Goal: Task Accomplishment & Management: Use online tool/utility

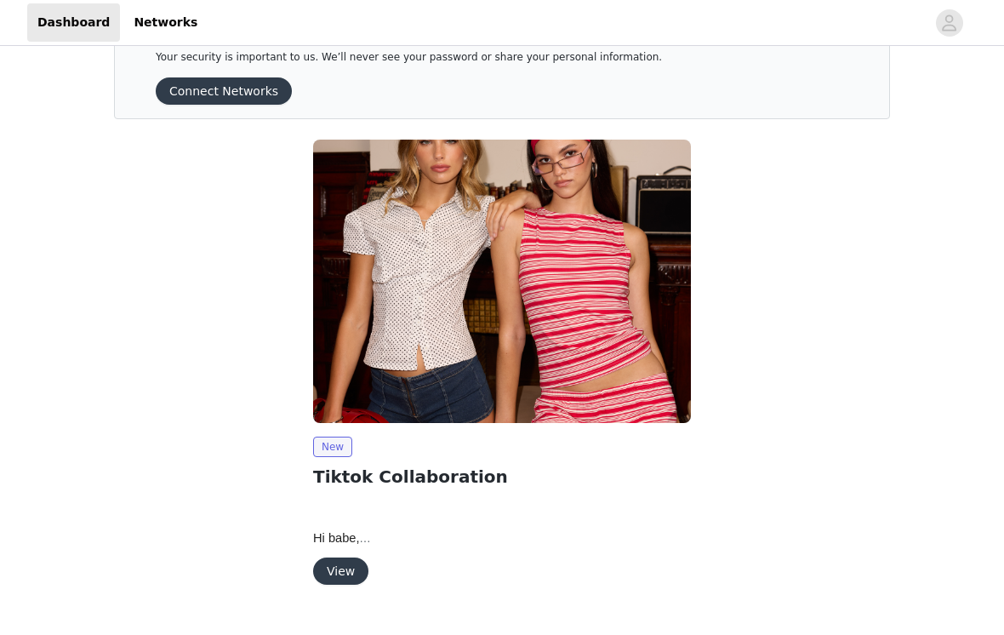
scroll to position [60, 0]
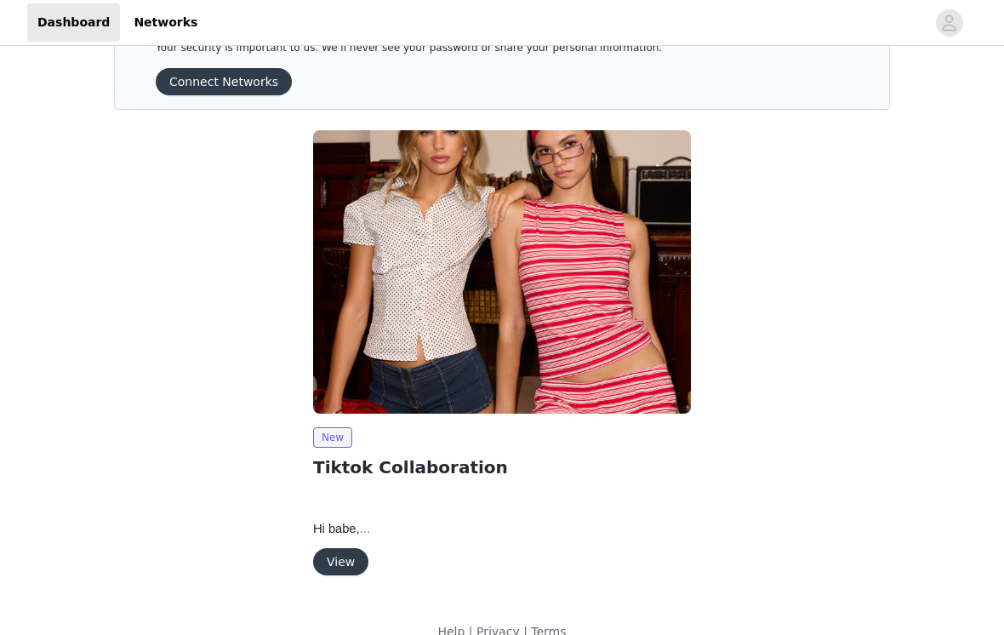
click at [344, 556] on button "View" at bounding box center [340, 561] width 55 height 27
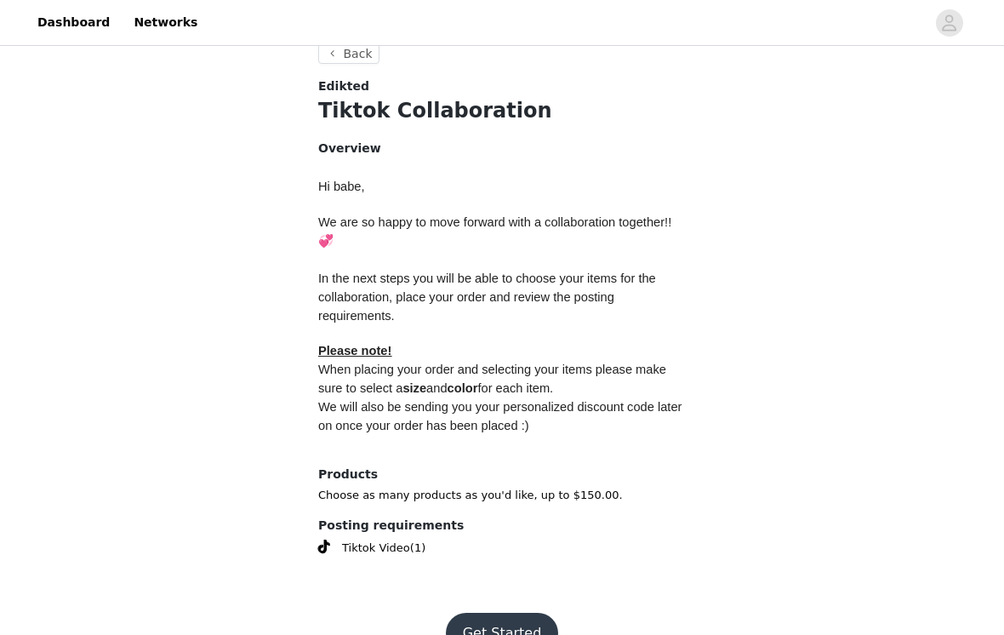
scroll to position [633, 0]
click at [499, 606] on button "Get Started" at bounding box center [502, 632] width 113 height 41
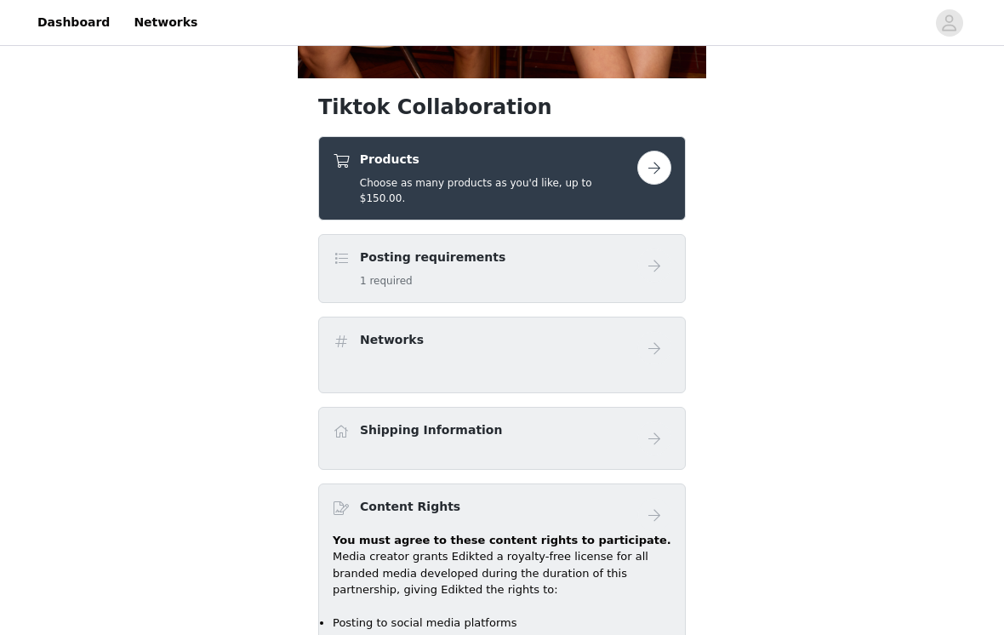
scroll to position [584, 0]
click at [652, 174] on button "button" at bounding box center [654, 168] width 34 height 34
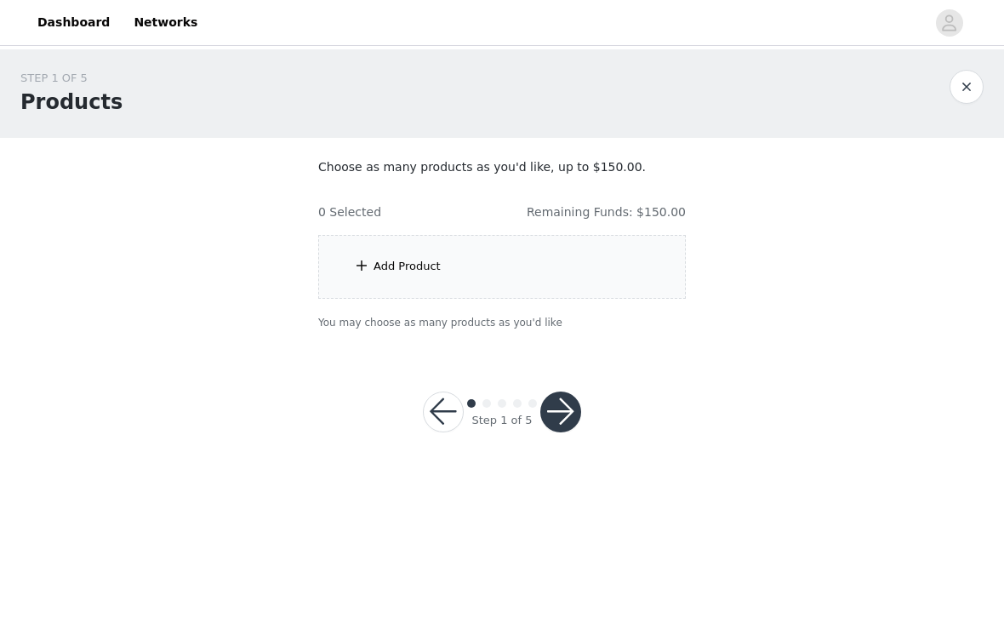
click at [584, 260] on div "Add Product" at bounding box center [501, 267] width 367 height 64
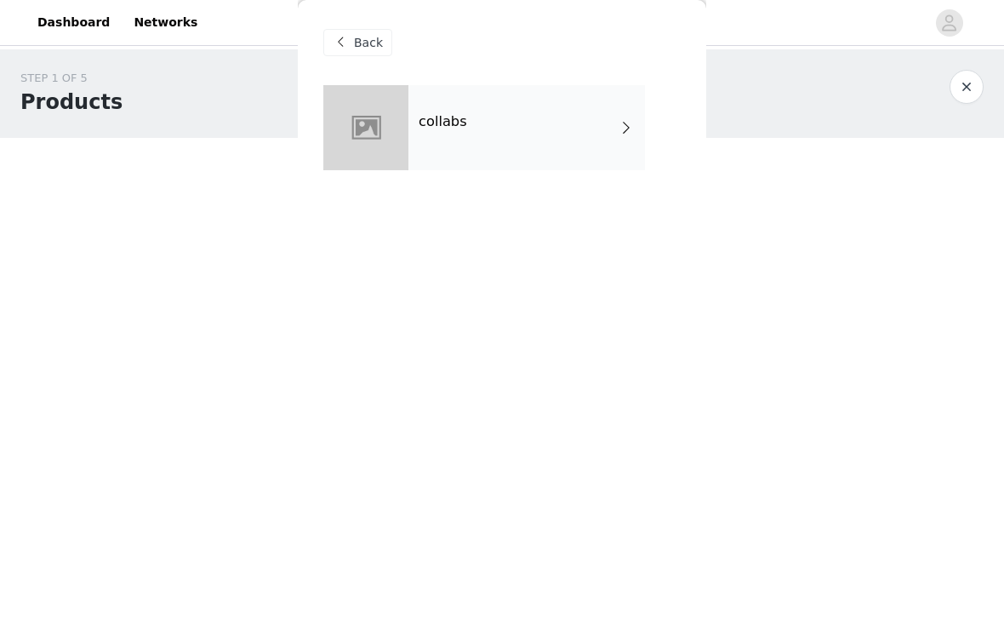
click at [624, 124] on span at bounding box center [626, 127] width 17 height 20
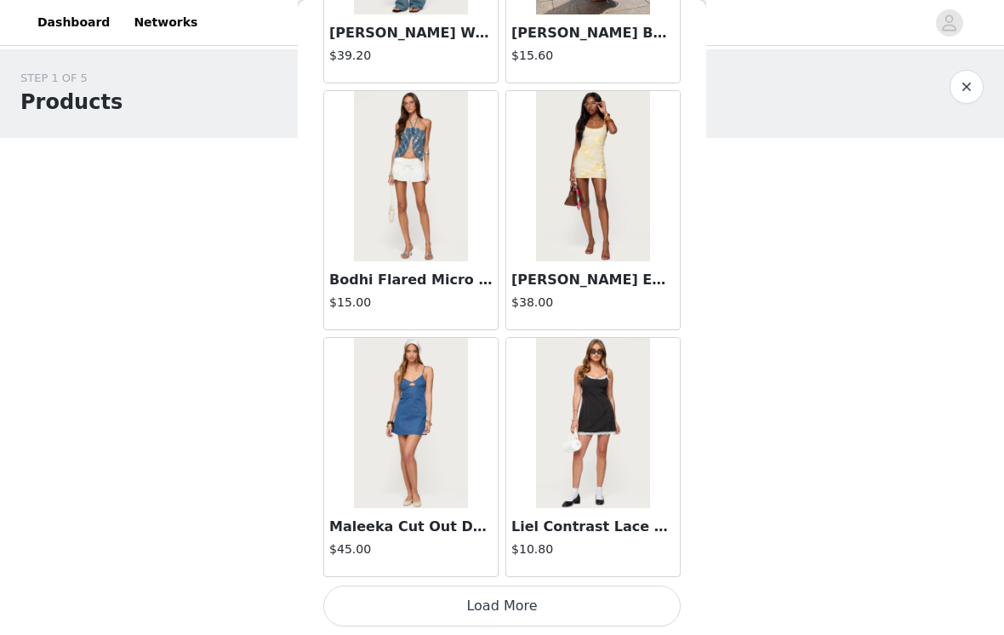
scroll to position [1968, 0]
click at [593, 602] on button "Load More" at bounding box center [501, 605] width 357 height 41
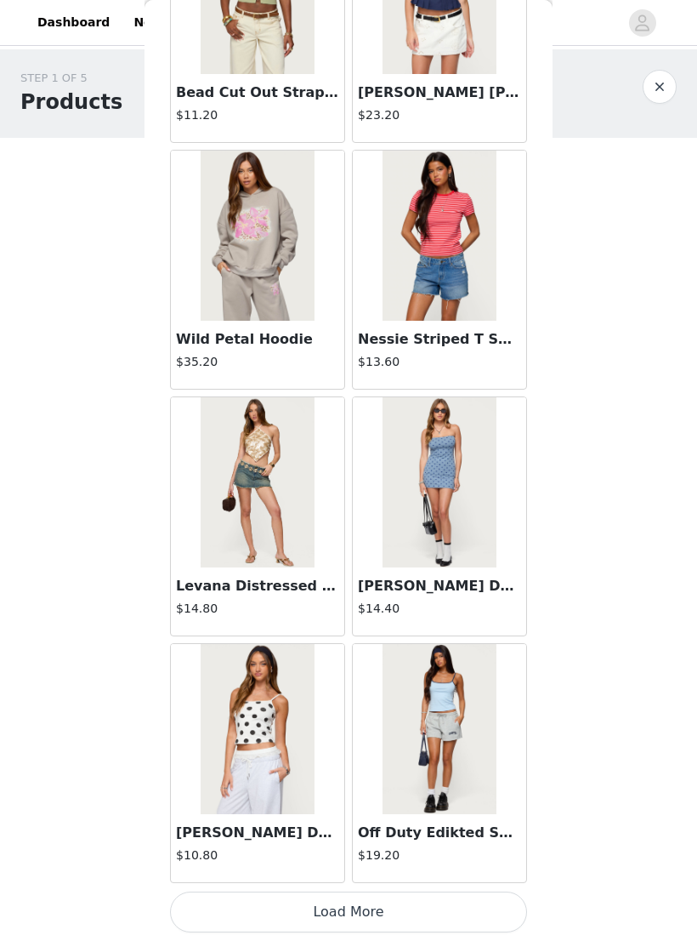
scroll to position [4129, 0]
click at [432, 606] on button "Load More" at bounding box center [348, 911] width 357 height 41
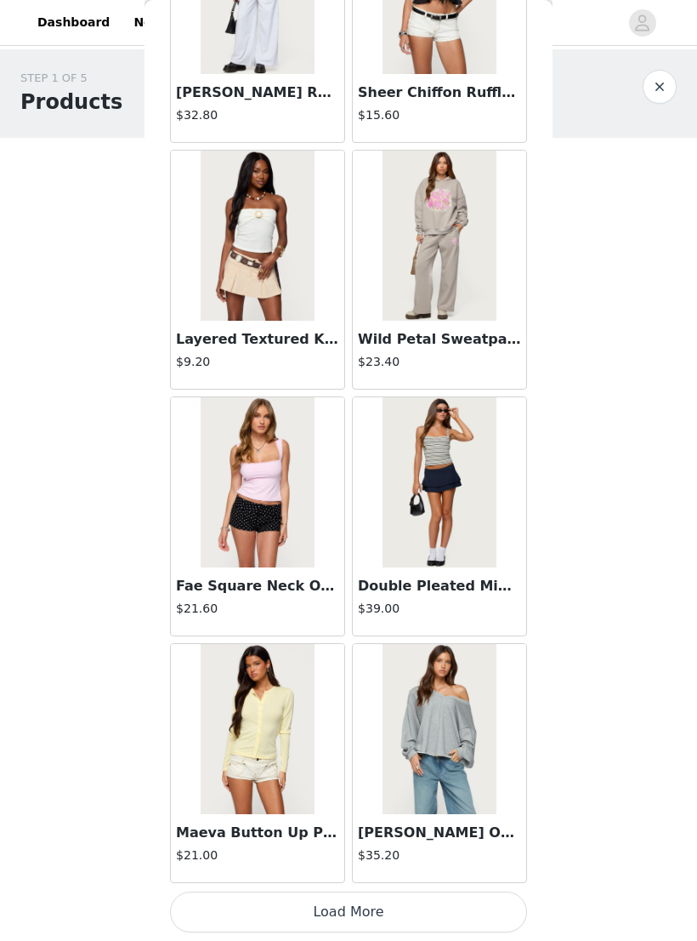
scroll to position [6595, 0]
click at [397, 606] on button "Load More" at bounding box center [348, 911] width 357 height 41
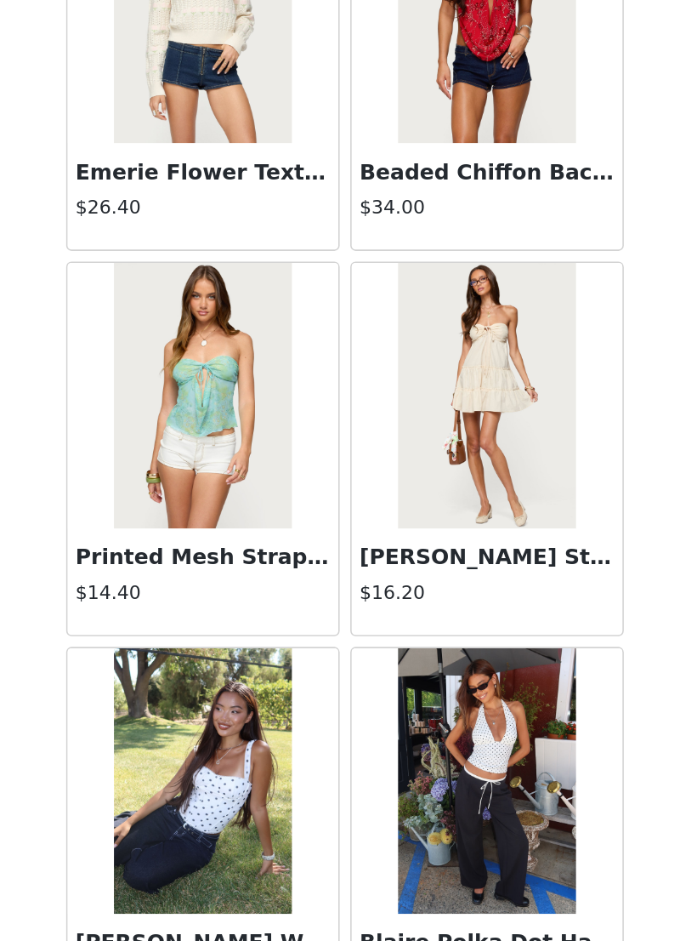
scroll to position [9062, 0]
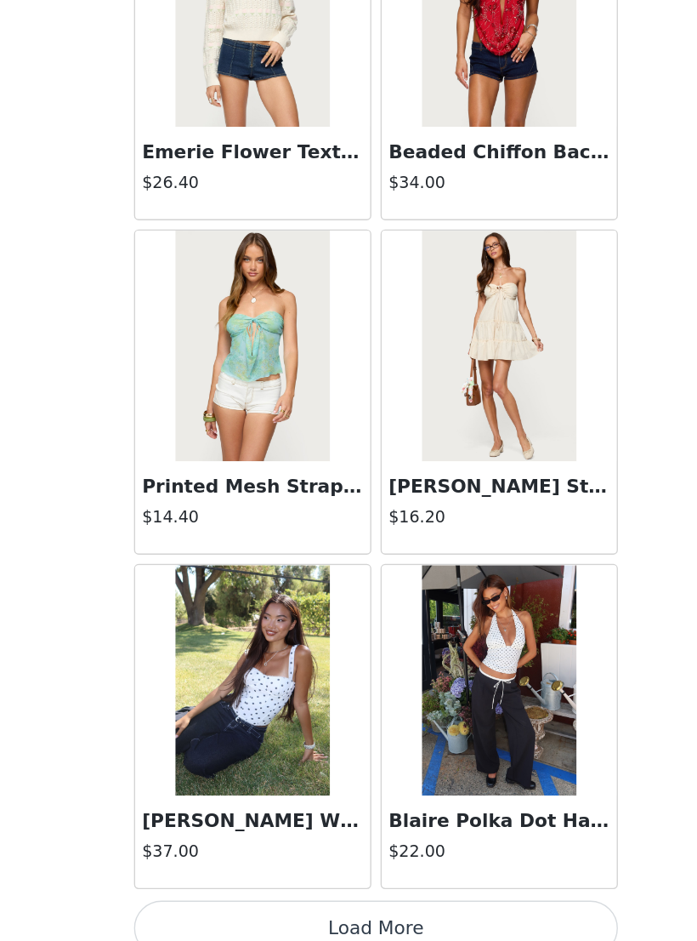
click at [383, 606] on img at bounding box center [439, 729] width 113 height 170
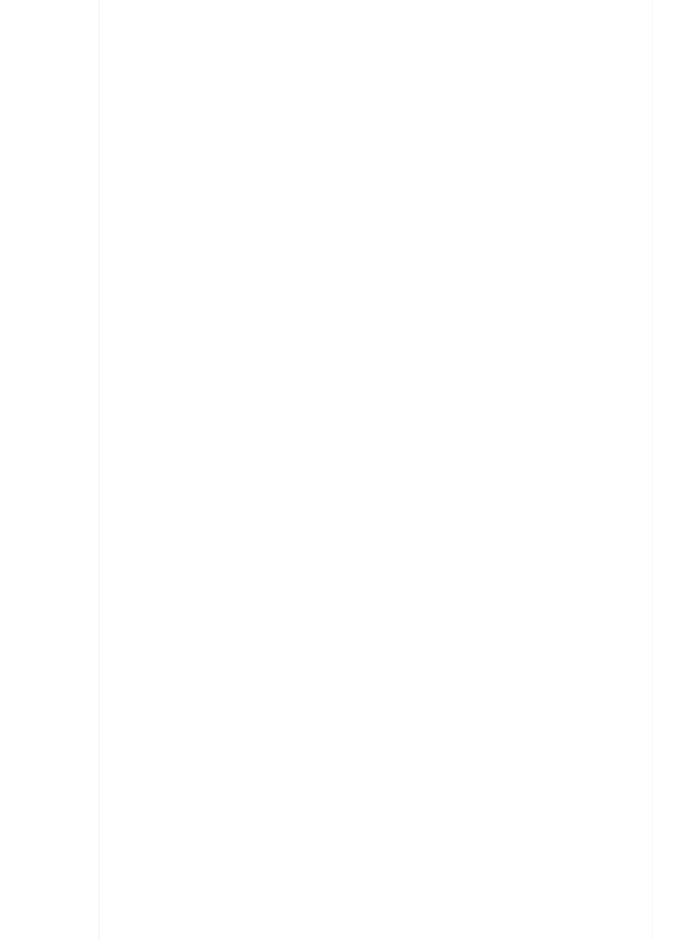
scroll to position [0, 0]
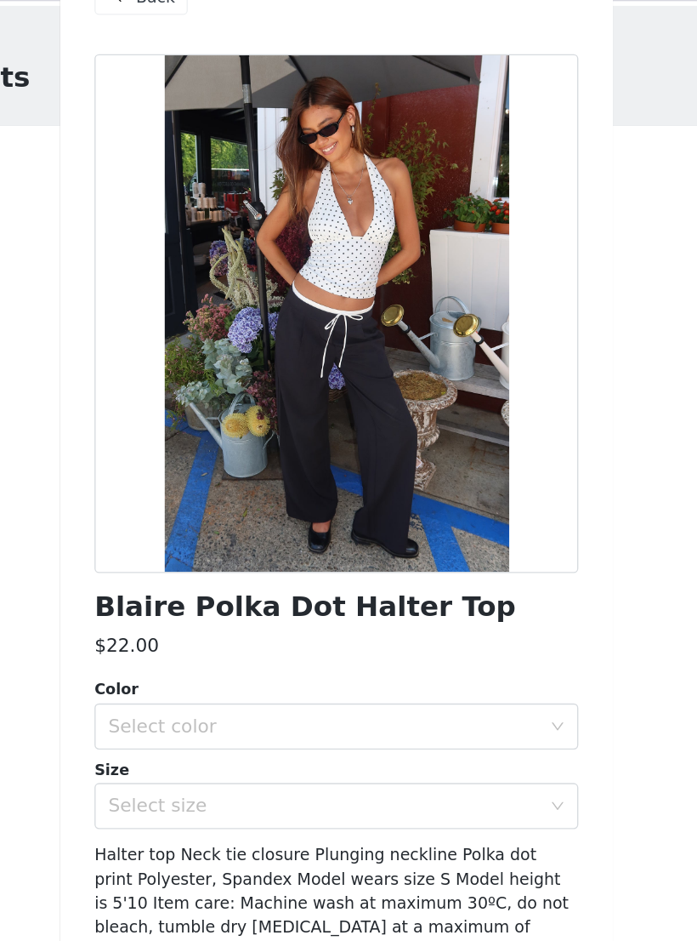
click at [348, 572] on div "Select color" at bounding box center [339, 580] width 318 height 17
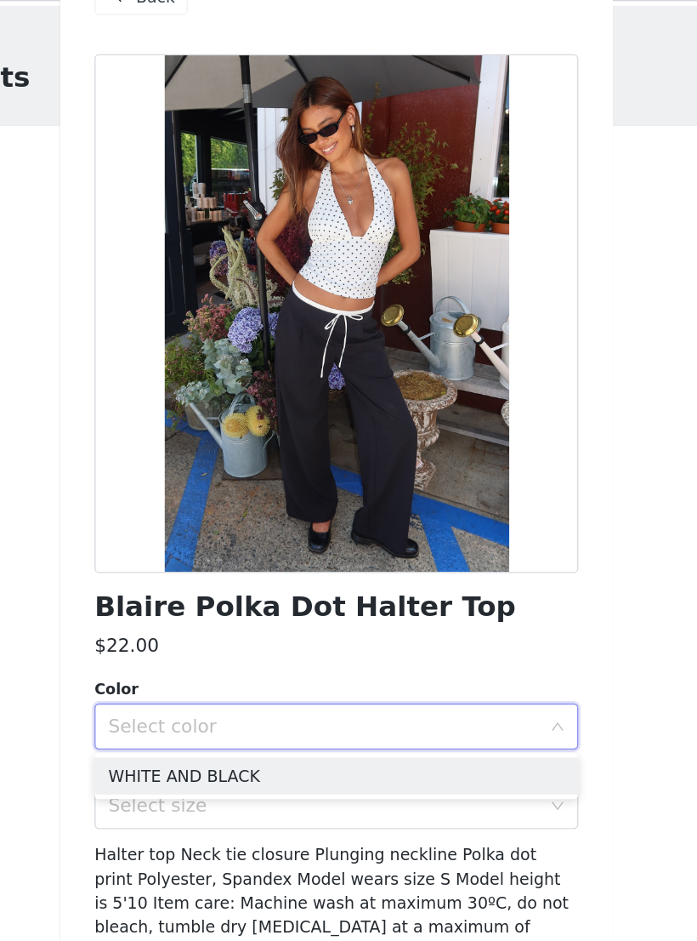
click at [259, 604] on li "WHITE AND BLACK" at bounding box center [348, 617] width 357 height 27
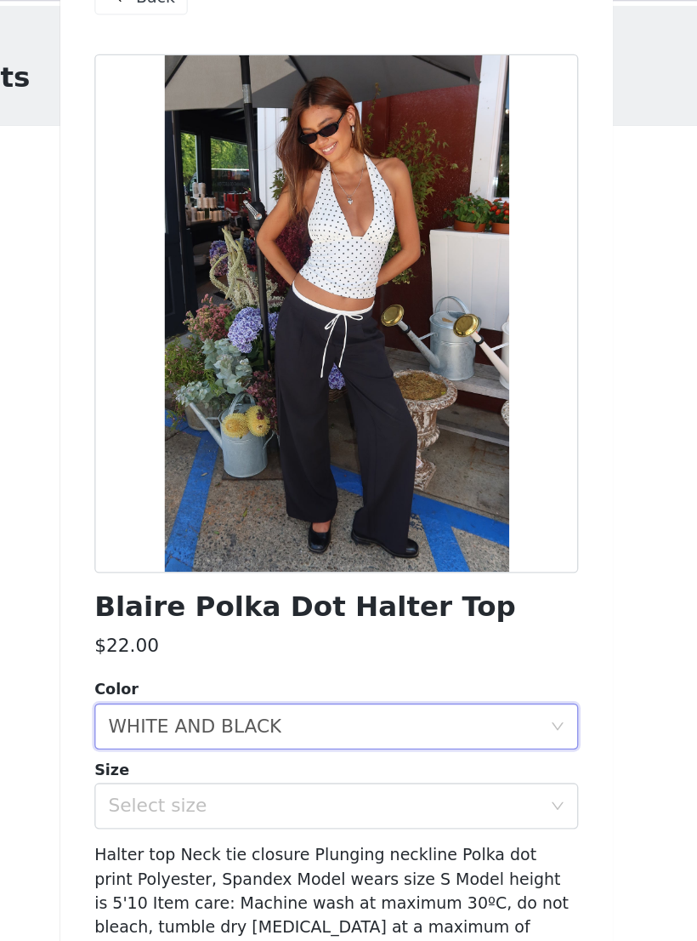
click at [246, 606] on div "Select size" at bounding box center [339, 639] width 318 height 17
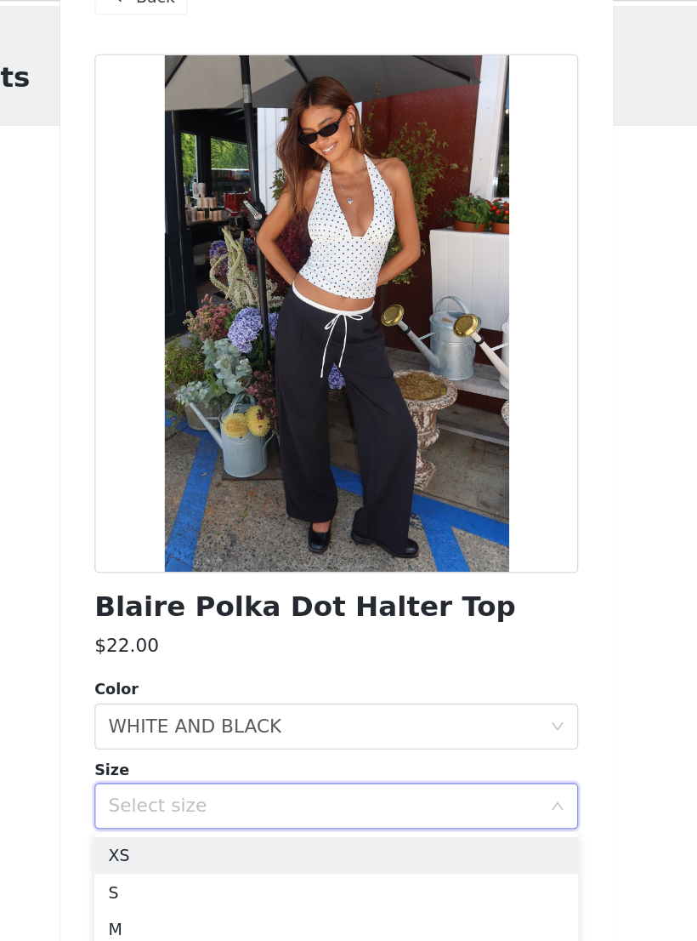
click at [207, 606] on li "XS" at bounding box center [348, 676] width 357 height 27
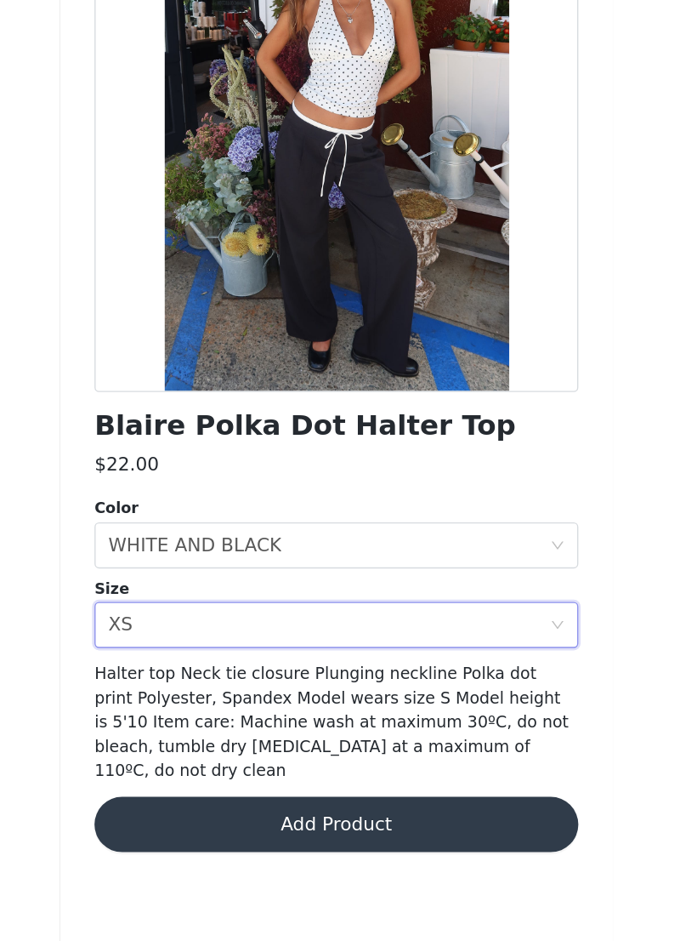
click at [362, 606] on button "Add Product" at bounding box center [348, 786] width 357 height 41
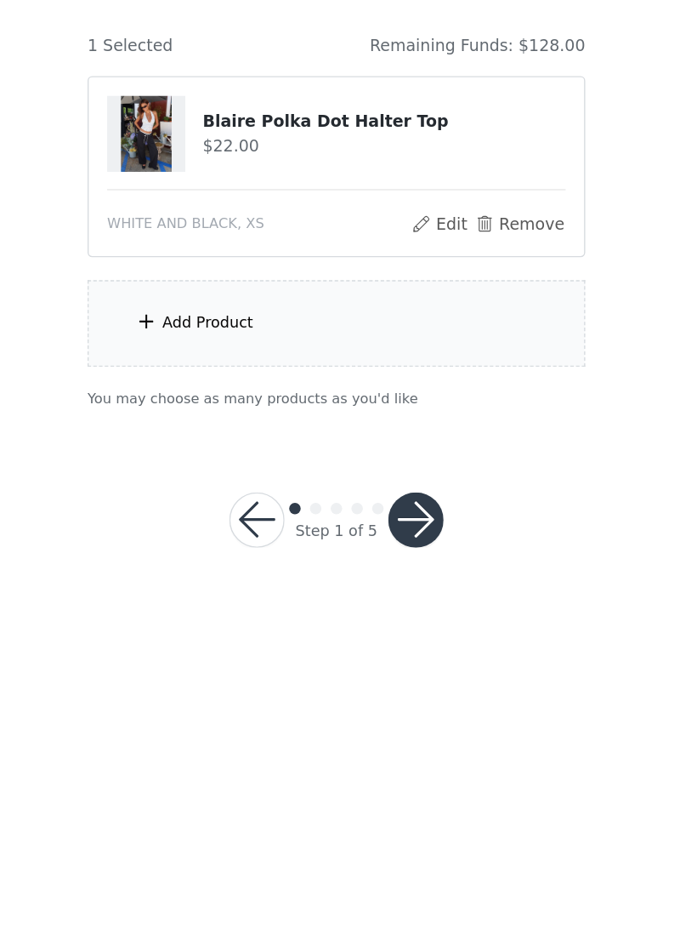
click at [386, 385] on div "Add Product" at bounding box center [348, 417] width 367 height 64
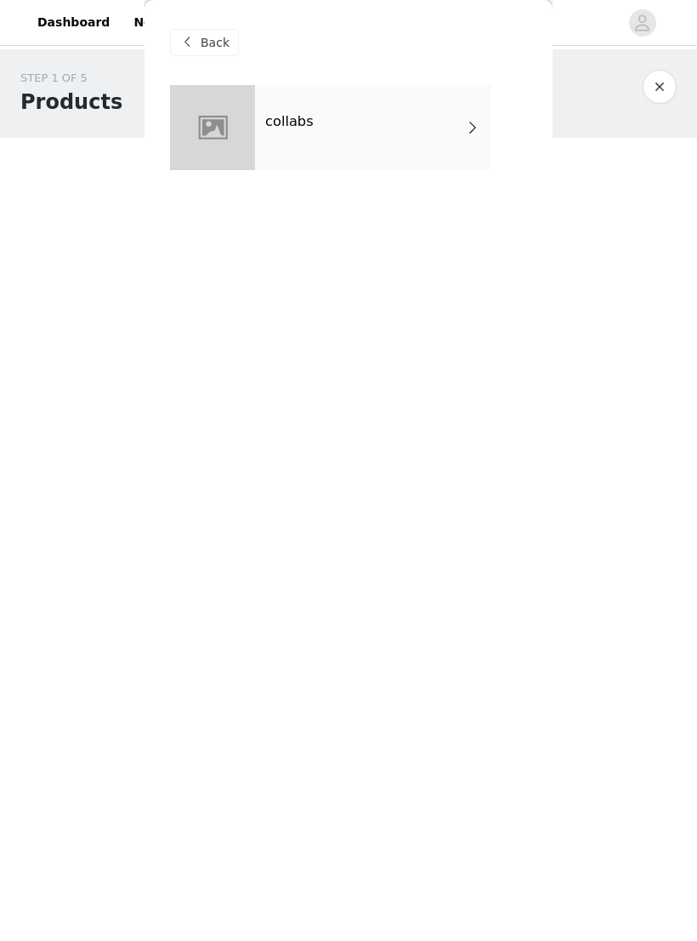
click at [462, 129] on div "collabs" at bounding box center [373, 127] width 236 height 85
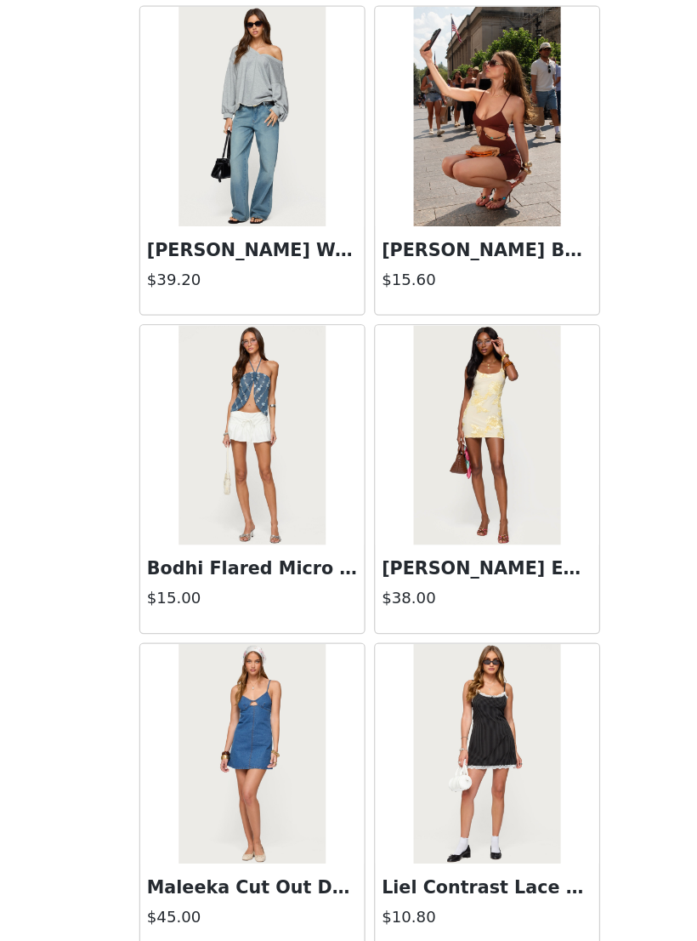
scroll to position [1662, 0]
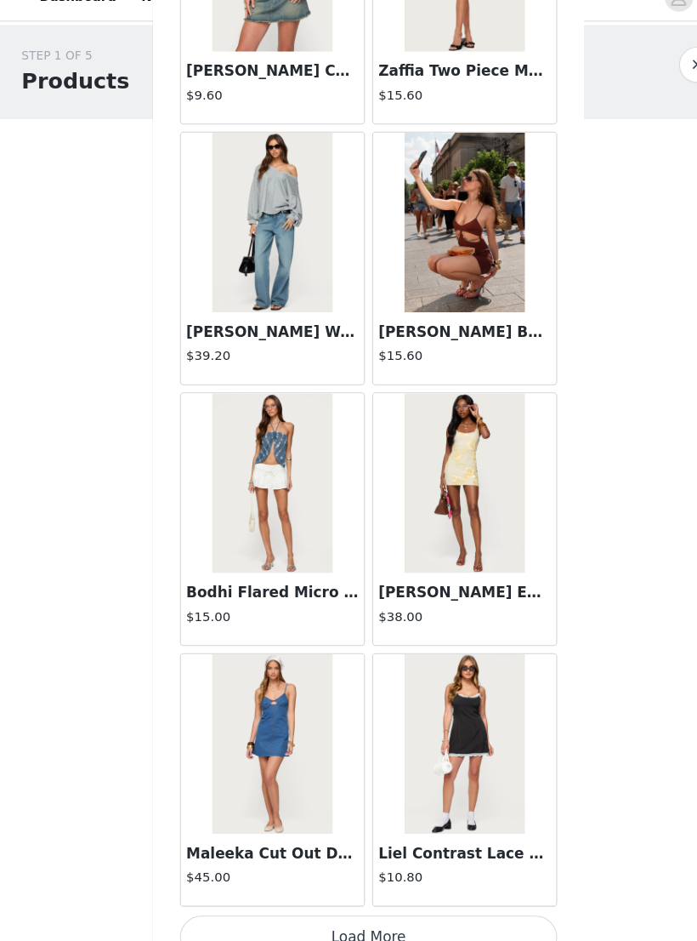
click at [482, 606] on button "Load More" at bounding box center [348, 911] width 357 height 41
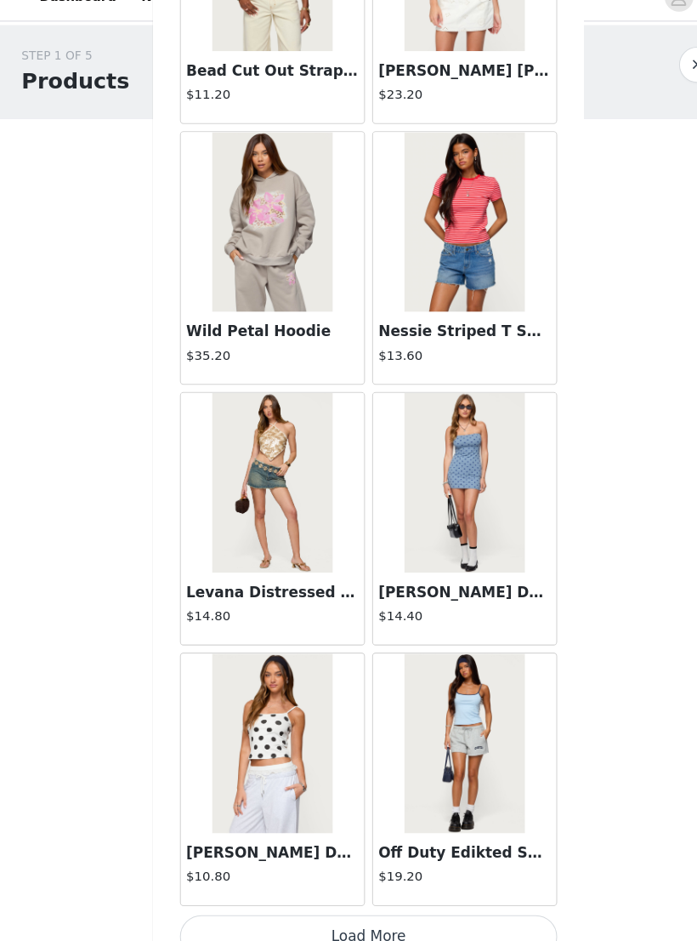
scroll to position [4129, 0]
click at [441, 606] on button "Load More" at bounding box center [348, 911] width 357 height 41
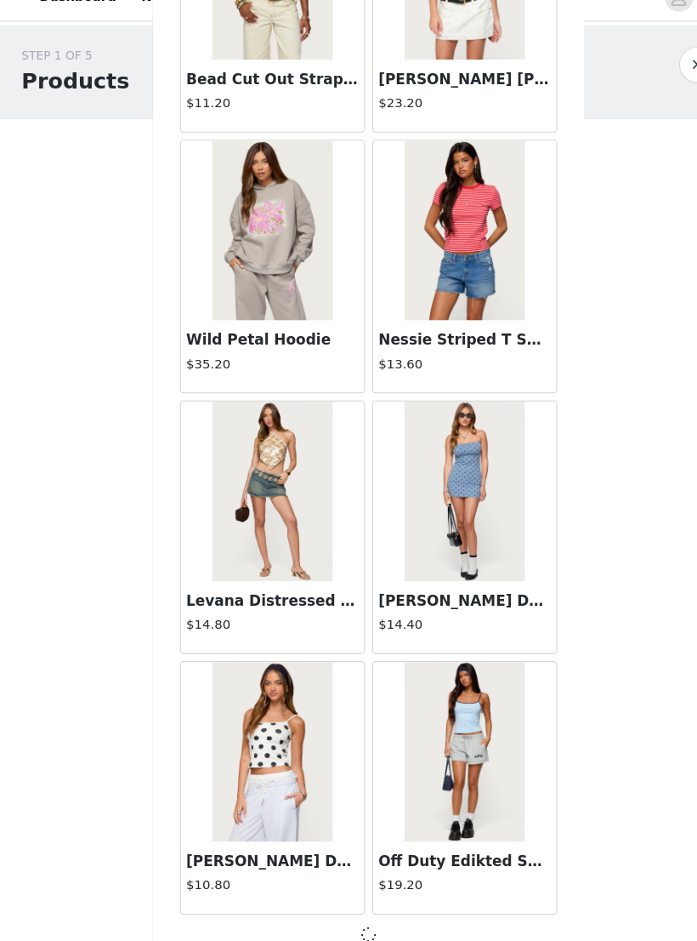
click at [444, 606] on div at bounding box center [348, 909] width 357 height 20
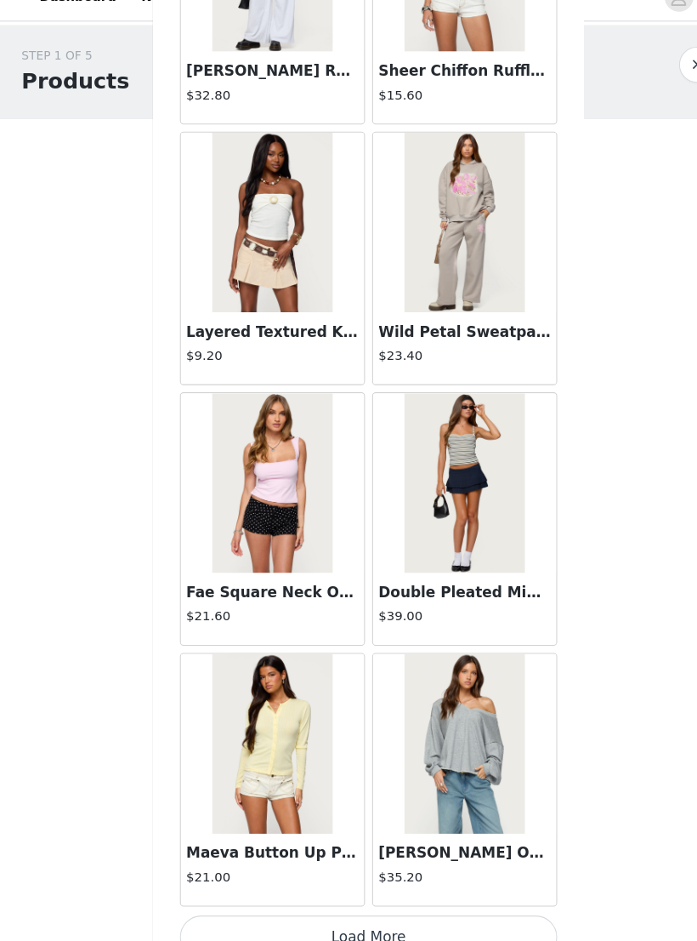
scroll to position [6595, 0]
click at [435, 606] on button "Load More" at bounding box center [348, 911] width 357 height 41
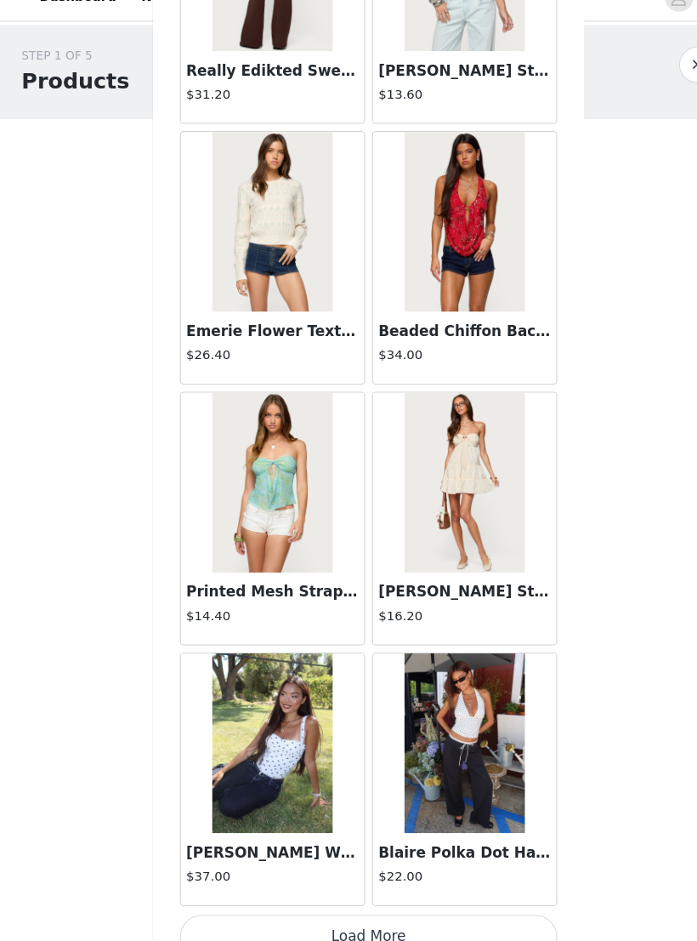
scroll to position [9062, 0]
click at [441, 606] on button "Load More" at bounding box center [348, 911] width 357 height 41
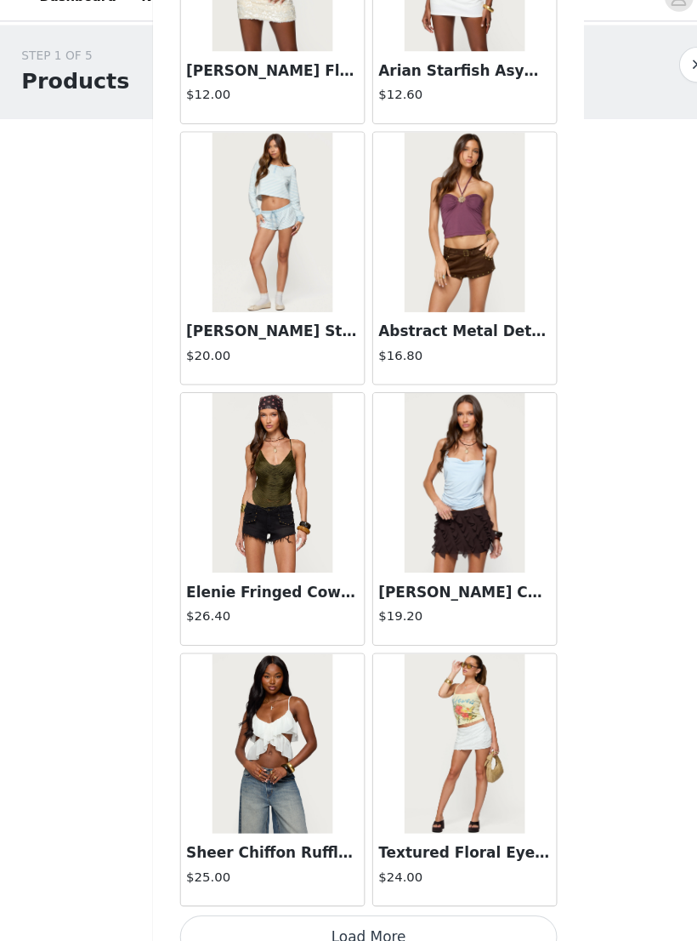
scroll to position [11529, 0]
click at [424, 606] on button "Load More" at bounding box center [348, 911] width 357 height 41
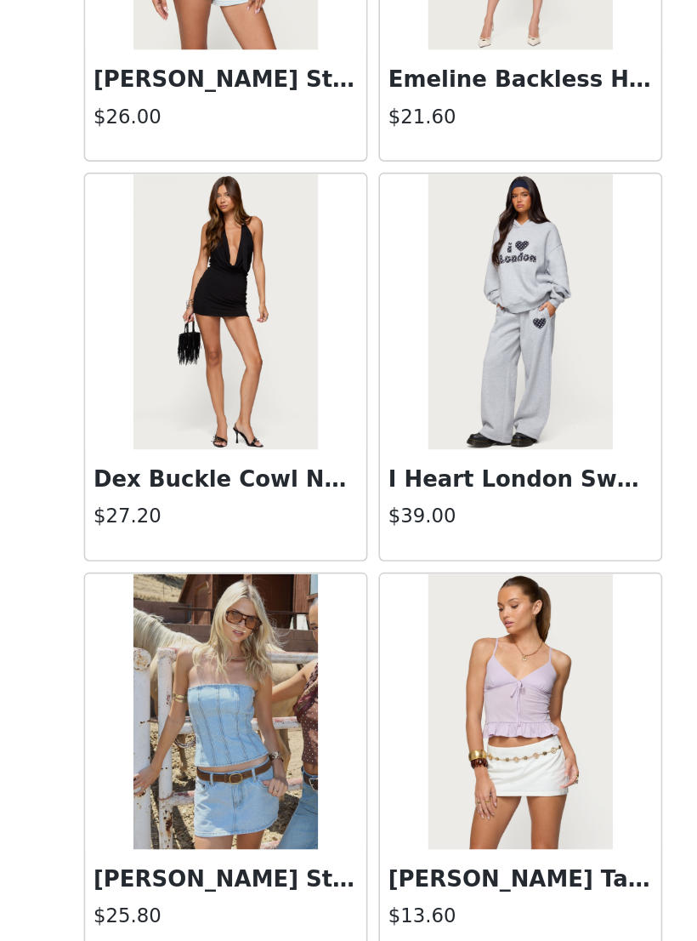
scroll to position [13593, 0]
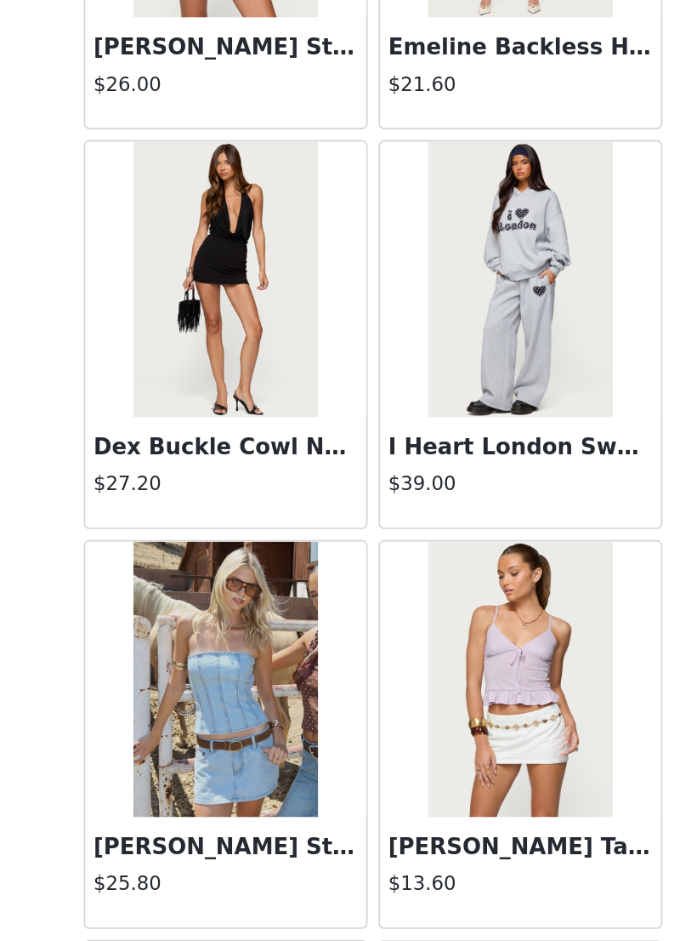
click at [187, 485] on h3 "Dex Buckle Cowl Neck Mini Dress" at bounding box center [257, 495] width 163 height 20
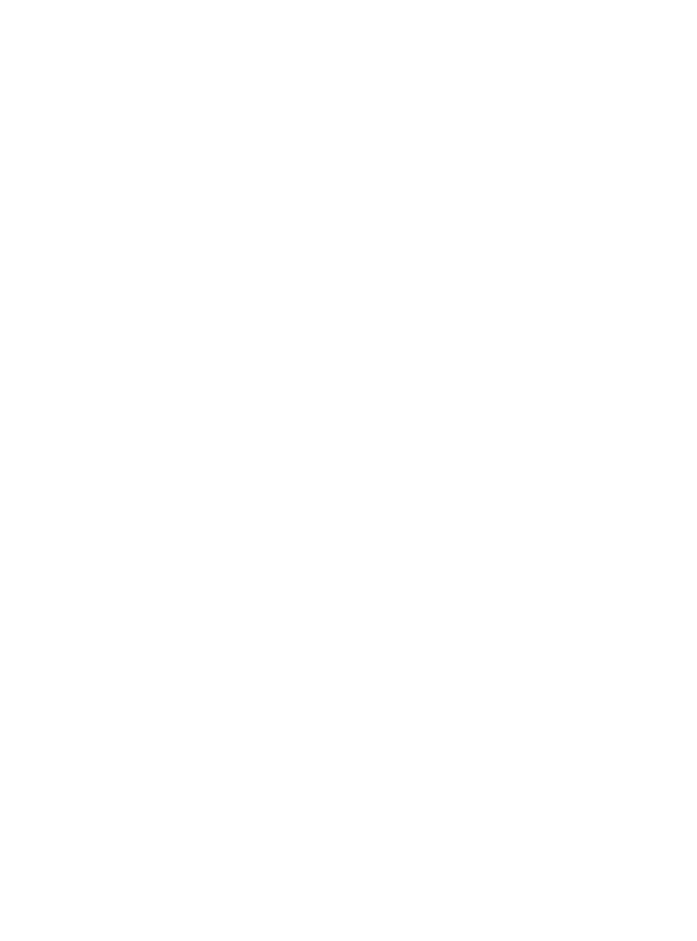
scroll to position [0, 0]
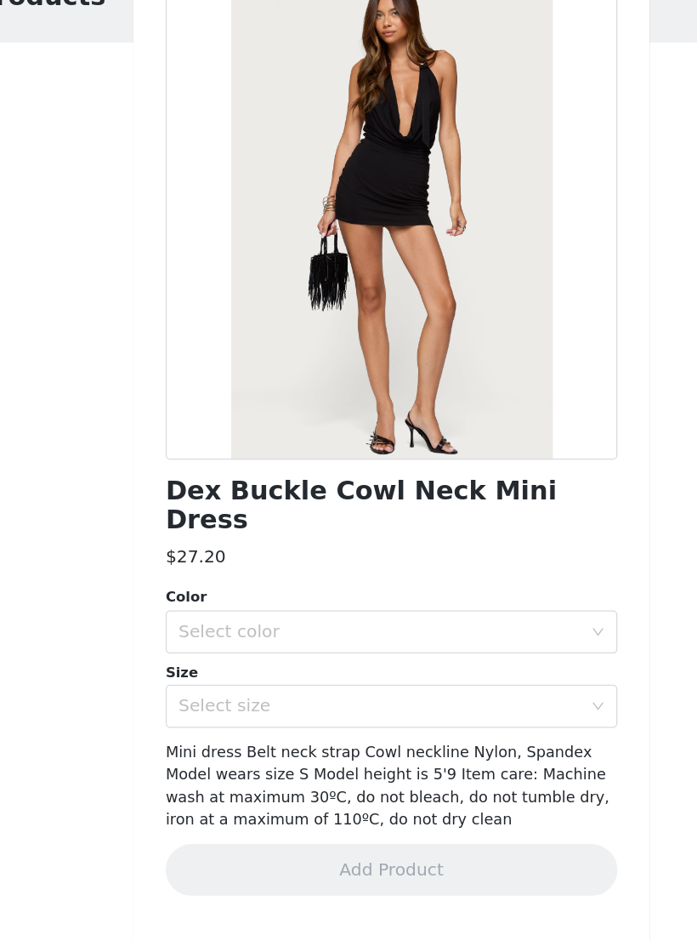
click at [315, 595] on div "Select color" at bounding box center [339, 603] width 318 height 17
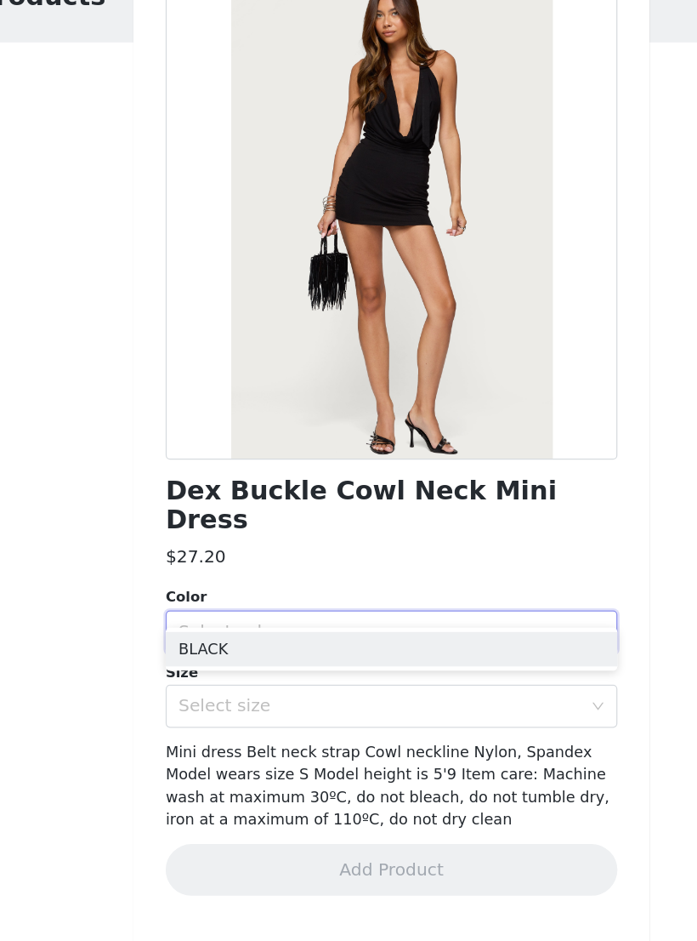
click at [275, 604] on li "BLACK" at bounding box center [348, 617] width 357 height 27
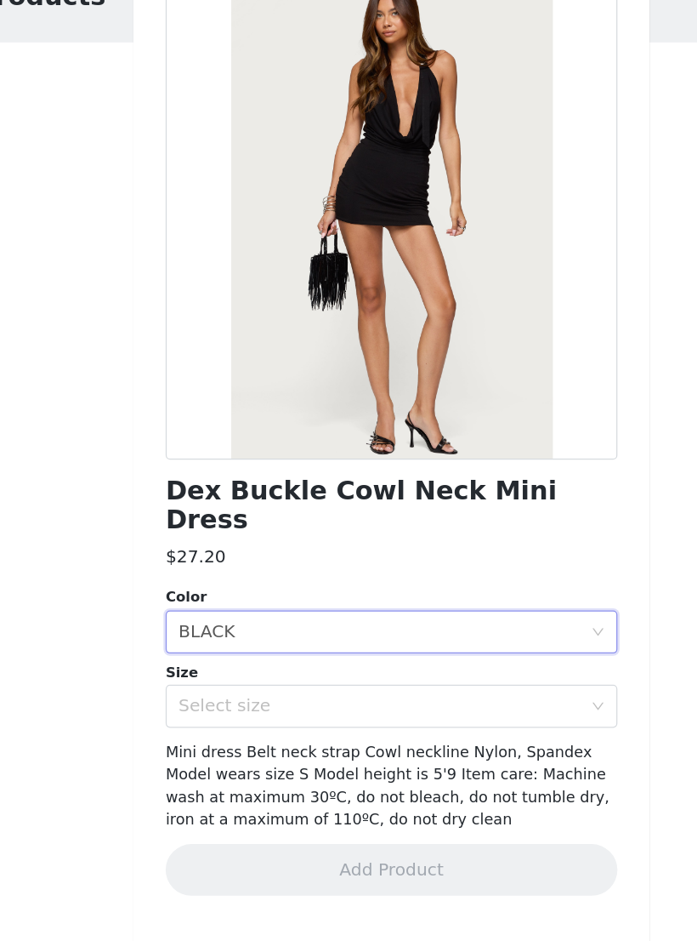
click at [269, 606] on div "Select size" at bounding box center [339, 662] width 318 height 17
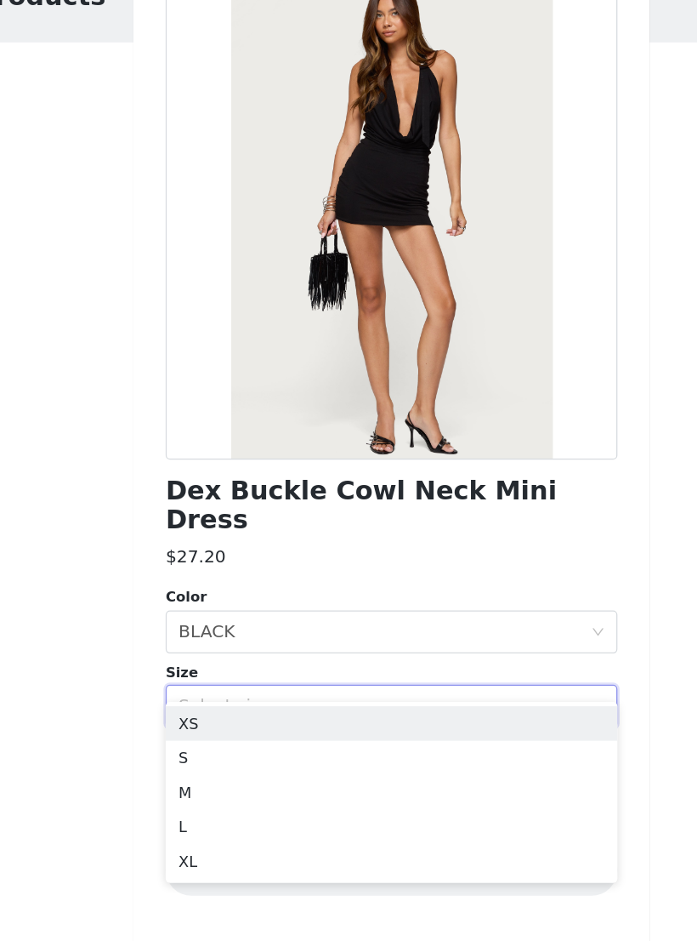
click at [242, 606] on li "XS" at bounding box center [348, 676] width 357 height 27
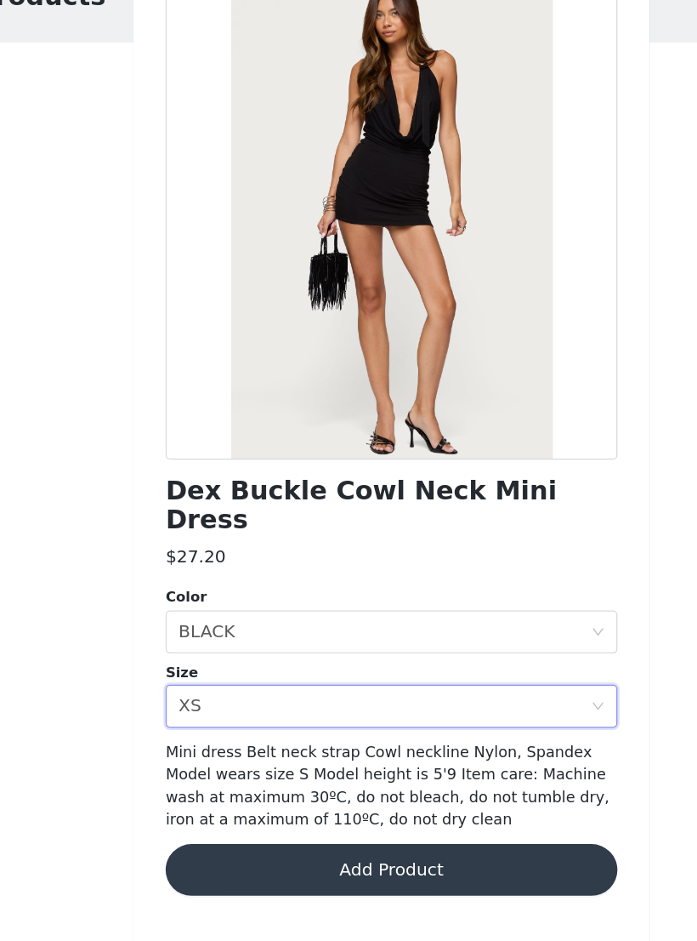
click at [292, 606] on button "Add Product" at bounding box center [348, 791] width 357 height 41
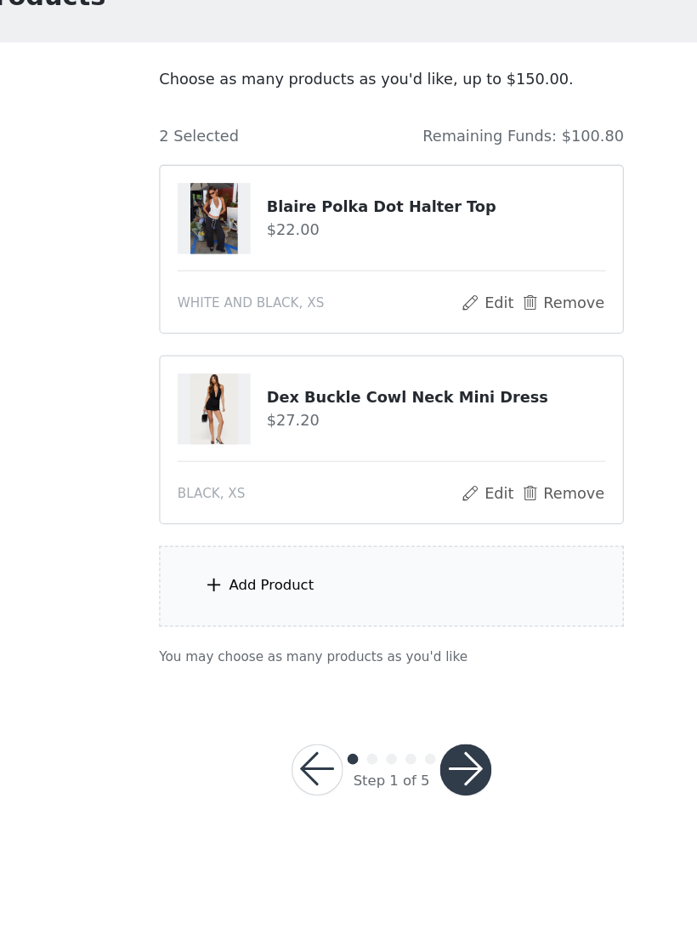
click at [366, 536] on div "Add Product" at bounding box center [348, 568] width 367 height 64
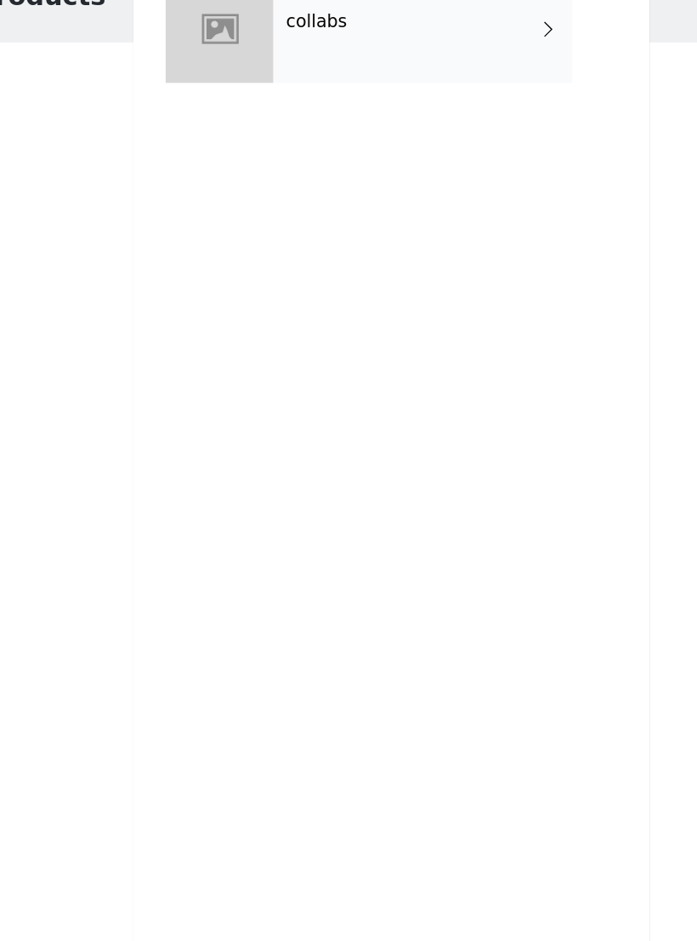
click at [408, 85] on div "collabs" at bounding box center [373, 127] width 236 height 85
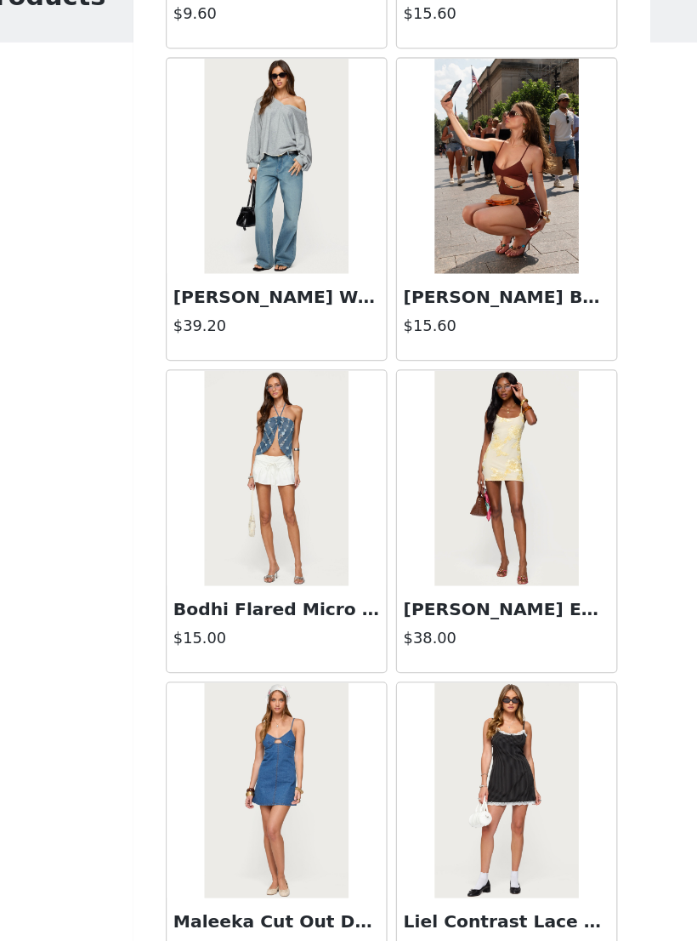
scroll to position [1662, 0]
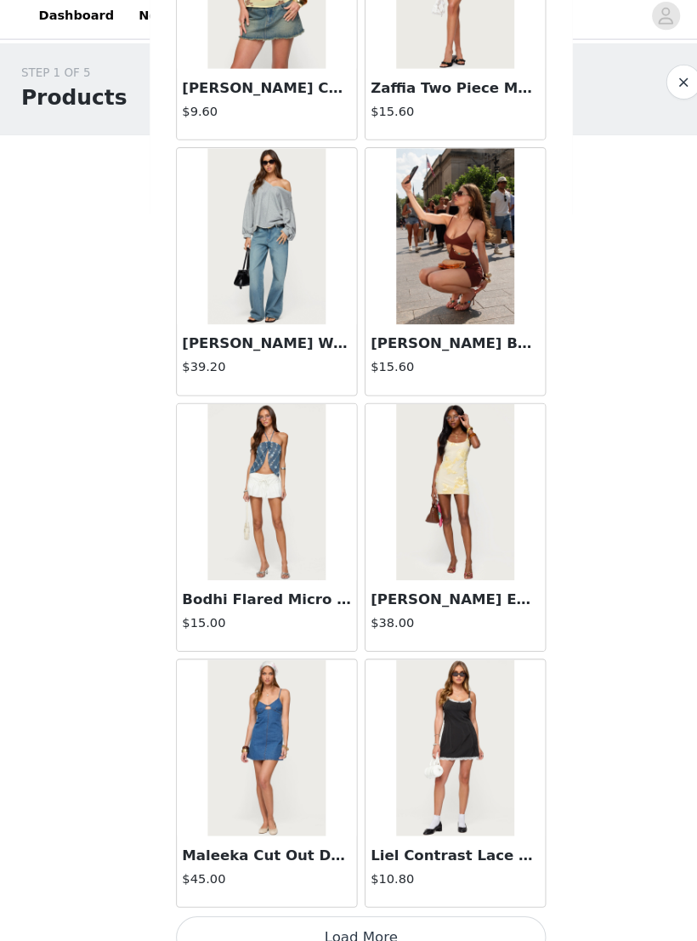
click at [436, 606] on button "Load More" at bounding box center [348, 911] width 357 height 41
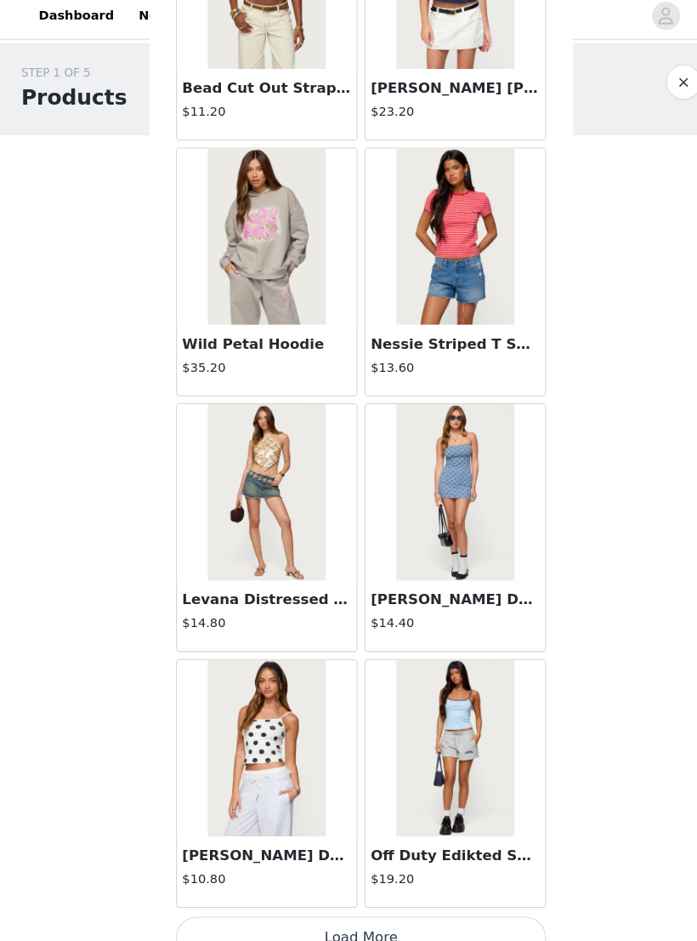
click at [418, 606] on button "Load More" at bounding box center [348, 911] width 357 height 41
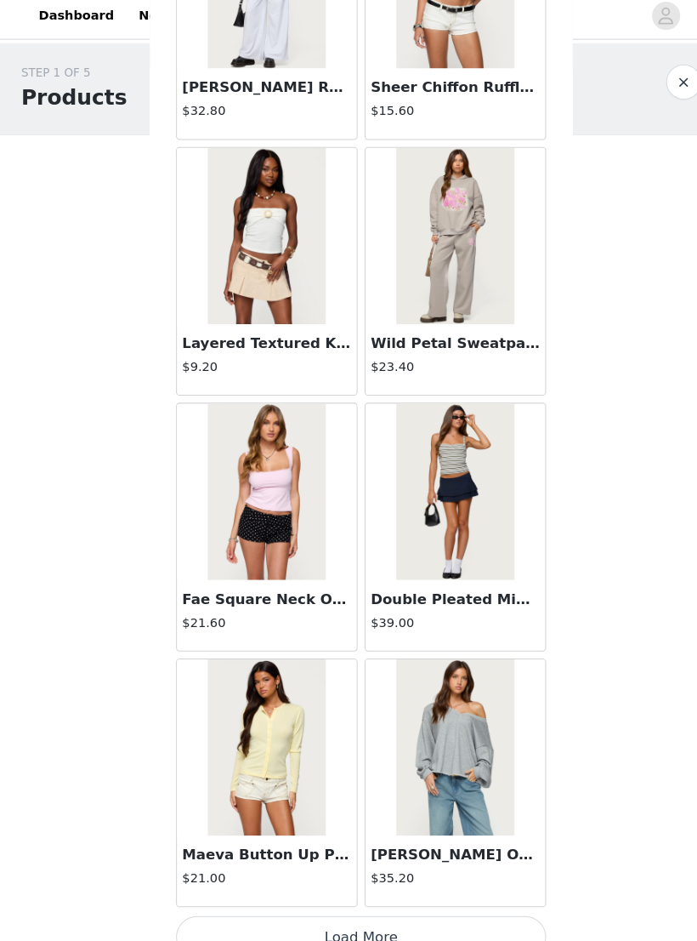
click at [420, 606] on button "Load More" at bounding box center [348, 911] width 357 height 41
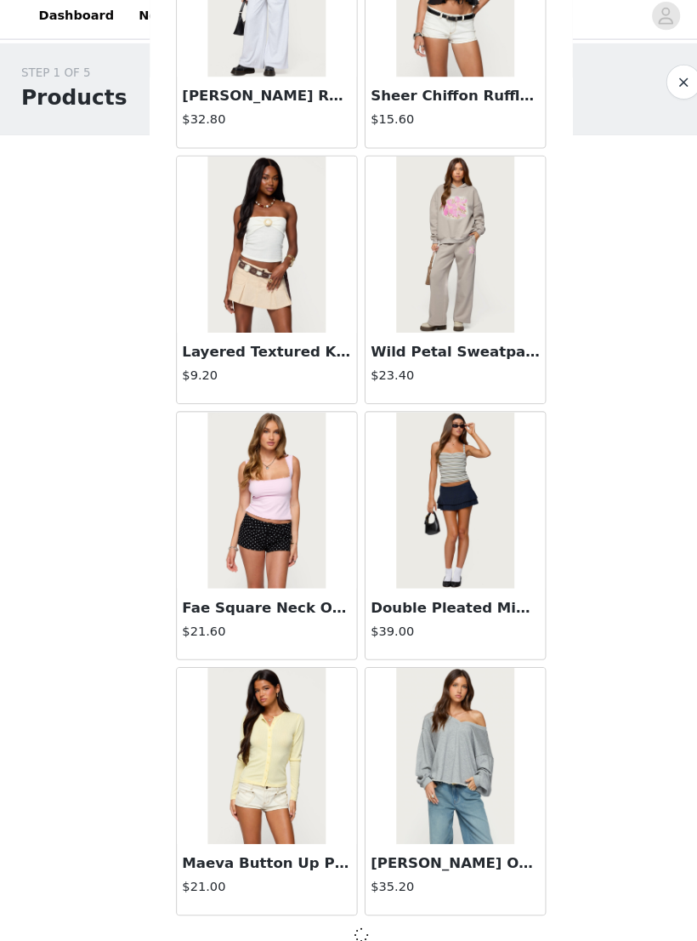
scroll to position [6588, 0]
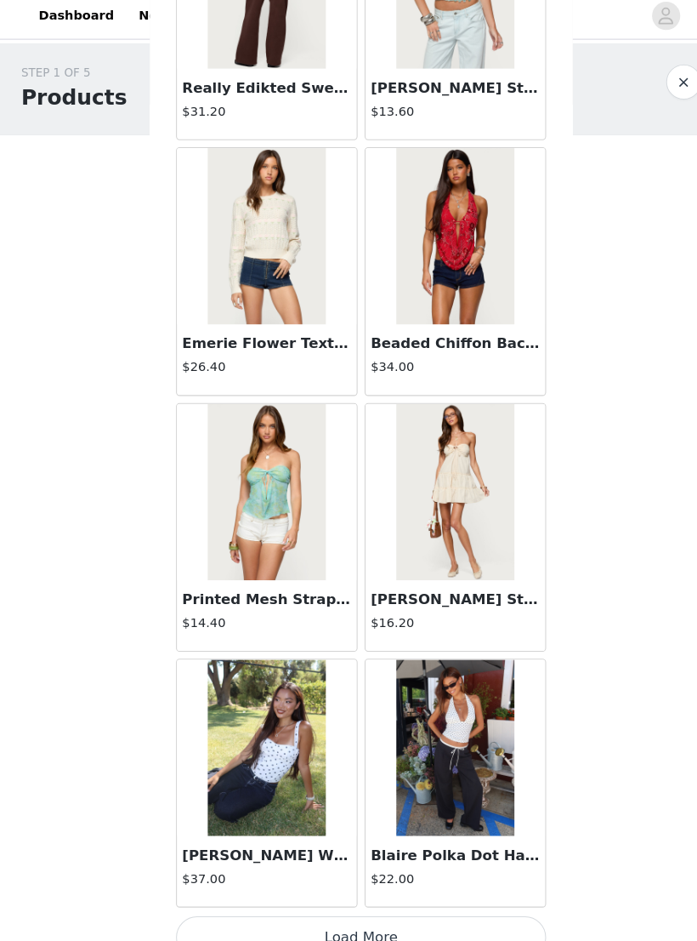
click at [419, 606] on button "Load More" at bounding box center [348, 911] width 357 height 41
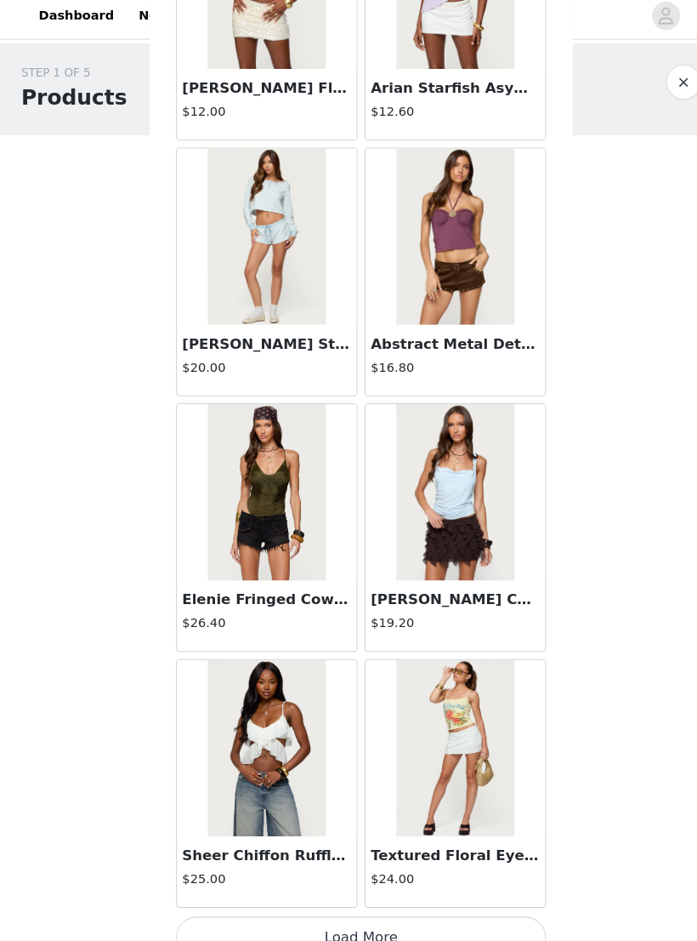
click at [423, 606] on button "Load More" at bounding box center [348, 911] width 357 height 41
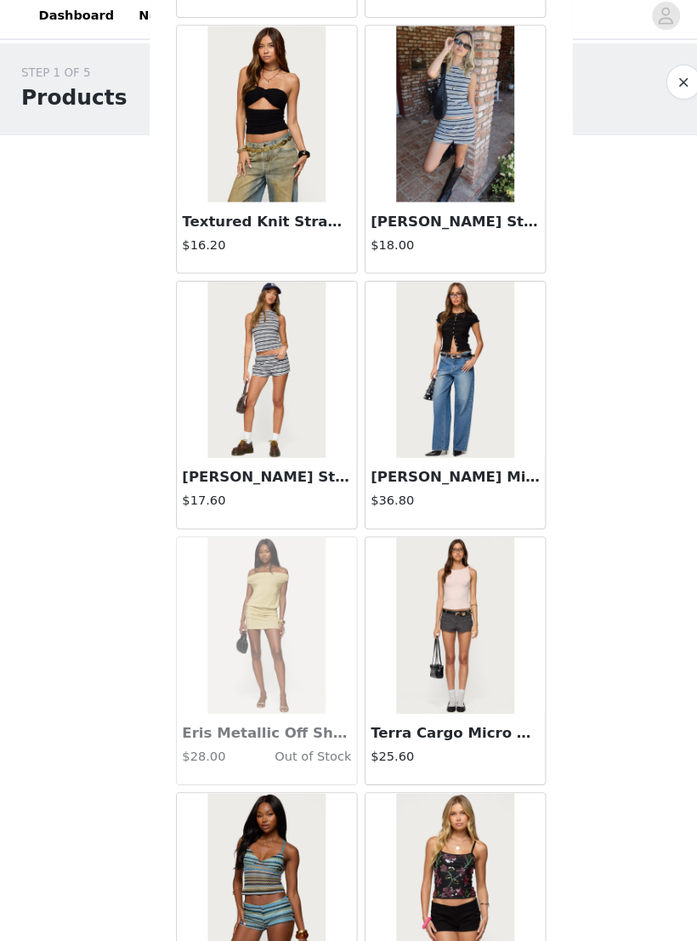
scroll to position [12375, 0]
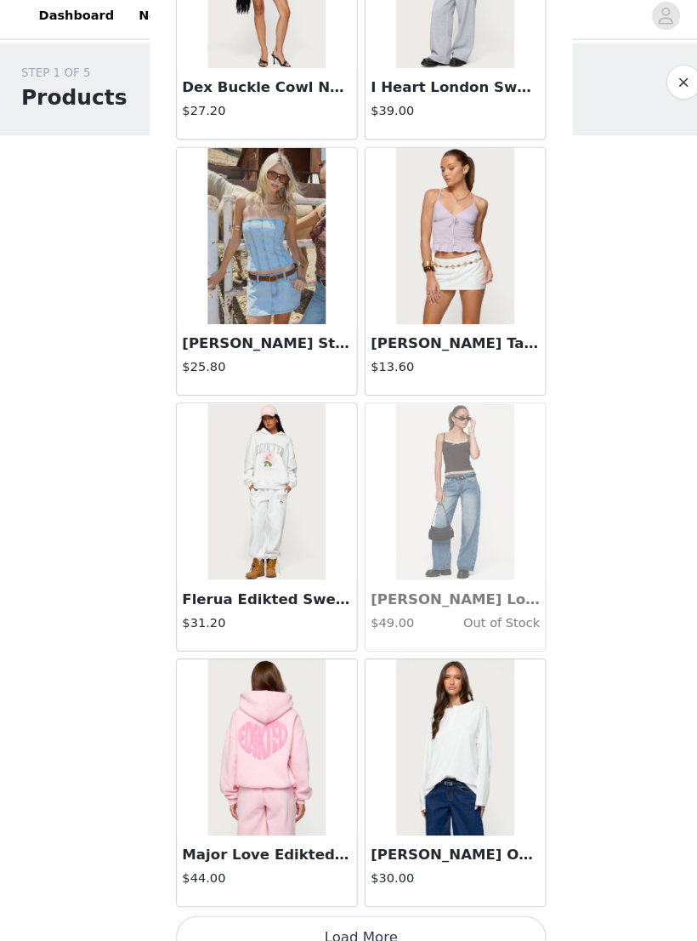
click at [432, 606] on button "Load More" at bounding box center [348, 911] width 357 height 41
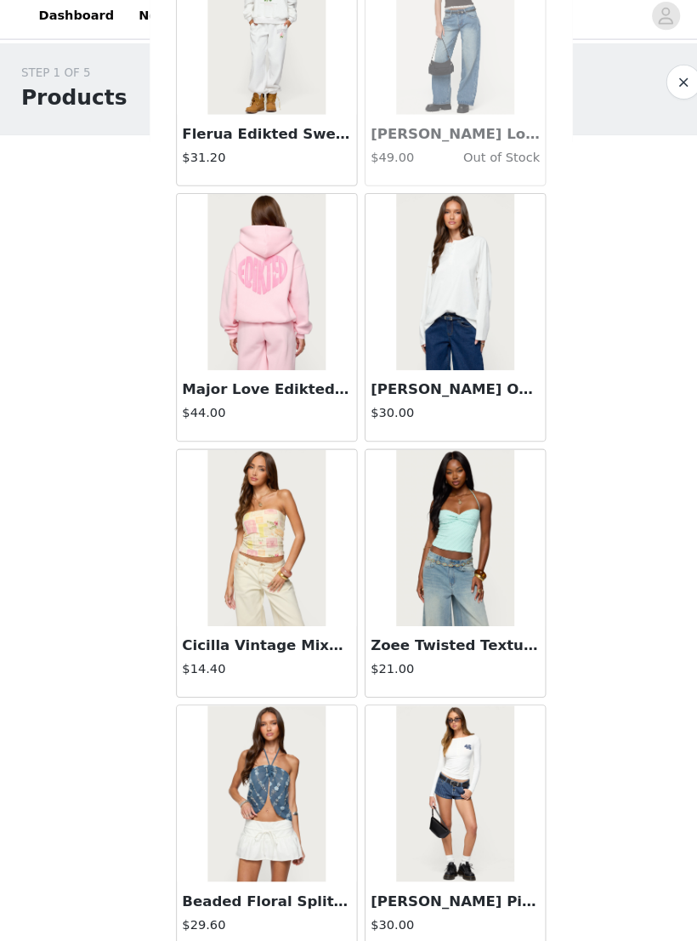
scroll to position [14446, 0]
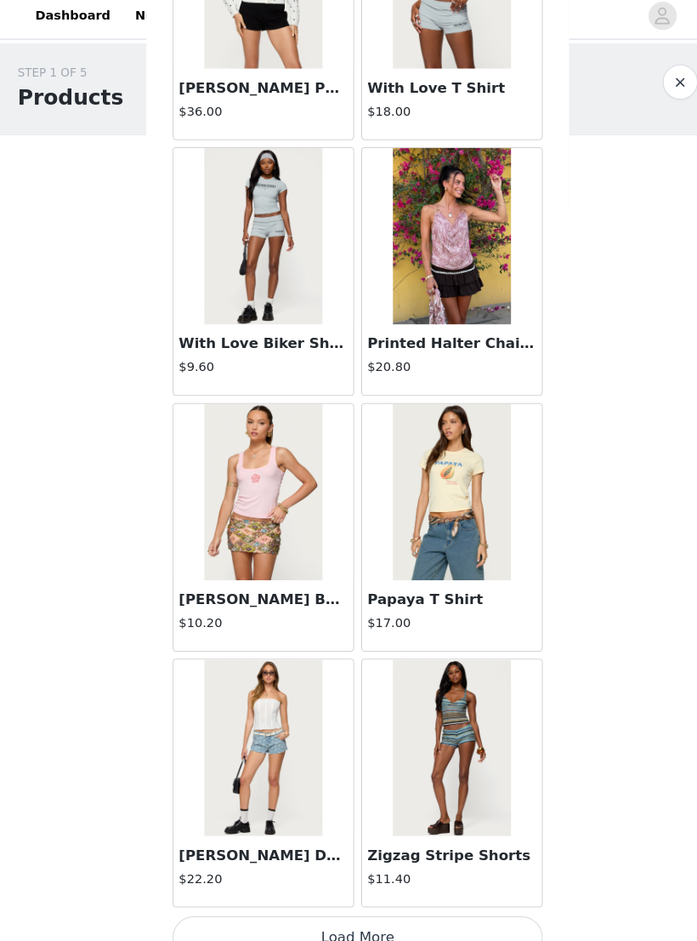
click at [432, 606] on button "Load More" at bounding box center [348, 911] width 357 height 41
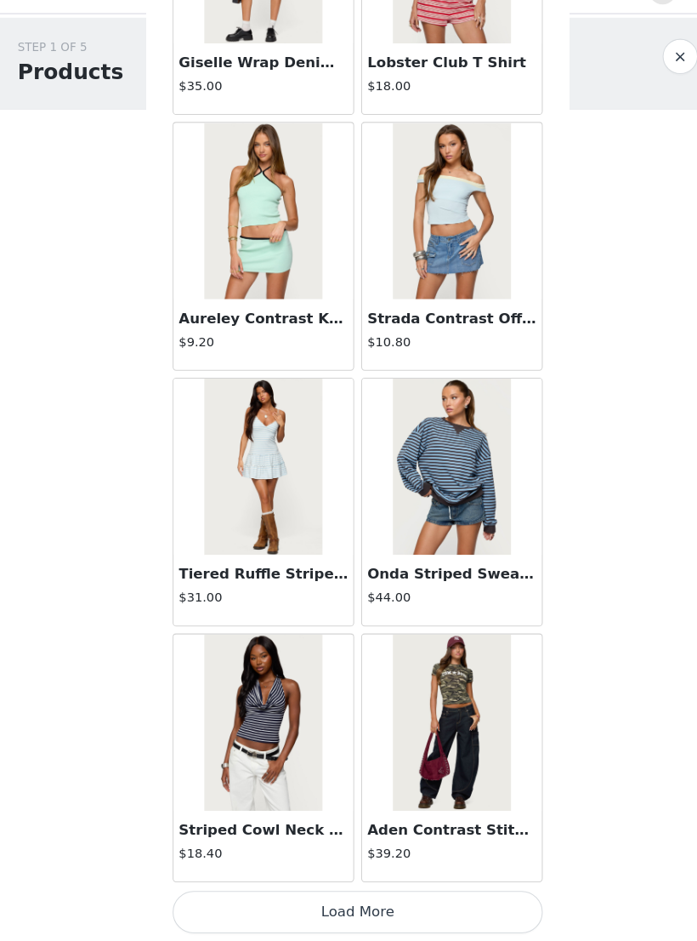
scroll to position [18929, 0]
click at [445, 606] on button "Load More" at bounding box center [348, 911] width 357 height 41
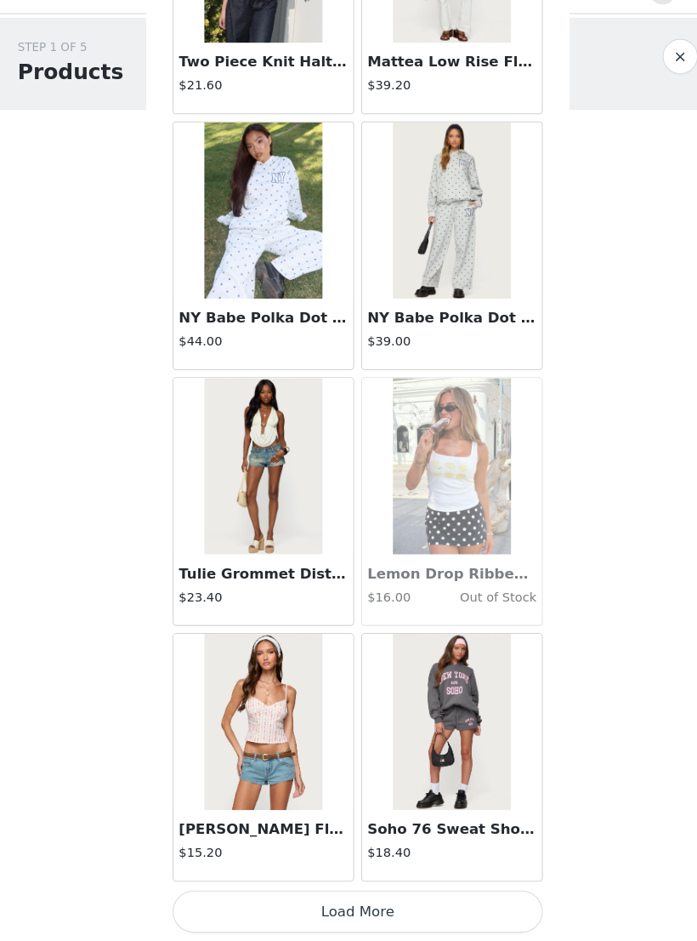
scroll to position [21396, 0]
click at [412, 606] on button "Load More" at bounding box center [348, 911] width 357 height 41
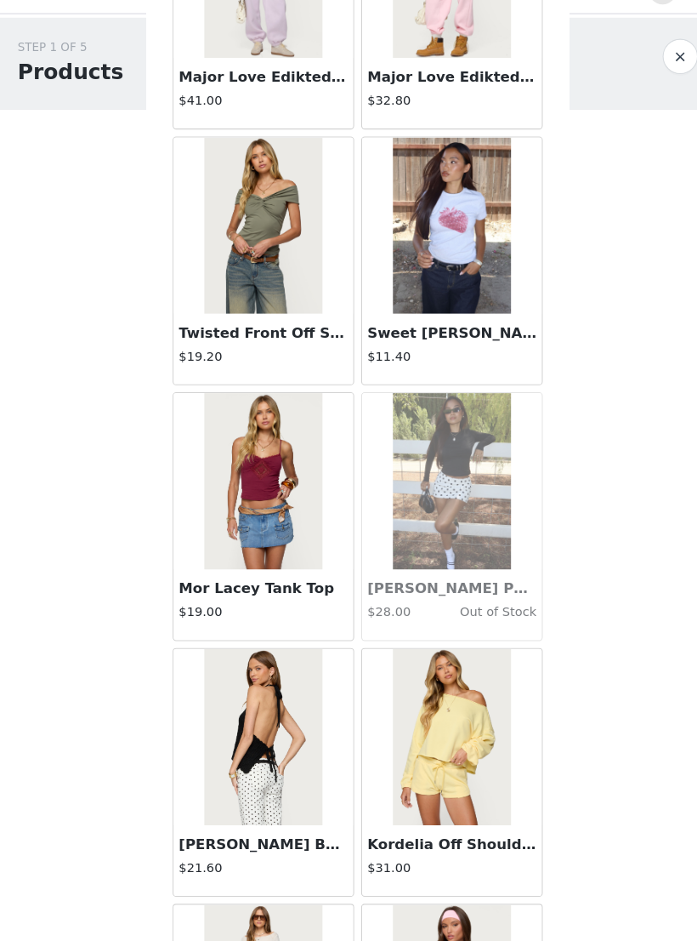
scroll to position [22867, 0]
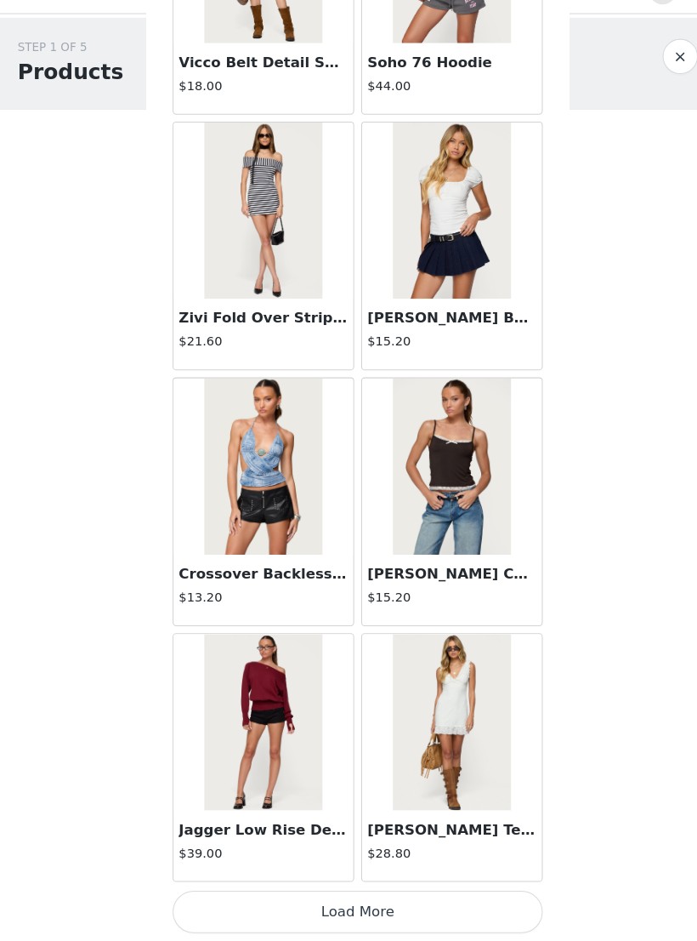
click at [426, 606] on button "Load More" at bounding box center [348, 911] width 357 height 41
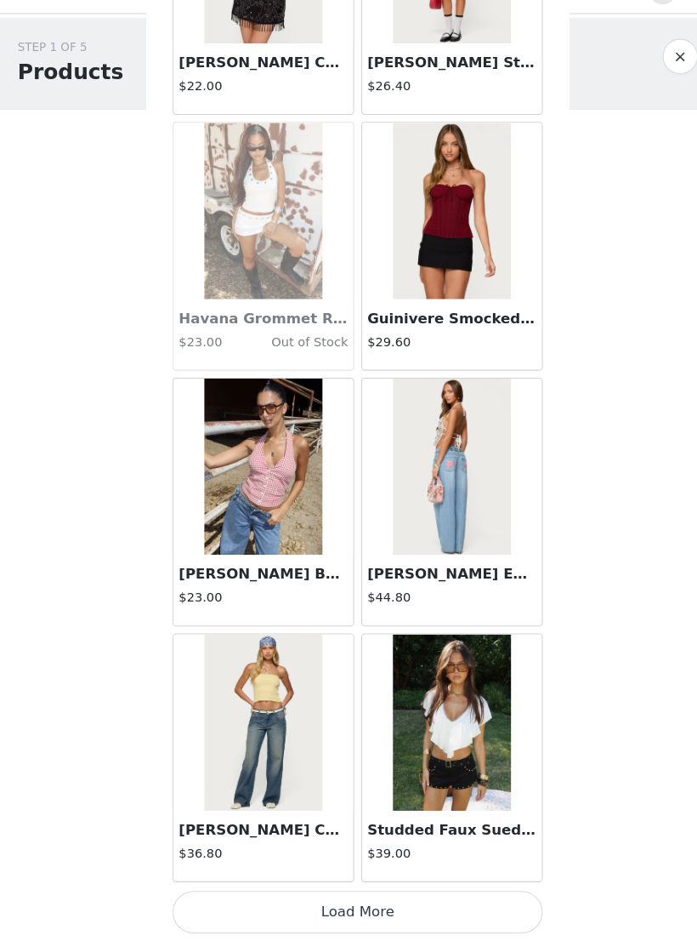
scroll to position [26329, 0]
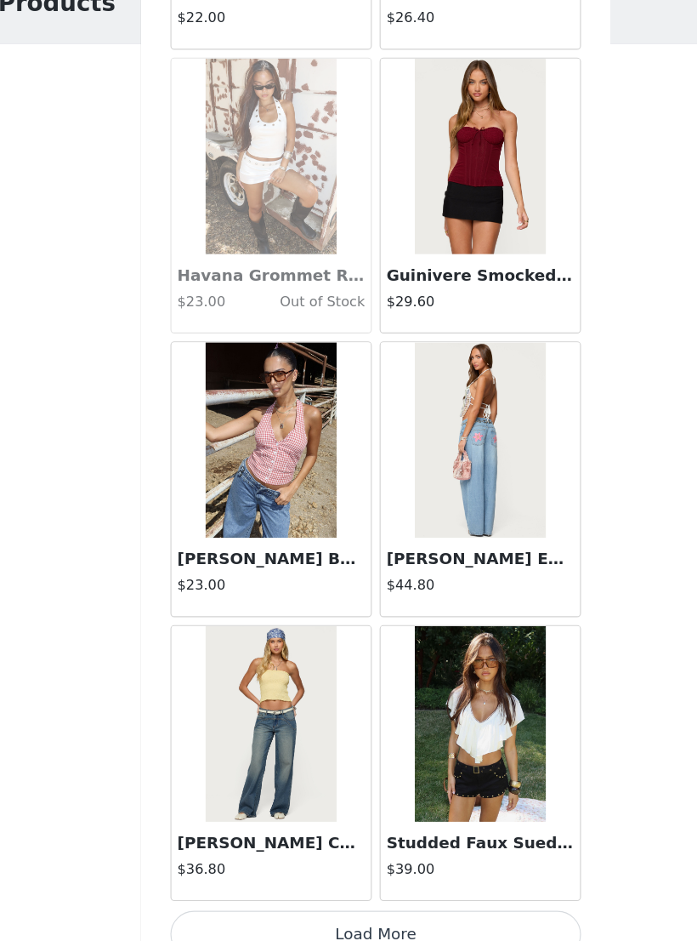
click at [421, 606] on button "Load More" at bounding box center [348, 911] width 357 height 41
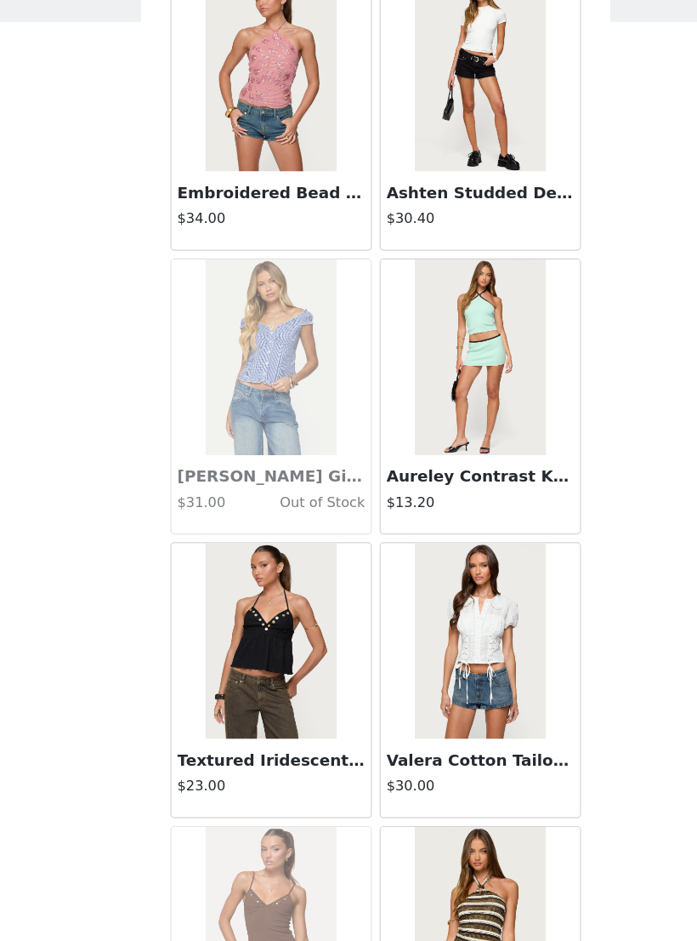
scroll to position [28113, 0]
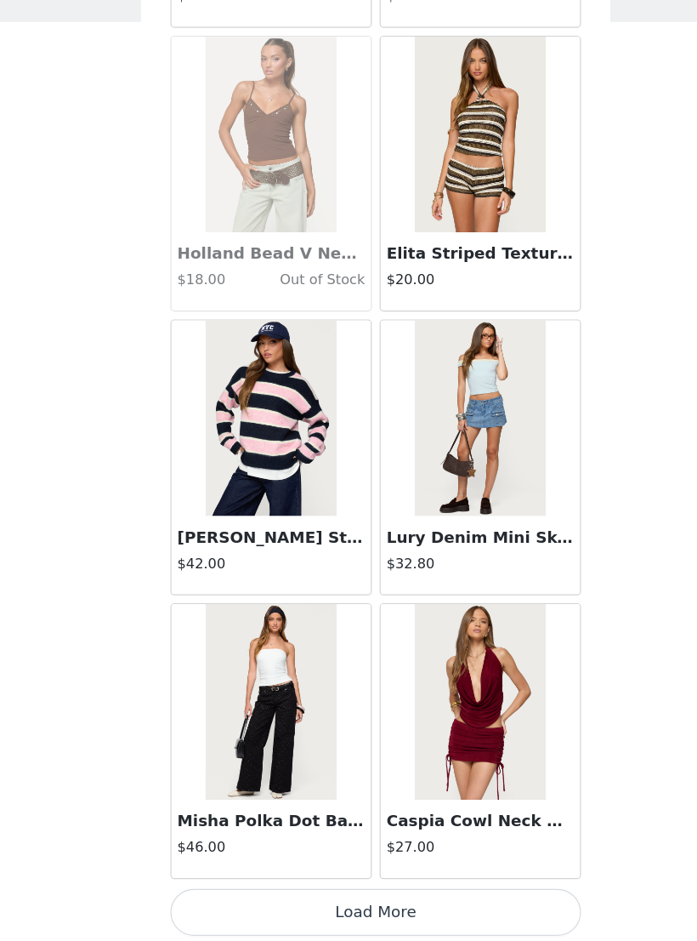
click at [444, 606] on button "Load More" at bounding box center [348, 911] width 357 height 41
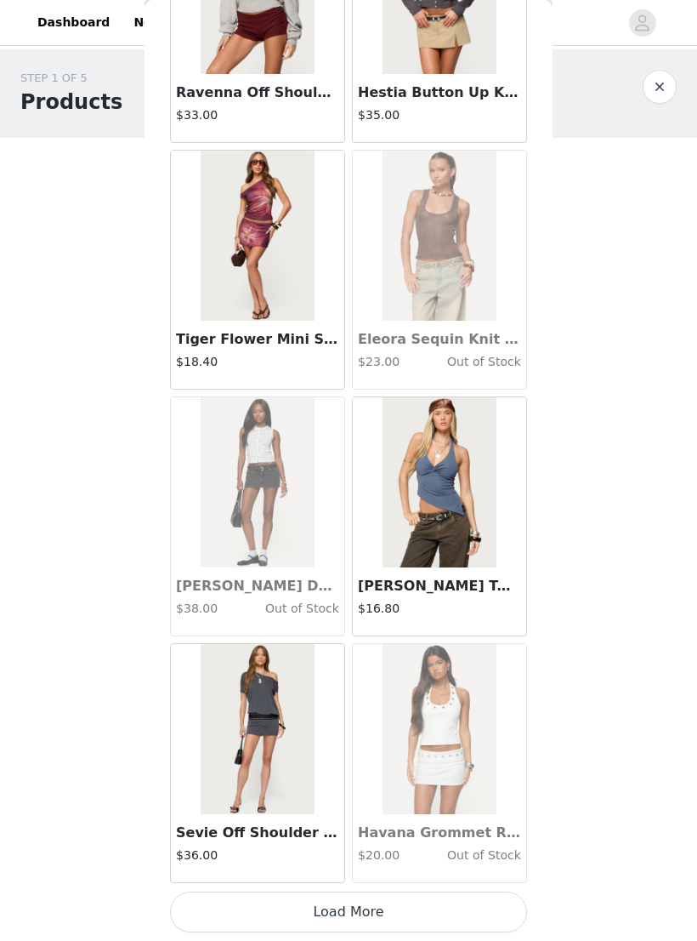
scroll to position [31262, 0]
click at [446, 606] on button "Load More" at bounding box center [348, 911] width 357 height 41
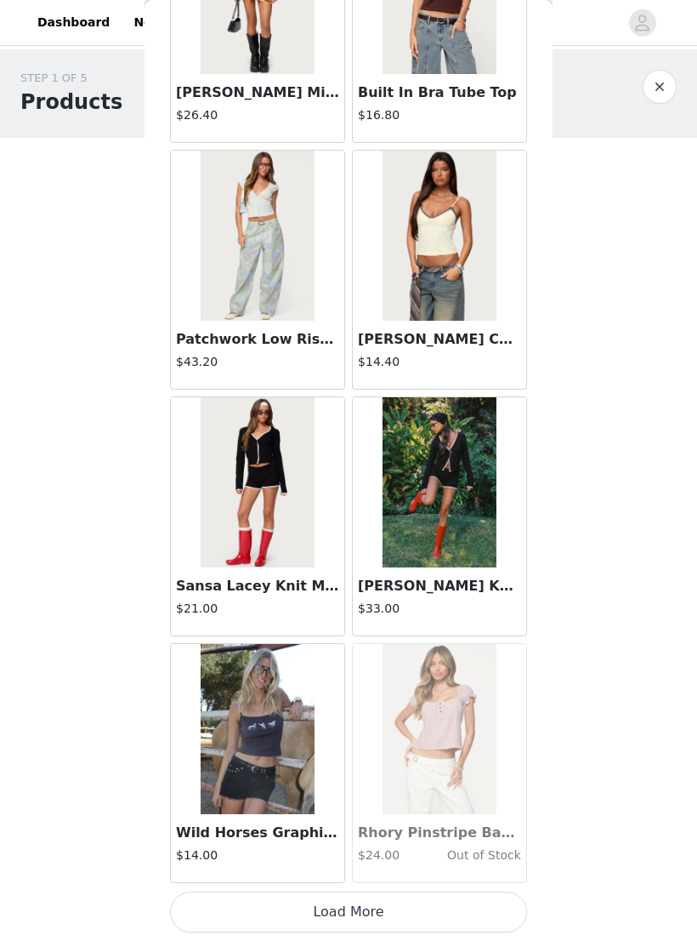
scroll to position [33729, 0]
click at [436, 606] on button "Load More" at bounding box center [348, 911] width 357 height 41
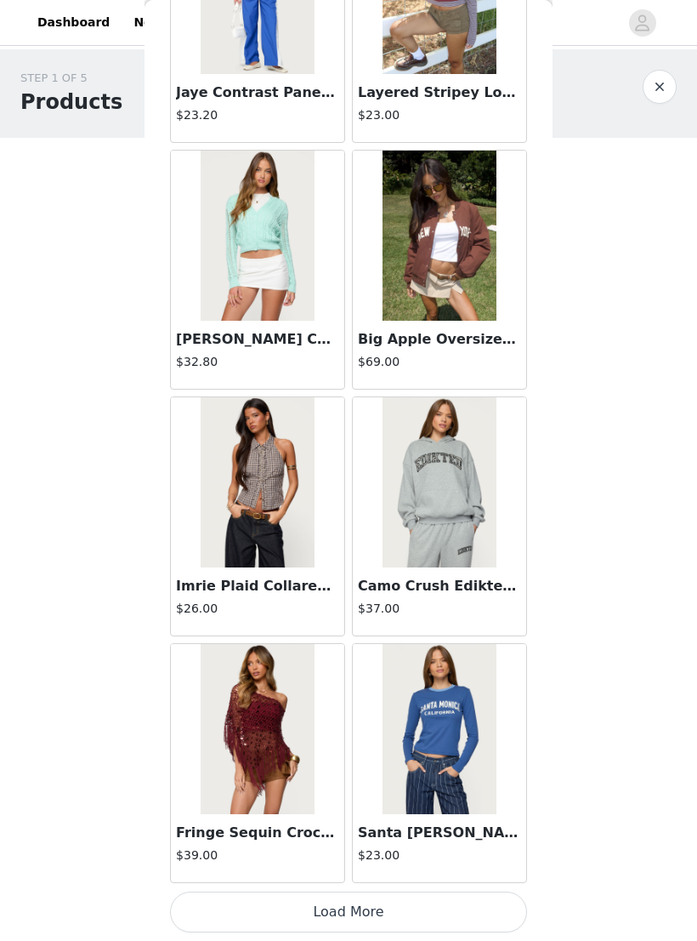
scroll to position [36196, 0]
click at [428, 606] on button "Load More" at bounding box center [348, 911] width 357 height 41
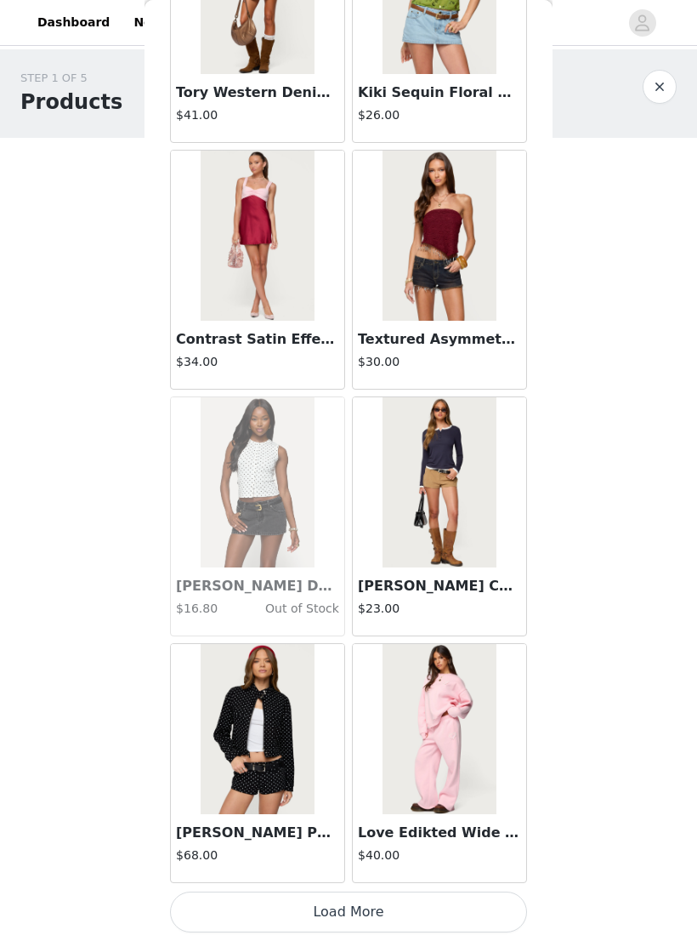
scroll to position [38663, 0]
click at [433, 606] on button "Load More" at bounding box center [348, 911] width 357 height 41
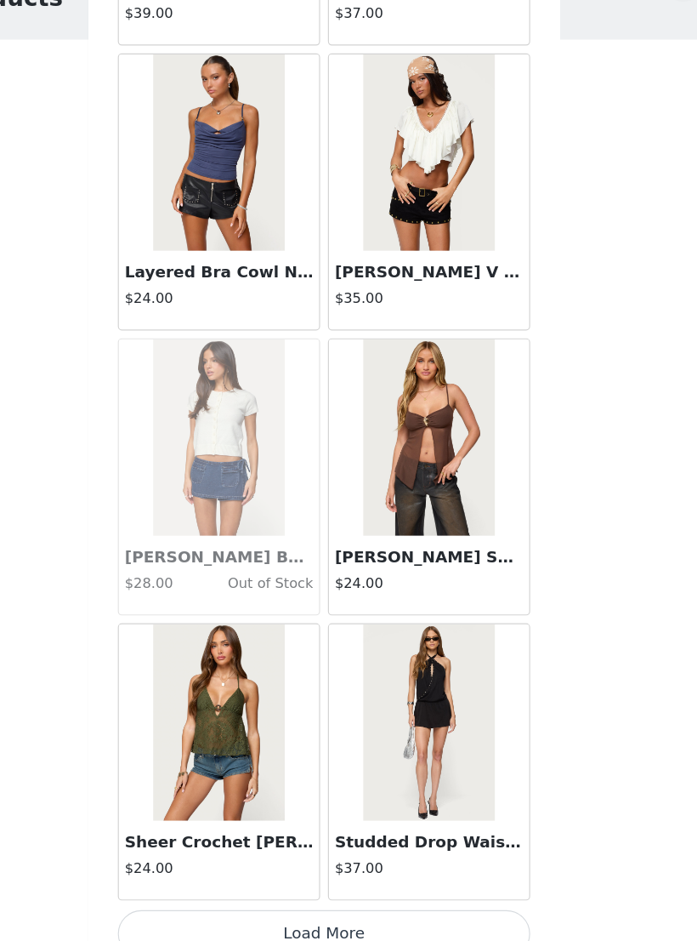
scroll to position [41129, 0]
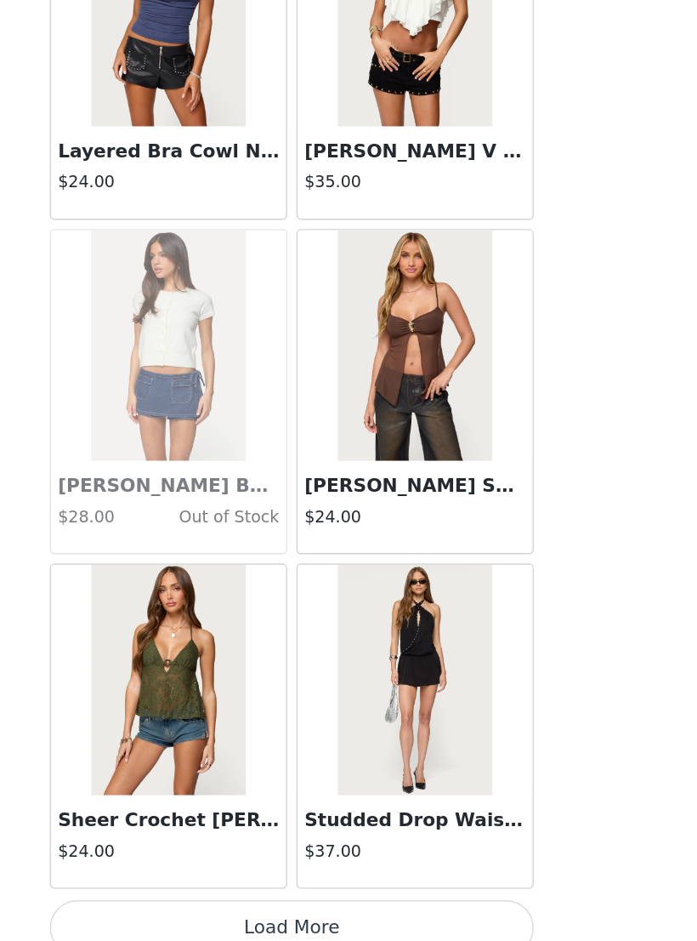
click at [274, 606] on button "Load More" at bounding box center [348, 911] width 357 height 41
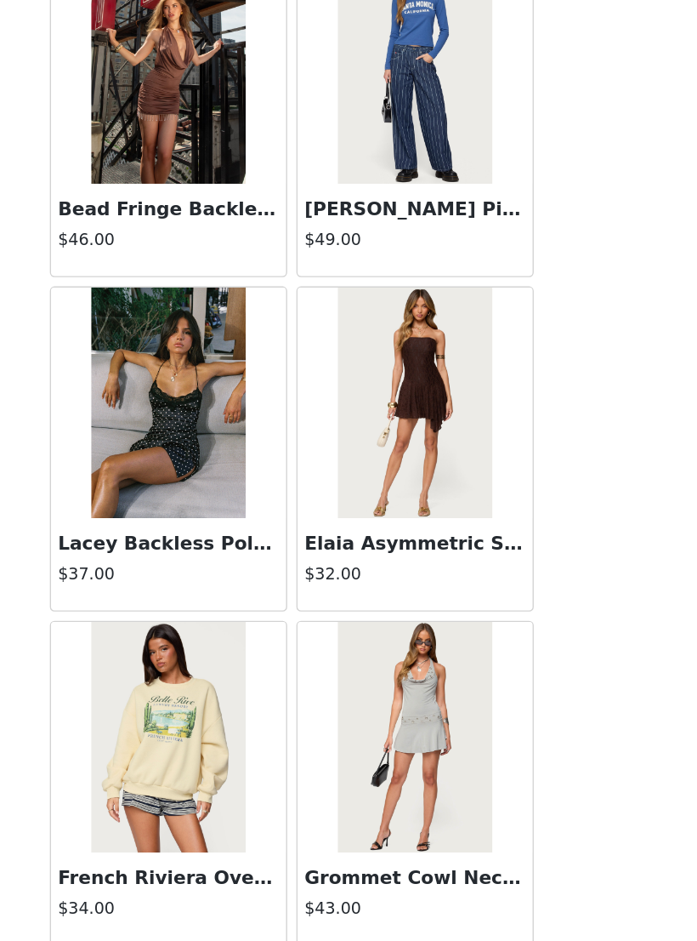
scroll to position [42569, 0]
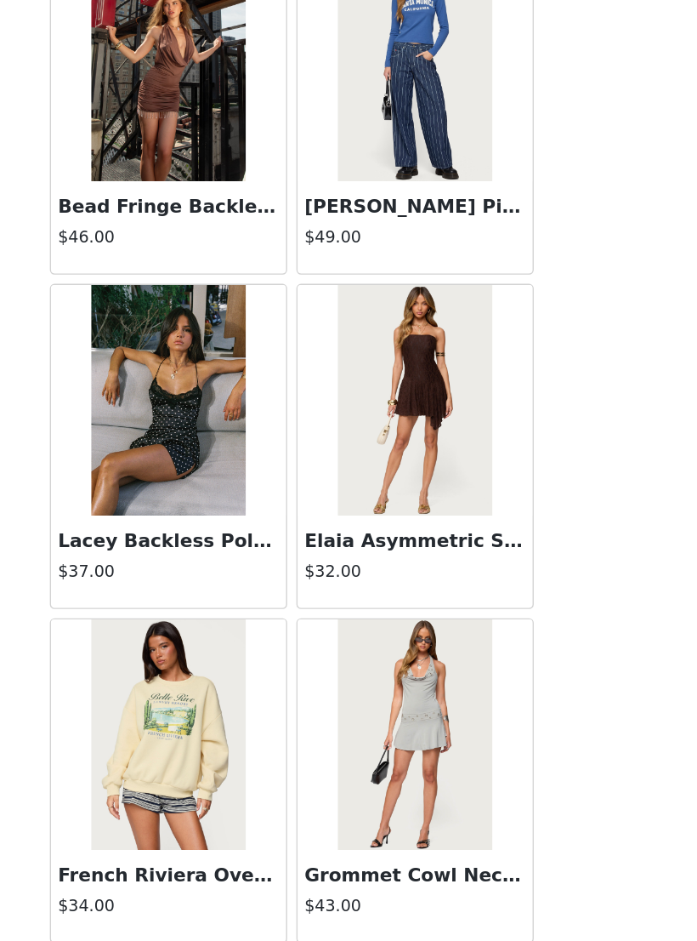
click at [171, 606] on div "Lacey Backless Polka Dot Mini Dress $37.00" at bounding box center [258, 641] width 174 height 68
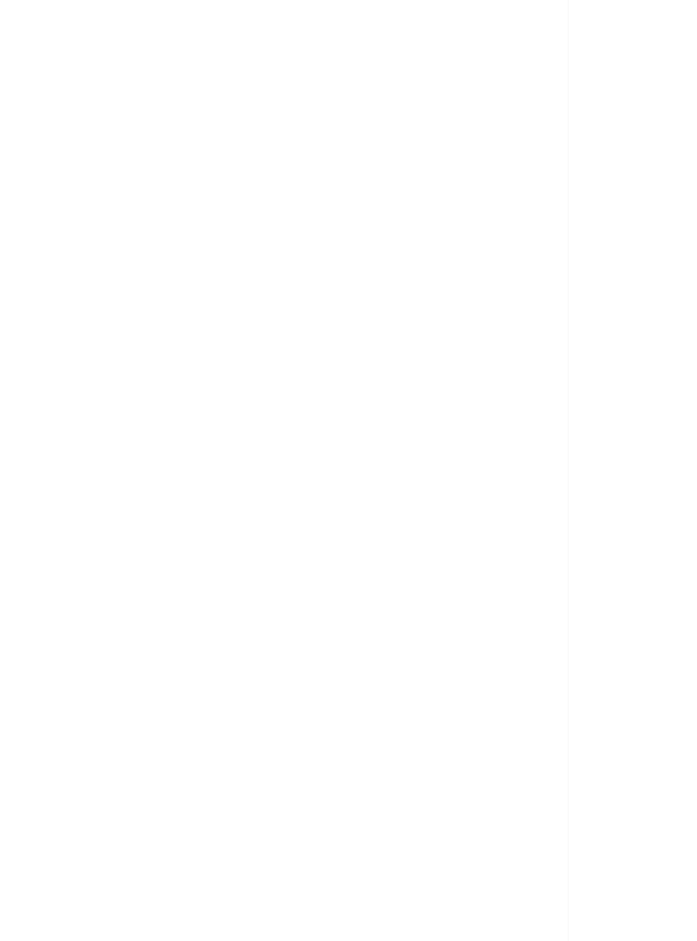
scroll to position [0, 0]
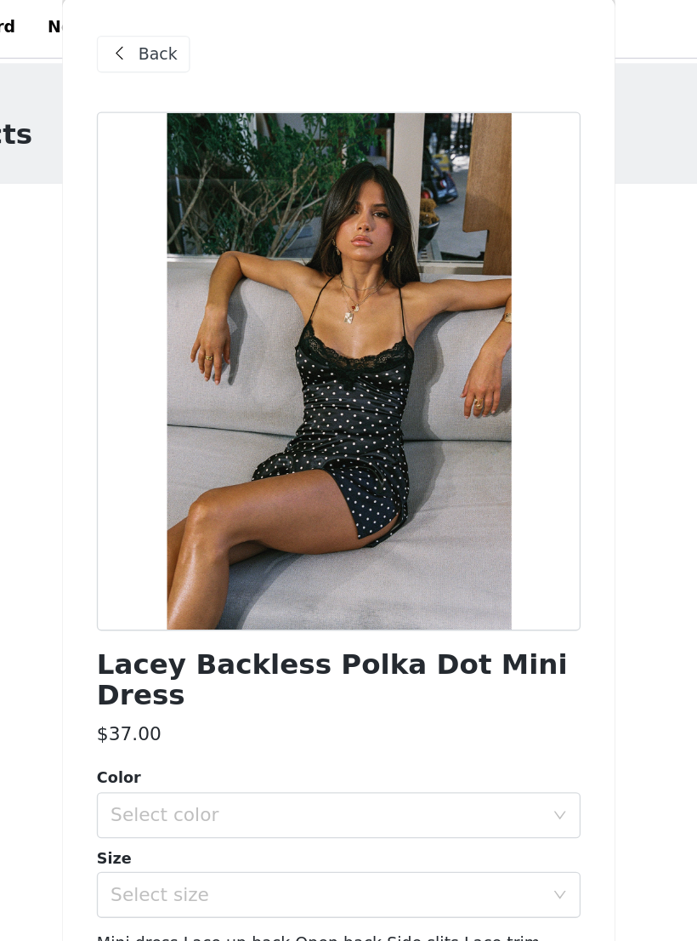
click at [201, 45] on span "Back" at bounding box center [215, 43] width 29 height 18
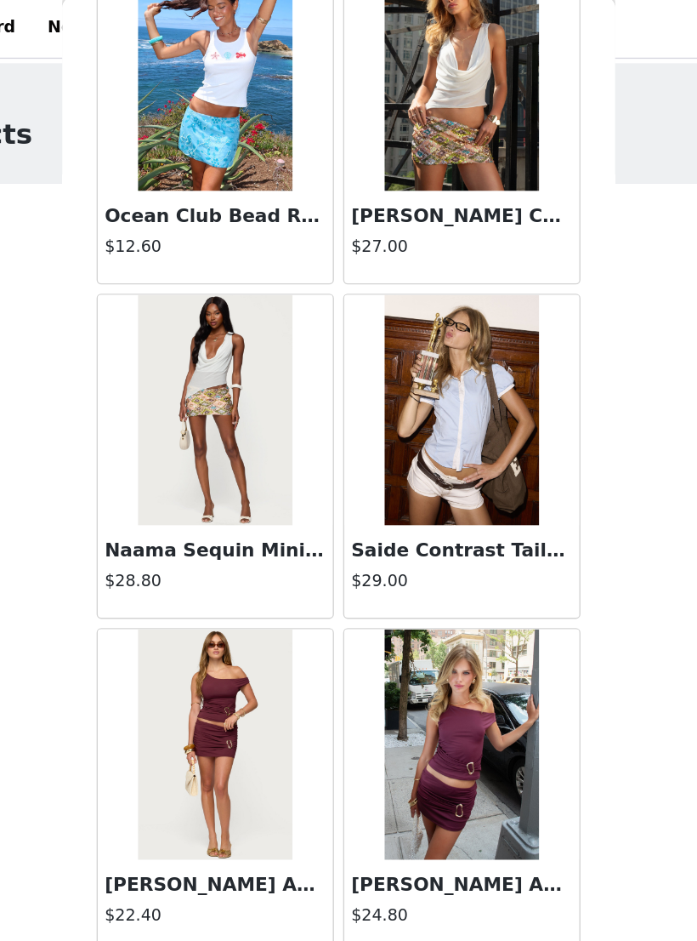
scroll to position [2580, 0]
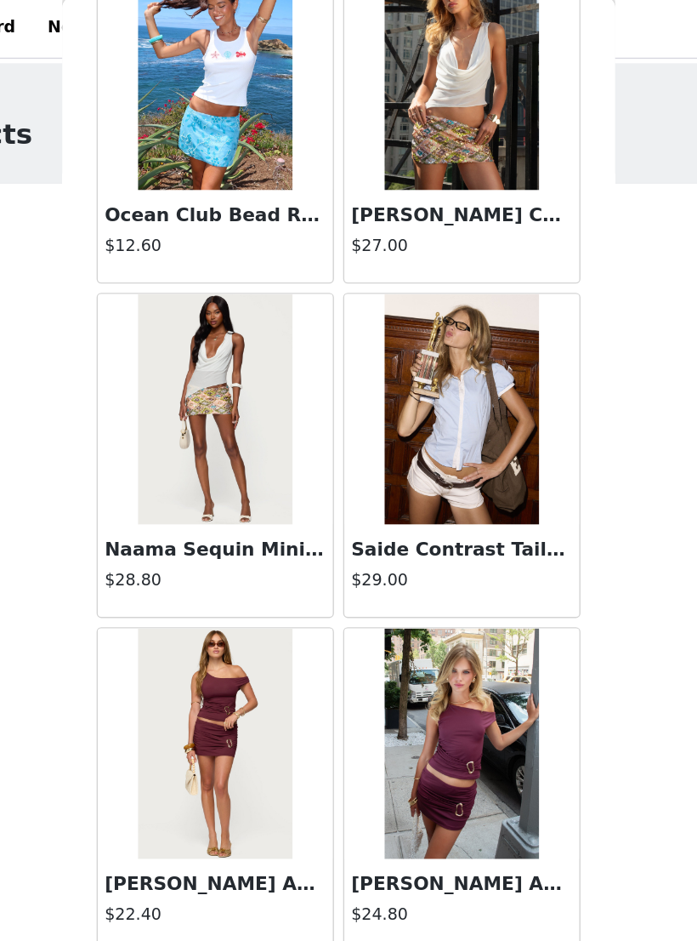
click at [359, 151] on h3 "[PERSON_NAME] Chiffon Cowl Neck Top" at bounding box center [439, 161] width 163 height 20
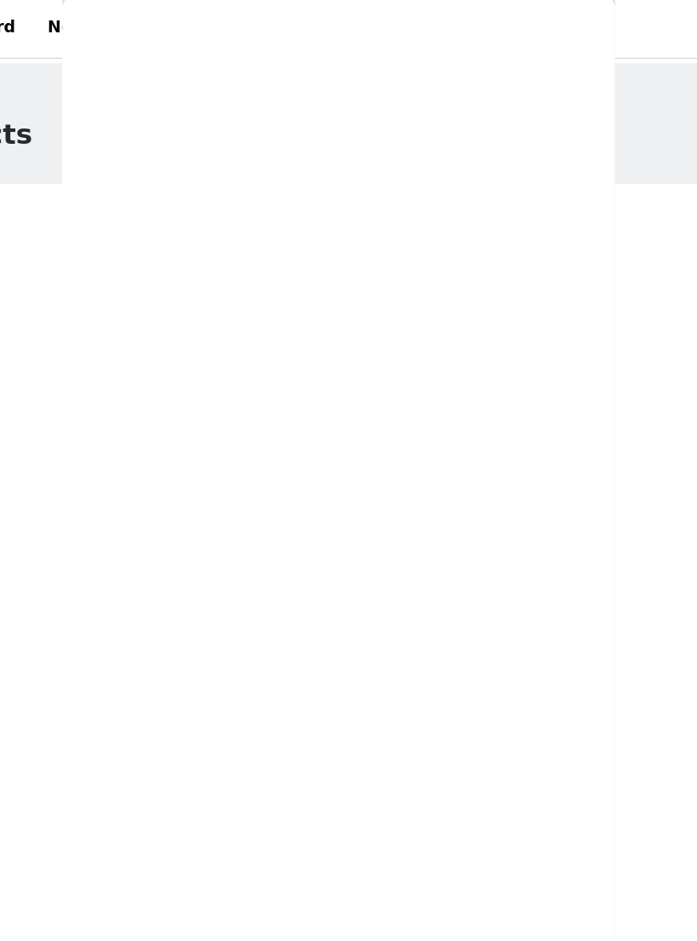
scroll to position [0, 0]
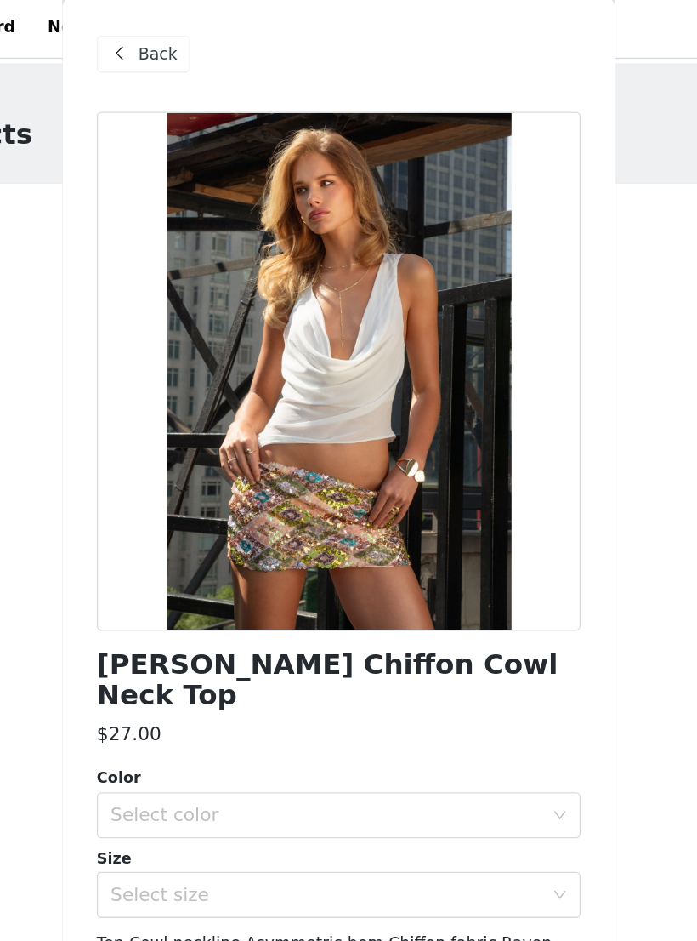
click at [170, 21] on div "Back" at bounding box center [348, 42] width 357 height 85
click at [177, 41] on span at bounding box center [187, 42] width 20 height 20
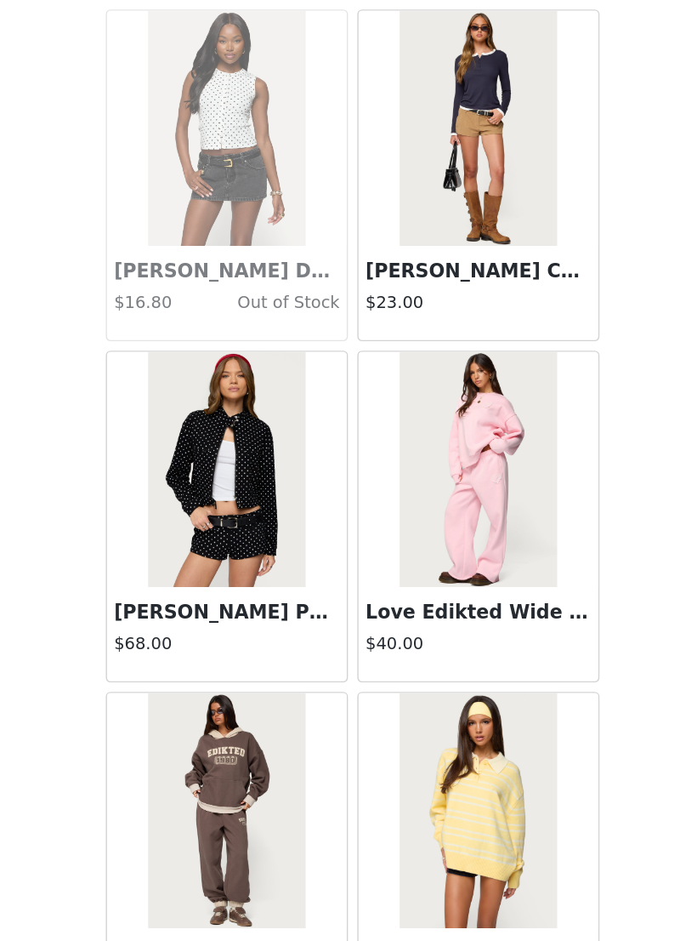
scroll to position [38832, 0]
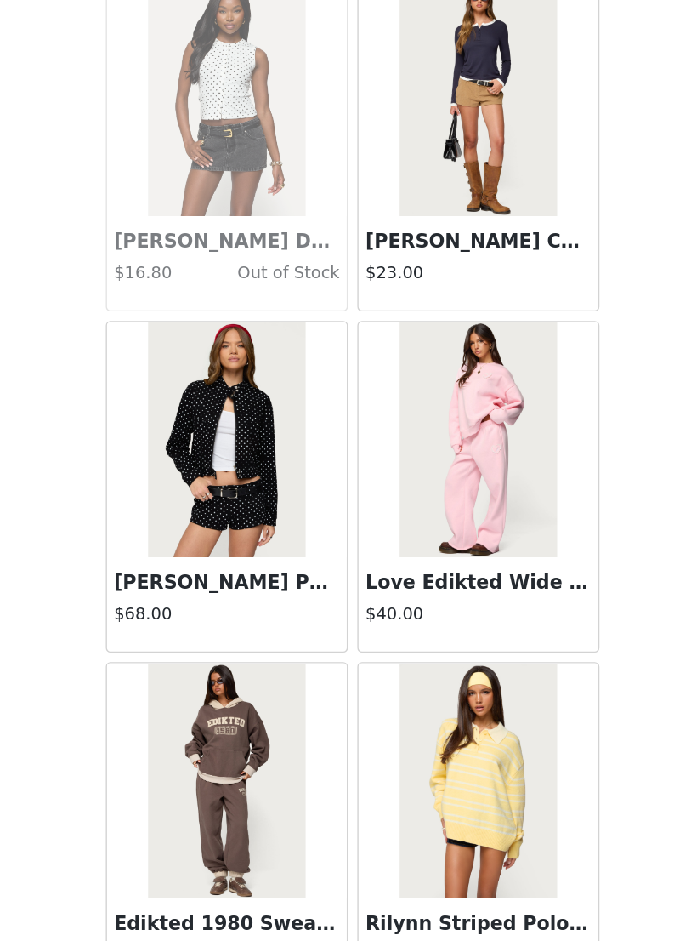
click at [473, 135] on div "STEP 1 OF 5 Products Choose as many products as you'd like, up to $150.00. 2 Se…" at bounding box center [348, 350] width 697 height 602
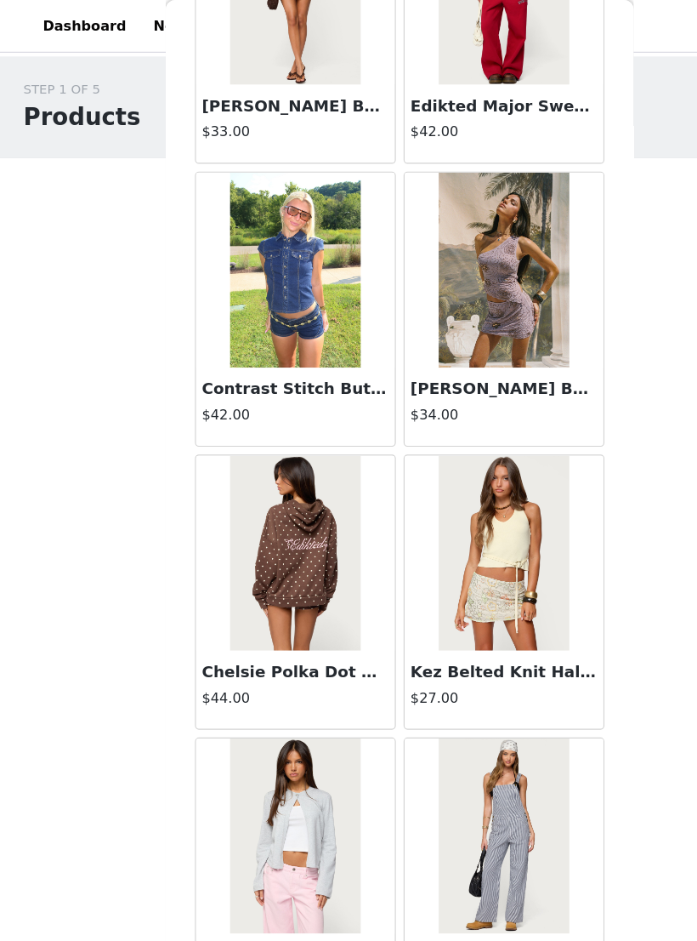
scroll to position [43596, 0]
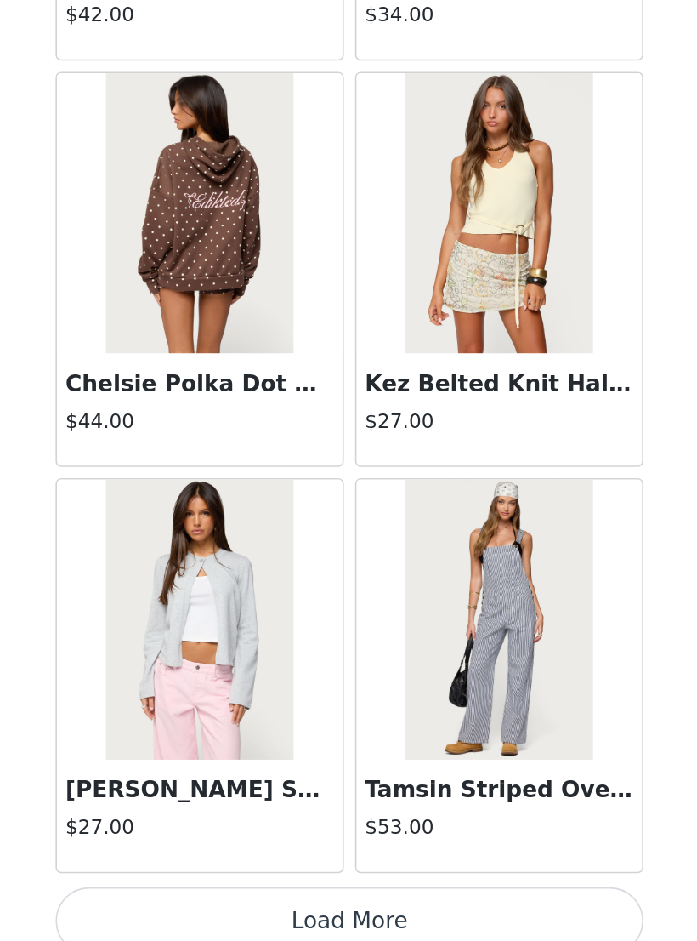
click at [268, 606] on button "Load More" at bounding box center [348, 911] width 357 height 41
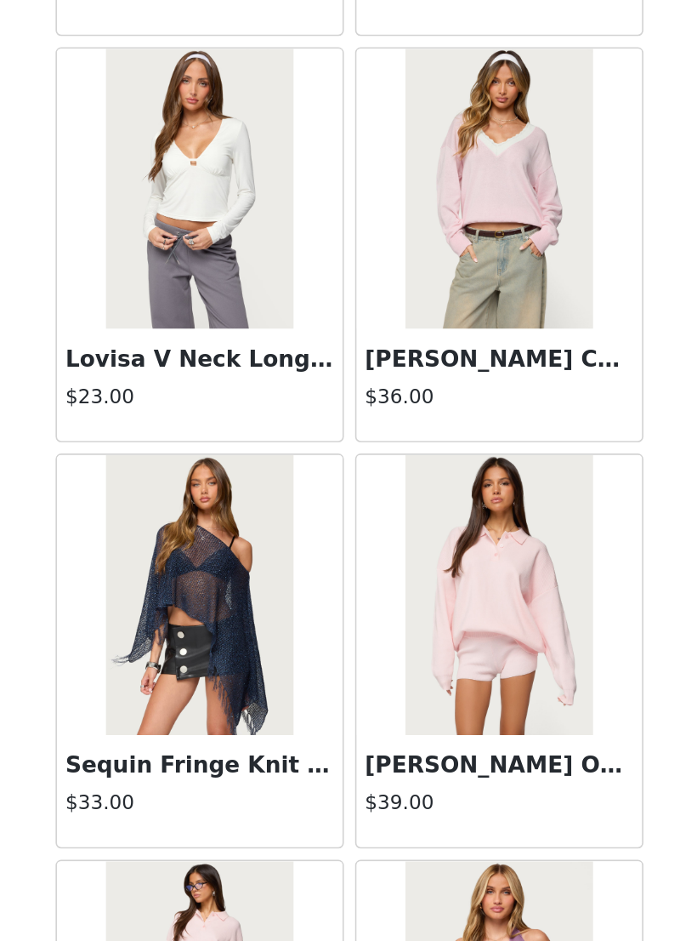
scroll to position [45090, 0]
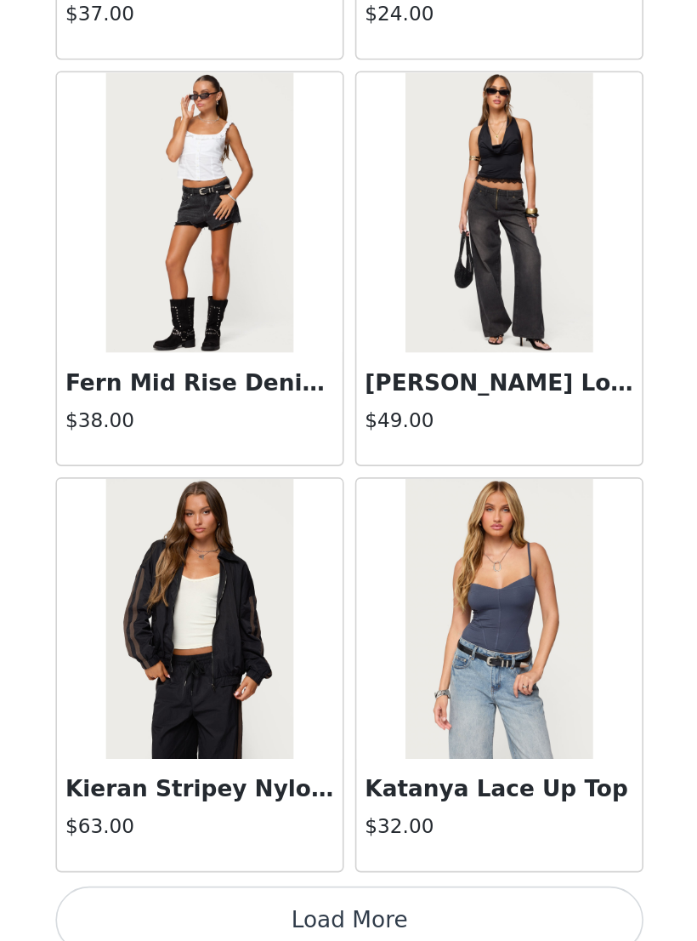
click at [259, 606] on button "Load More" at bounding box center [348, 911] width 357 height 41
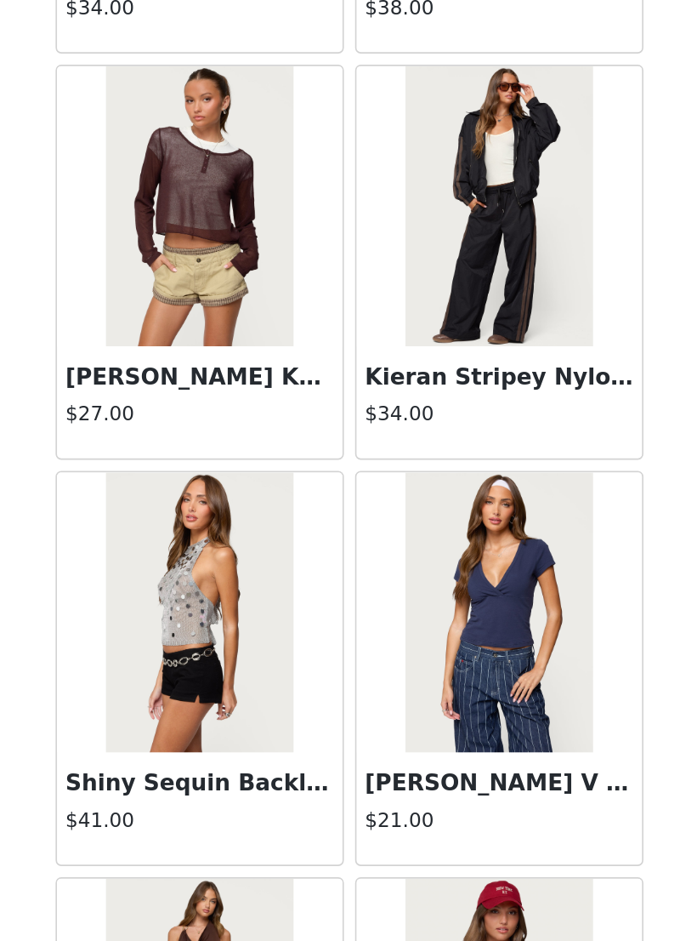
scroll to position [47310, 0]
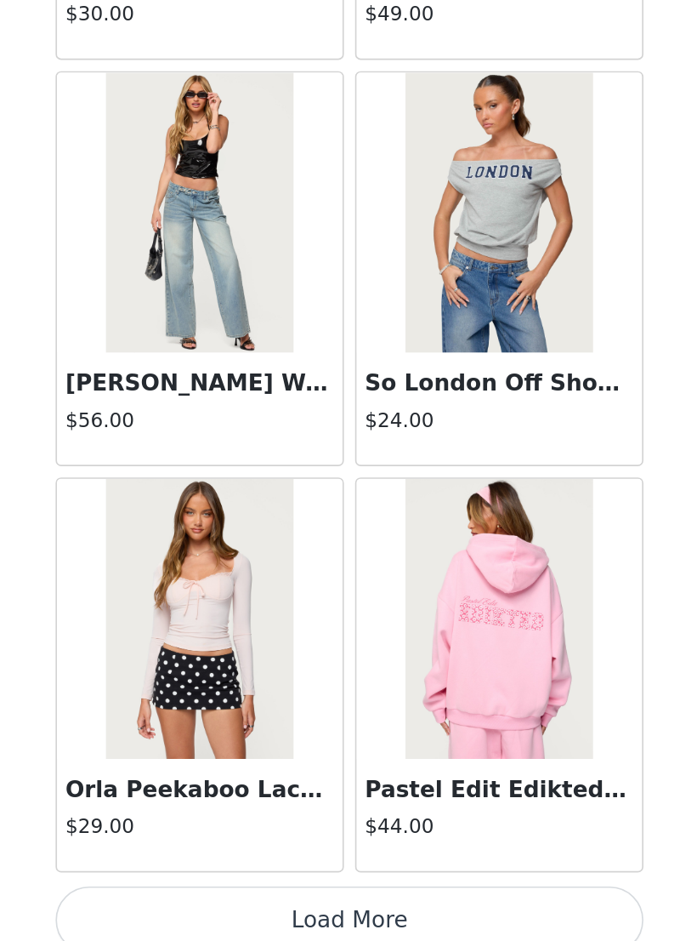
click at [303, 606] on button "Load More" at bounding box center [348, 911] width 357 height 41
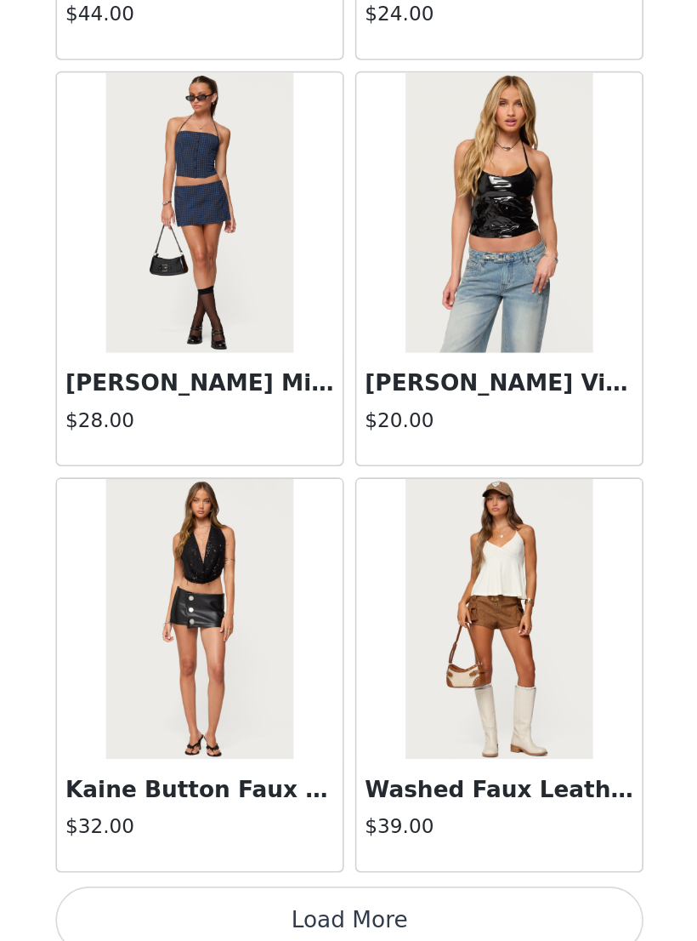
scroll to position [50996, 0]
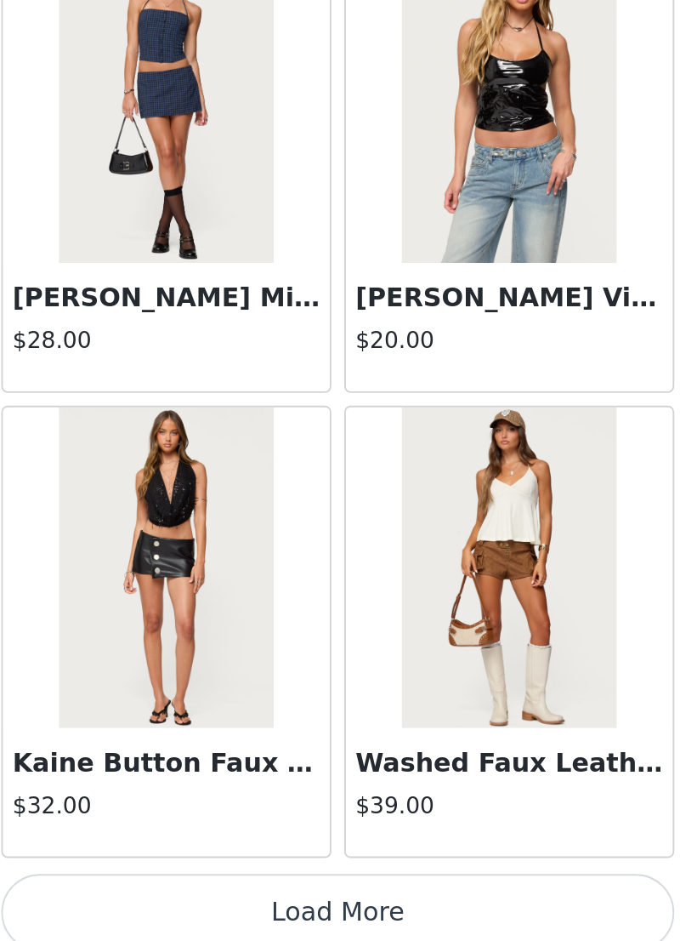
click at [232, 606] on button "Load More" at bounding box center [348, 911] width 357 height 41
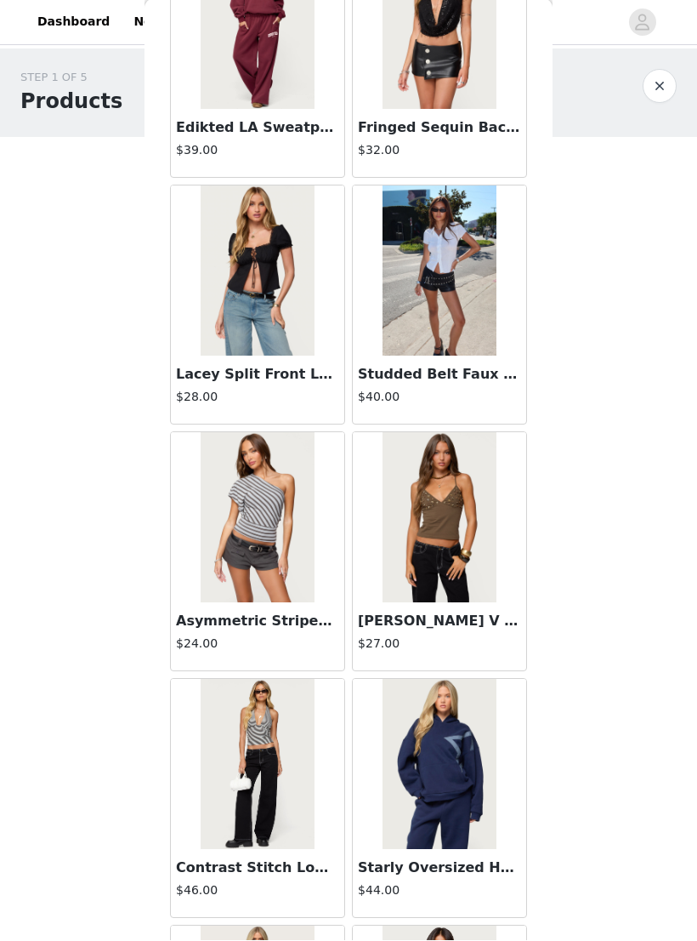
scroll to position [52195, 0]
click at [437, 315] on img at bounding box center [439, 270] width 113 height 170
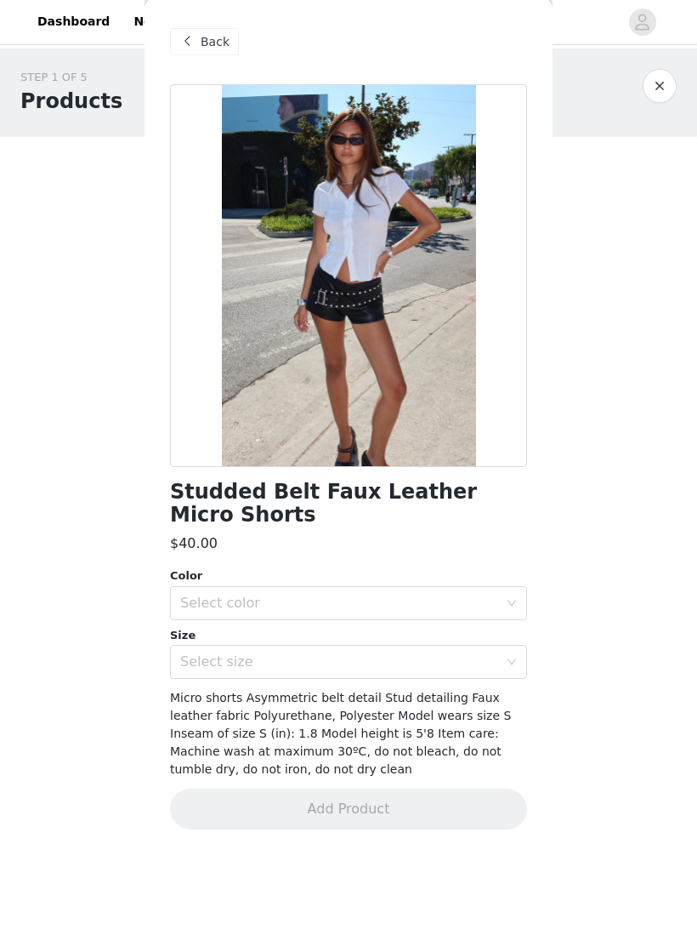
scroll to position [0, 0]
click at [390, 606] on div "Select color" at bounding box center [339, 603] width 318 height 17
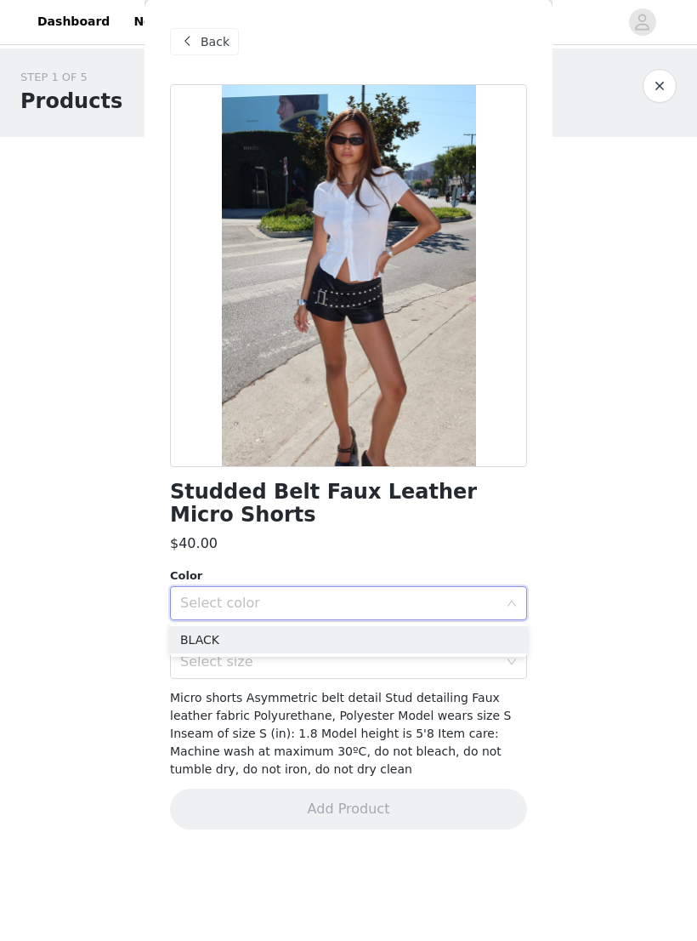
click at [373, 606] on li "BLACK" at bounding box center [348, 640] width 357 height 27
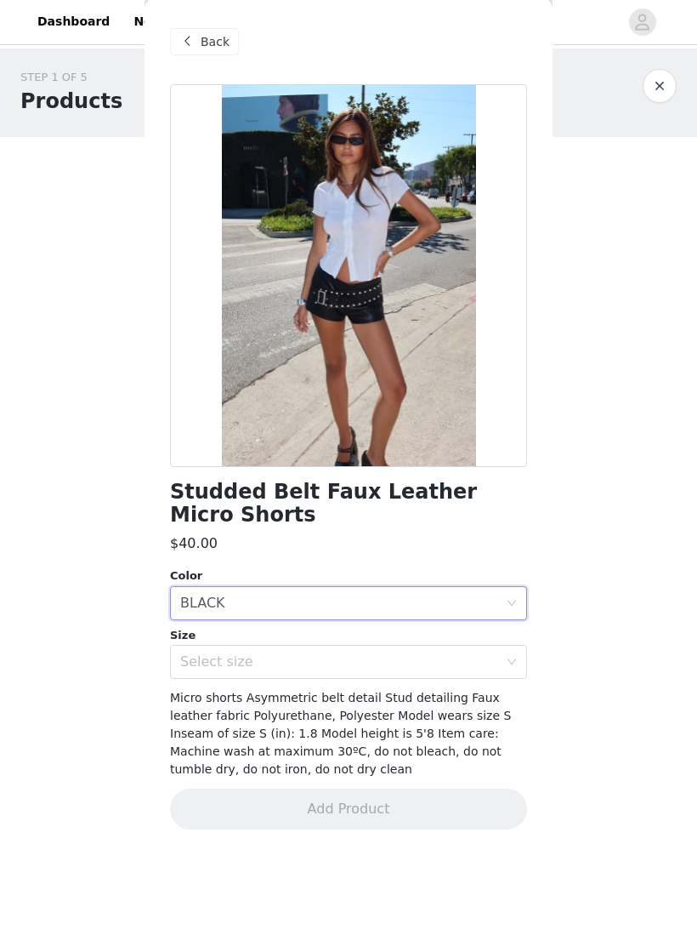
click at [380, 606] on div "Select size" at bounding box center [339, 662] width 318 height 17
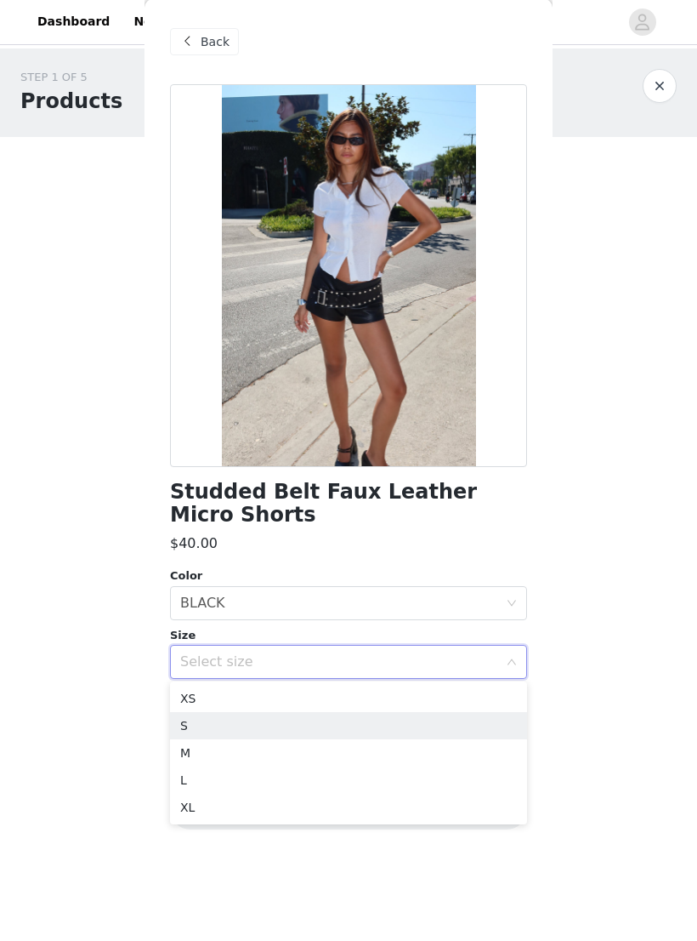
click at [331, 606] on li "S" at bounding box center [348, 726] width 357 height 27
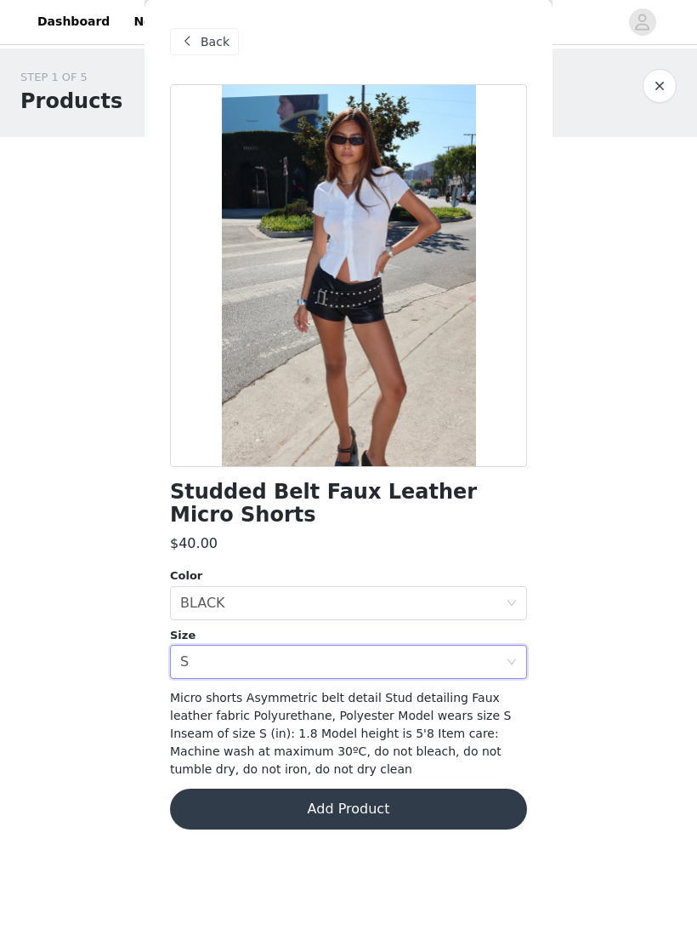
click at [372, 606] on button "Add Product" at bounding box center [348, 809] width 357 height 41
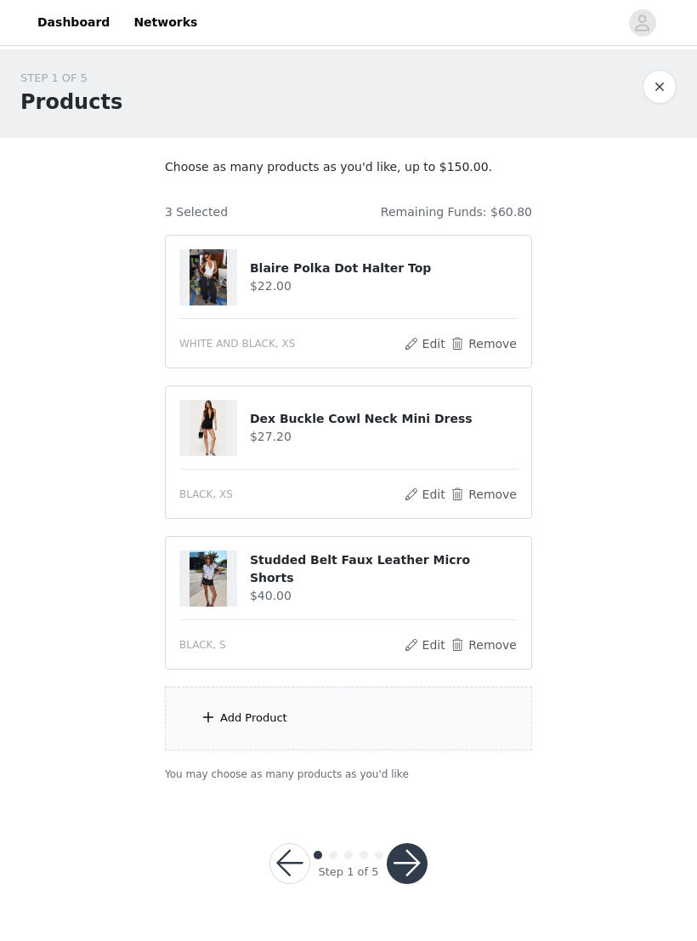
click at [439, 606] on div "Add Product" at bounding box center [348, 718] width 367 height 64
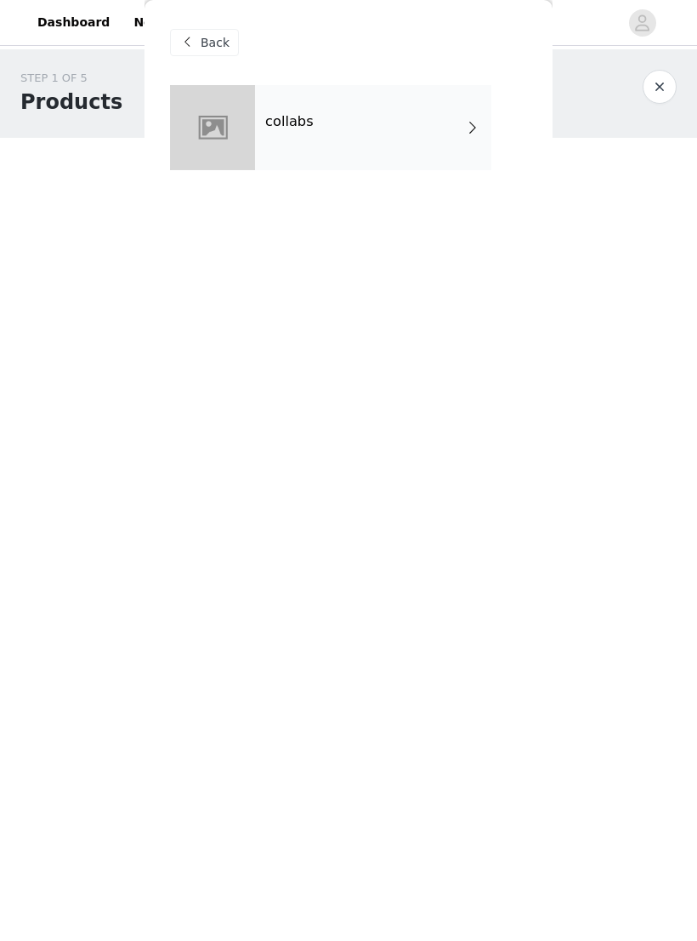
click at [441, 144] on div "collabs" at bounding box center [373, 127] width 236 height 85
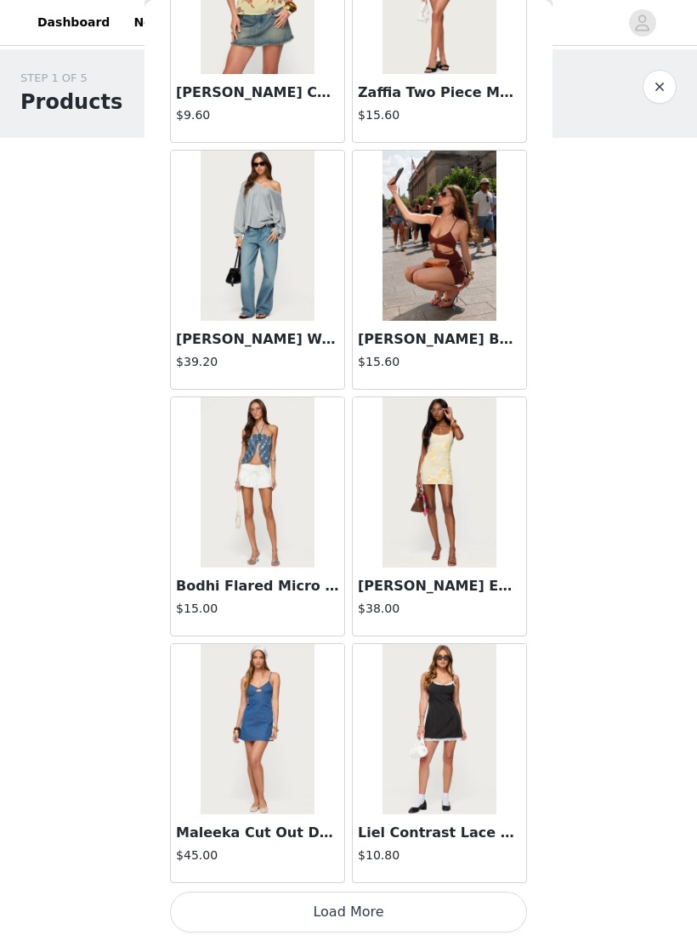
scroll to position [1662, 0]
click at [496, 606] on button "Load More" at bounding box center [348, 911] width 357 height 41
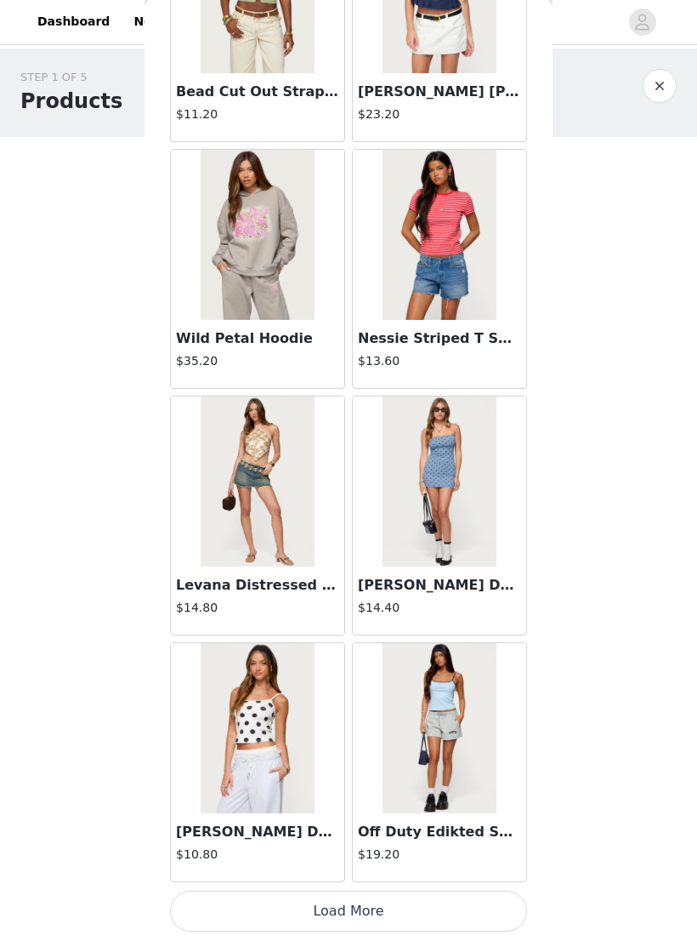
scroll to position [4129, 0]
click at [453, 606] on button "Load More" at bounding box center [348, 911] width 357 height 41
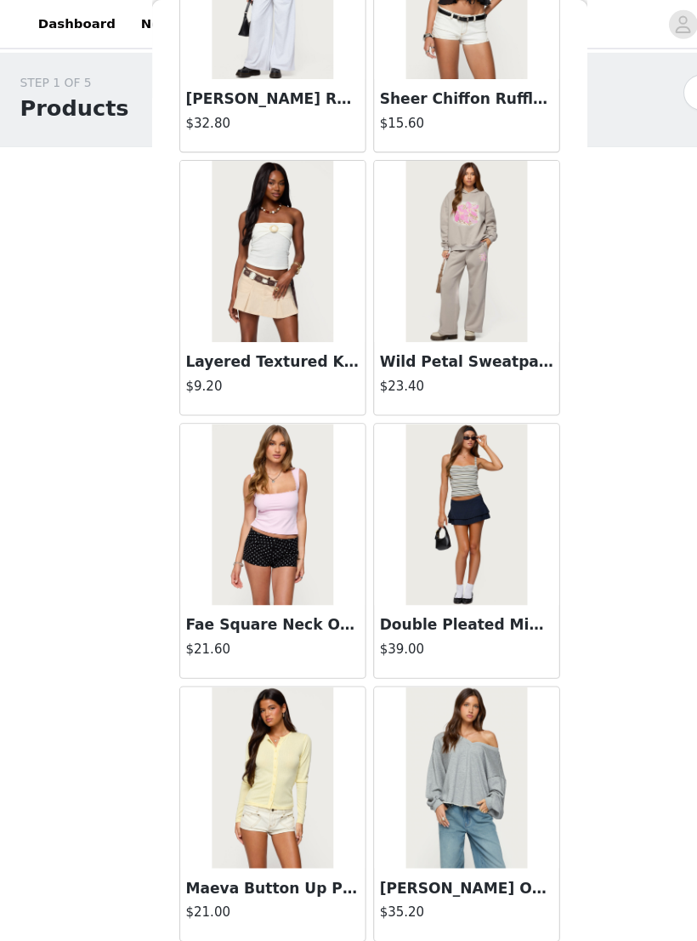
scroll to position [6595, 0]
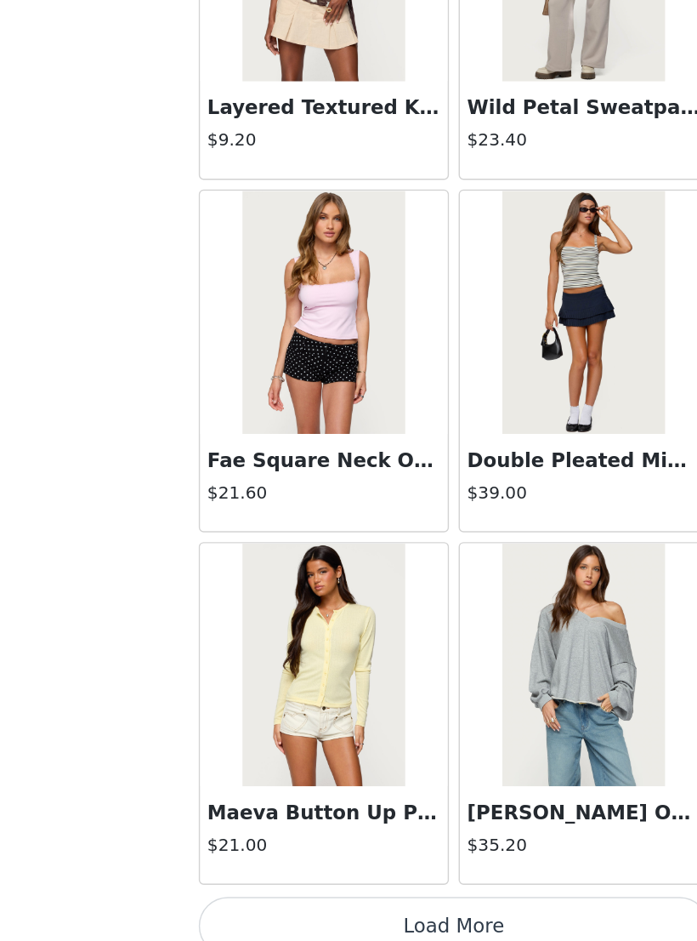
click at [248, 606] on img at bounding box center [257, 729] width 113 height 170
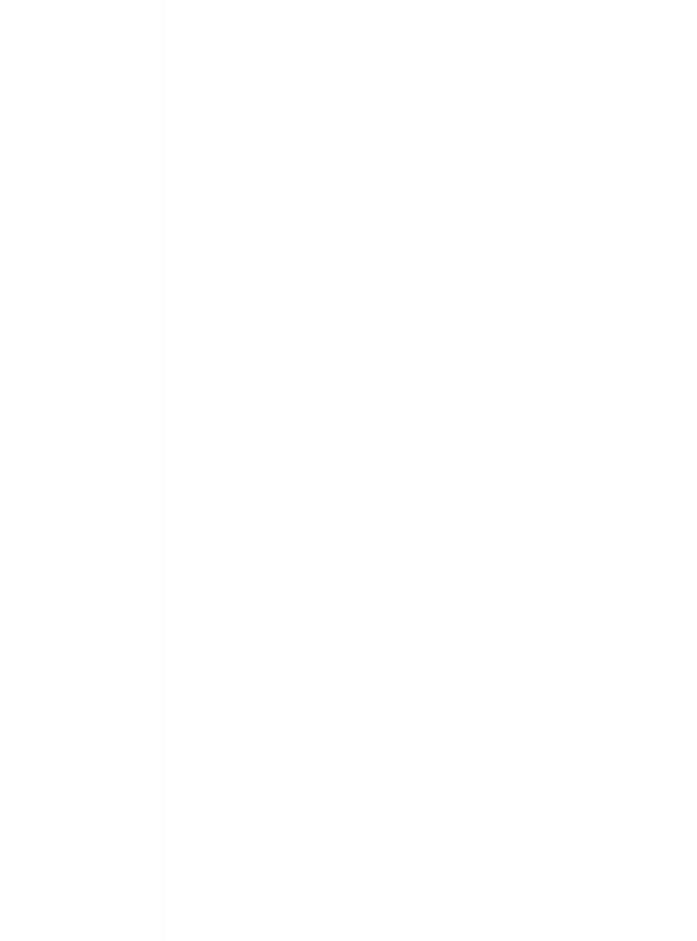
scroll to position [0, 0]
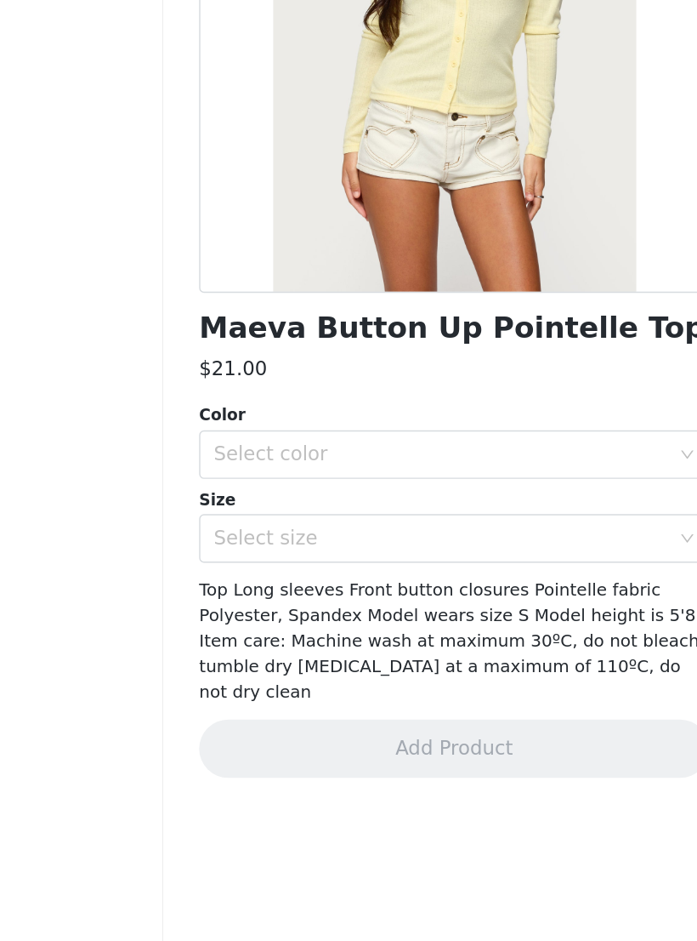
click at [344, 572] on div "Select color" at bounding box center [339, 580] width 318 height 17
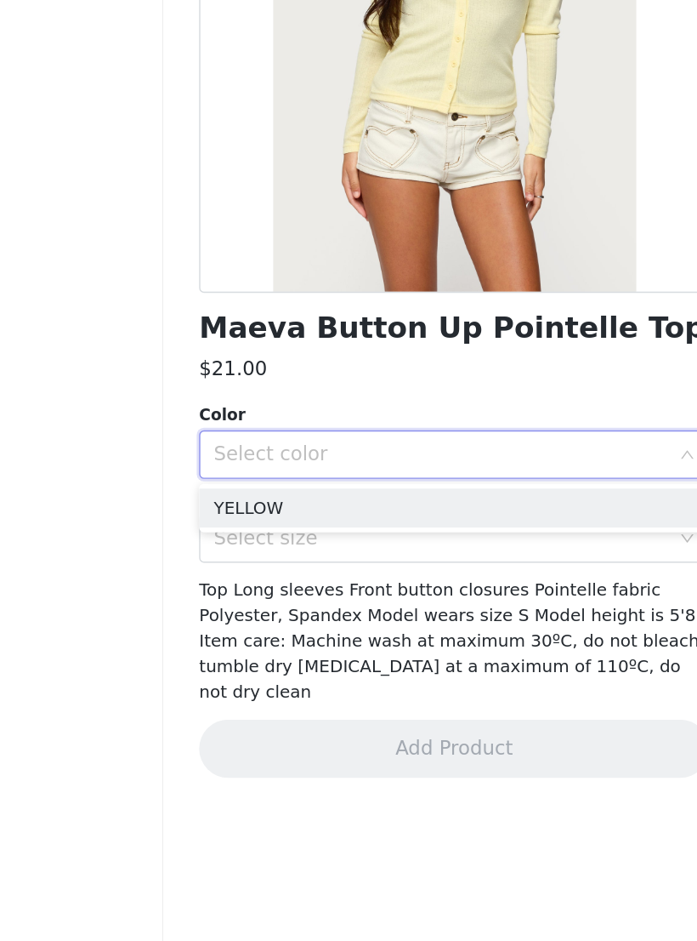
click at [293, 605] on li "YELLOW" at bounding box center [348, 618] width 357 height 27
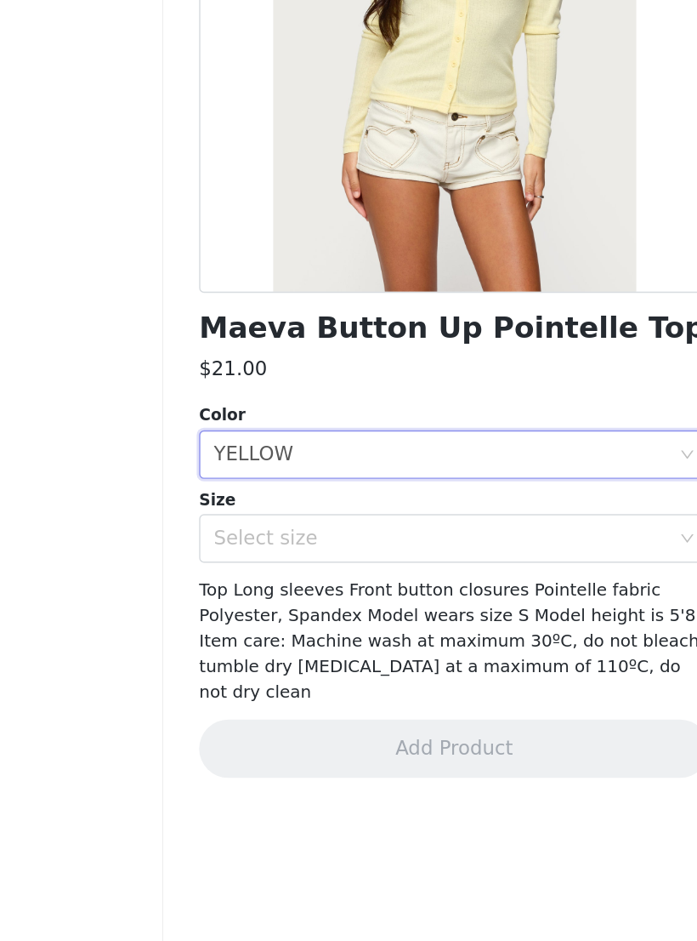
click at [288, 606] on div "Select size" at bounding box center [339, 639] width 318 height 17
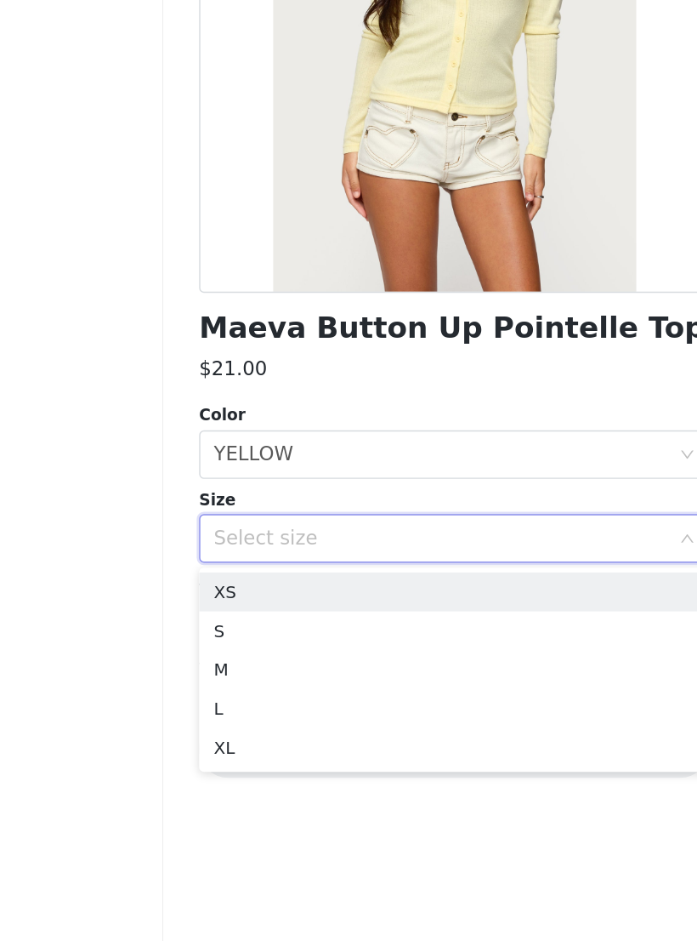
click at [242, 606] on li "XS" at bounding box center [348, 676] width 357 height 27
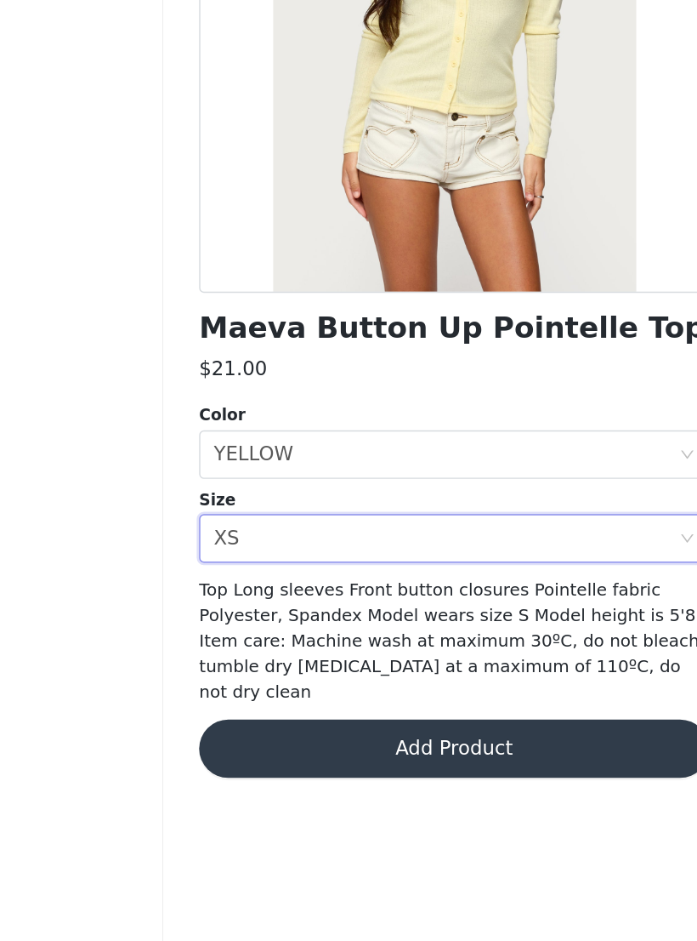
click at [307, 606] on button "Add Product" at bounding box center [348, 786] width 357 height 41
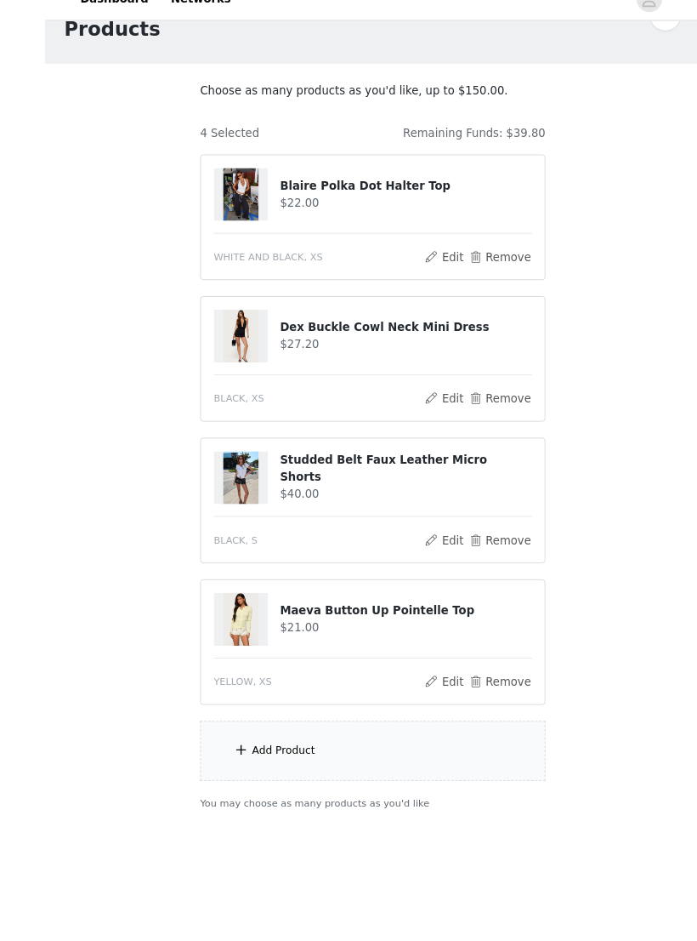
scroll to position [107, 0]
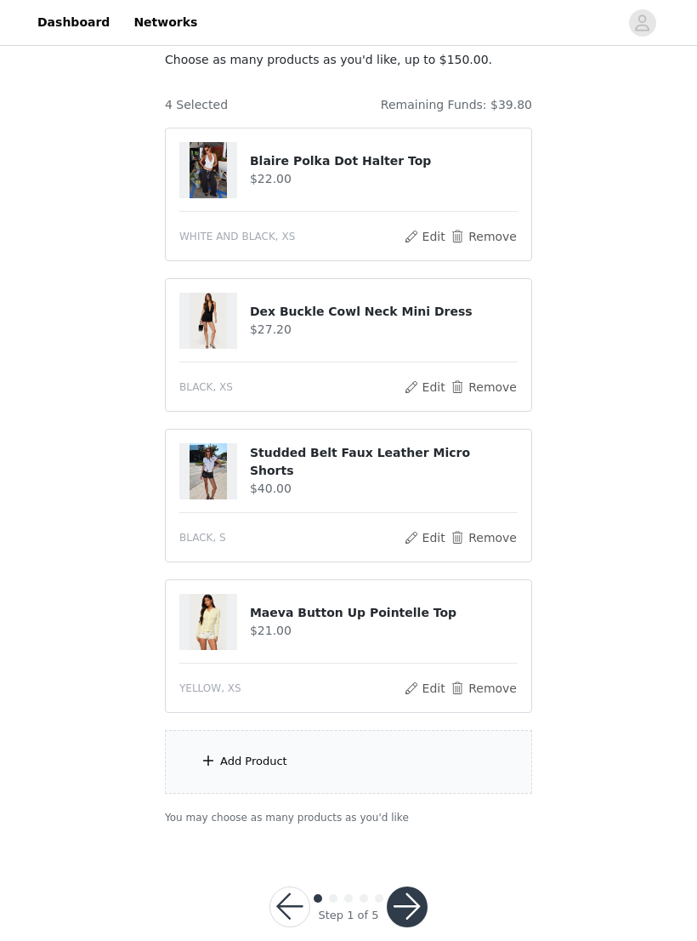
click at [219, 316] on img at bounding box center [208, 321] width 37 height 56
click at [360, 321] on h4 "$27.20" at bounding box center [384, 330] width 268 height 18
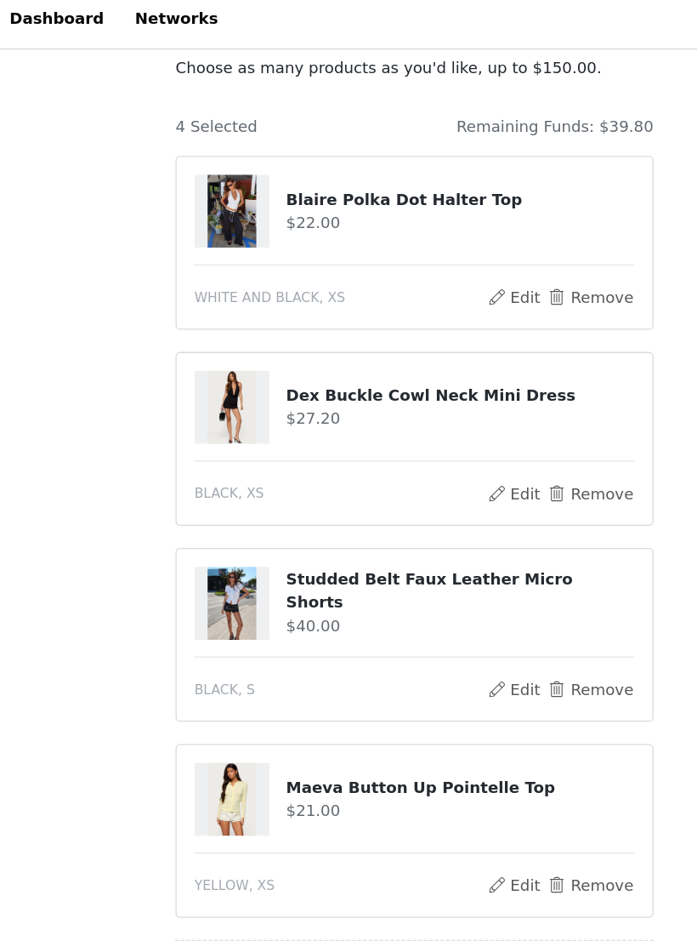
click at [478, 379] on button "Remove" at bounding box center [484, 387] width 68 height 20
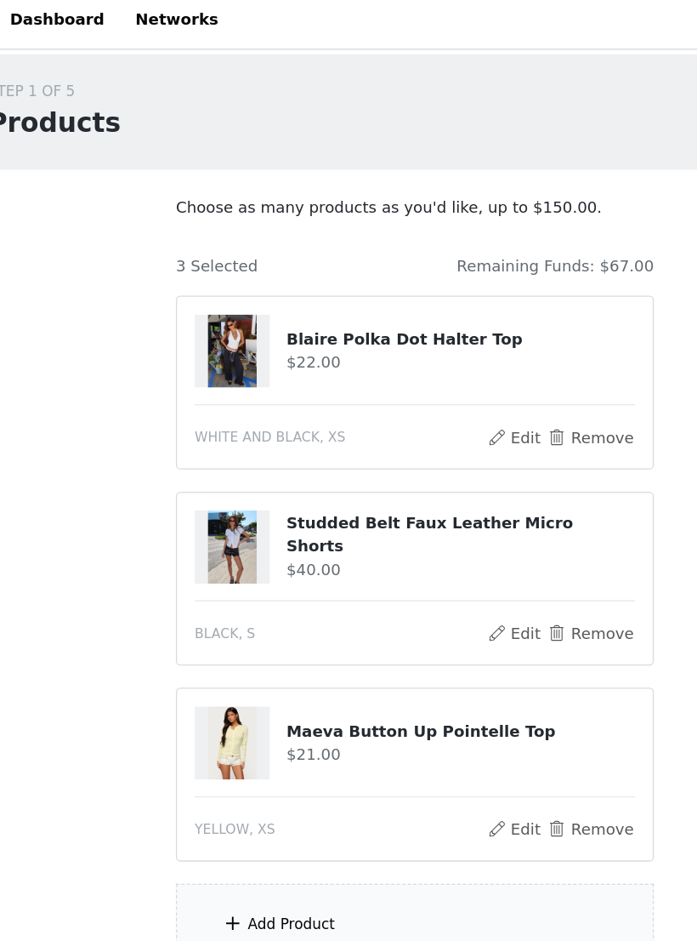
scroll to position [0, 0]
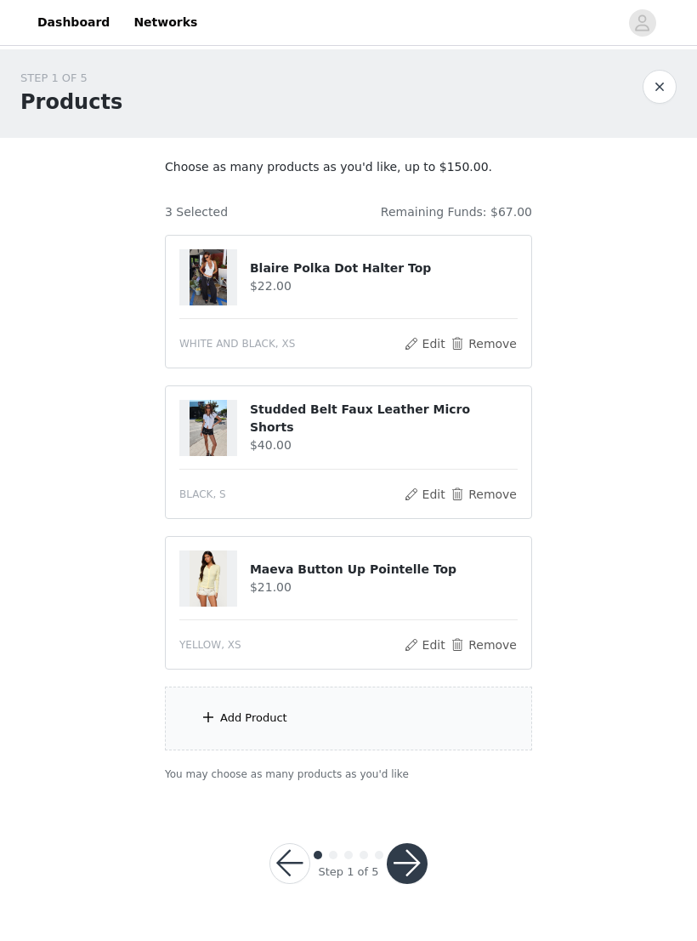
click at [438, 606] on div "Add Product" at bounding box center [348, 718] width 367 height 64
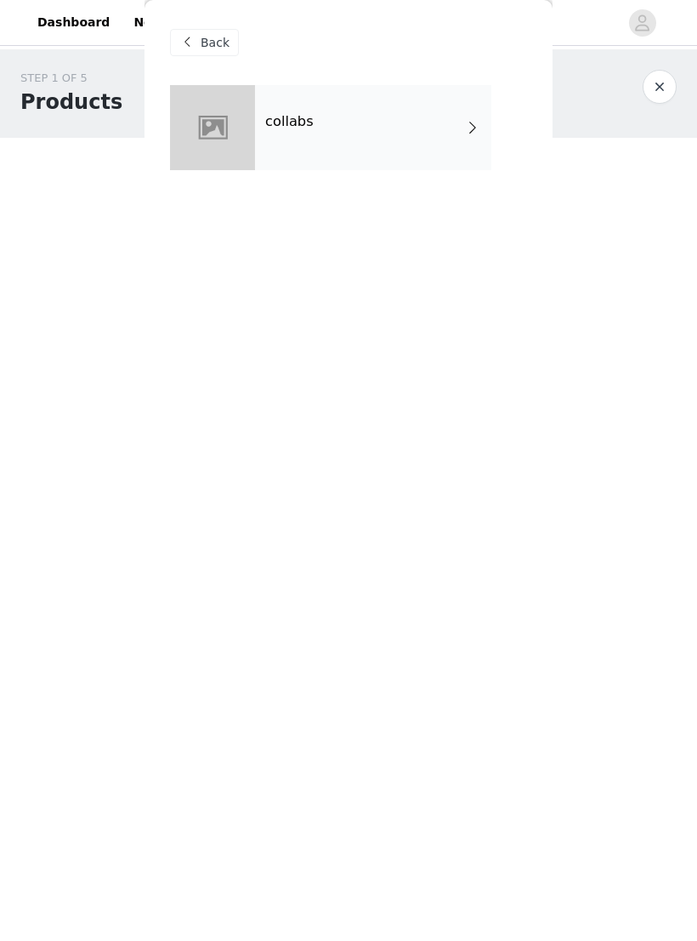
click at [447, 133] on div "collabs" at bounding box center [373, 127] width 236 height 85
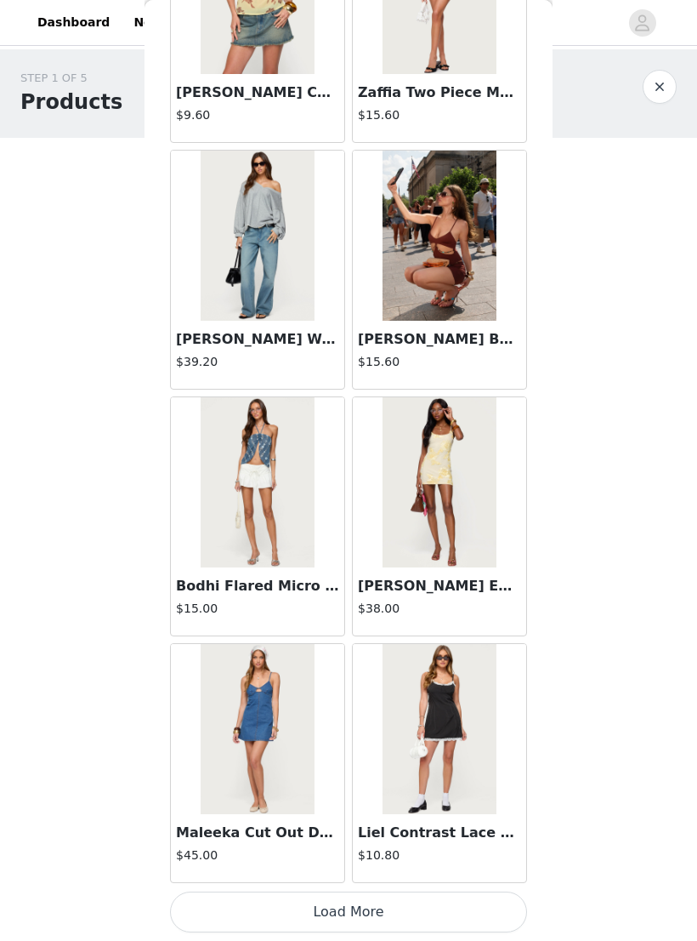
scroll to position [1662, 0]
click at [383, 606] on button "Load More" at bounding box center [348, 911] width 357 height 41
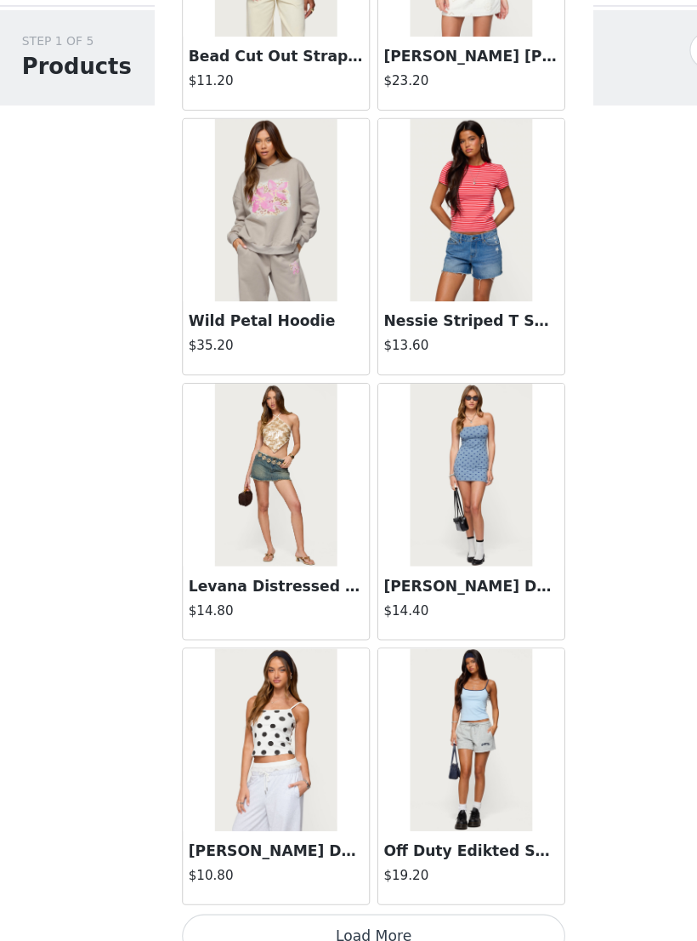
scroll to position [1, 0]
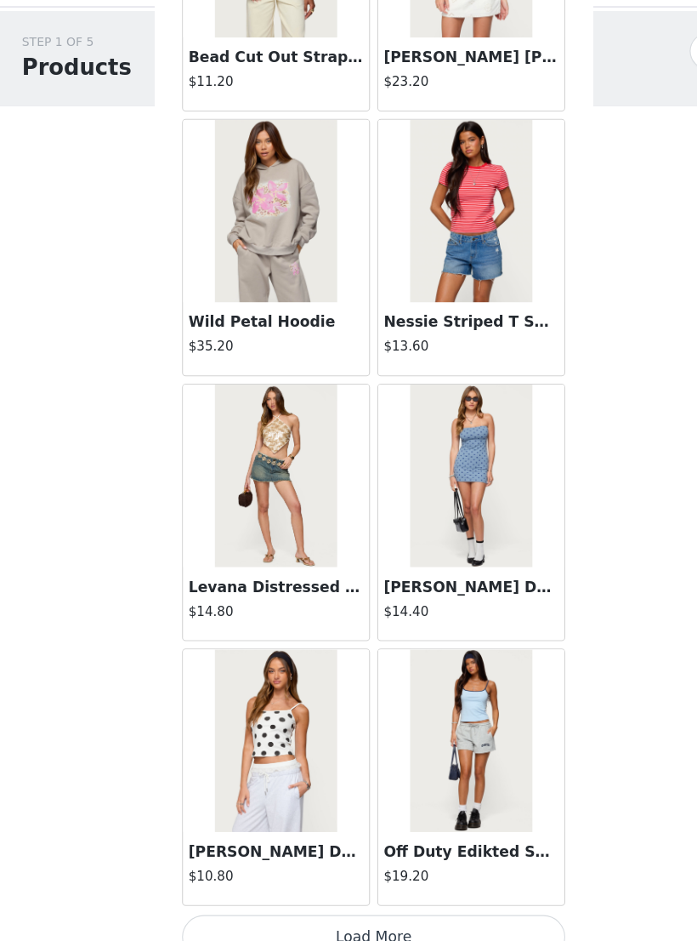
click at [386, 606] on button "Load More" at bounding box center [348, 911] width 357 height 41
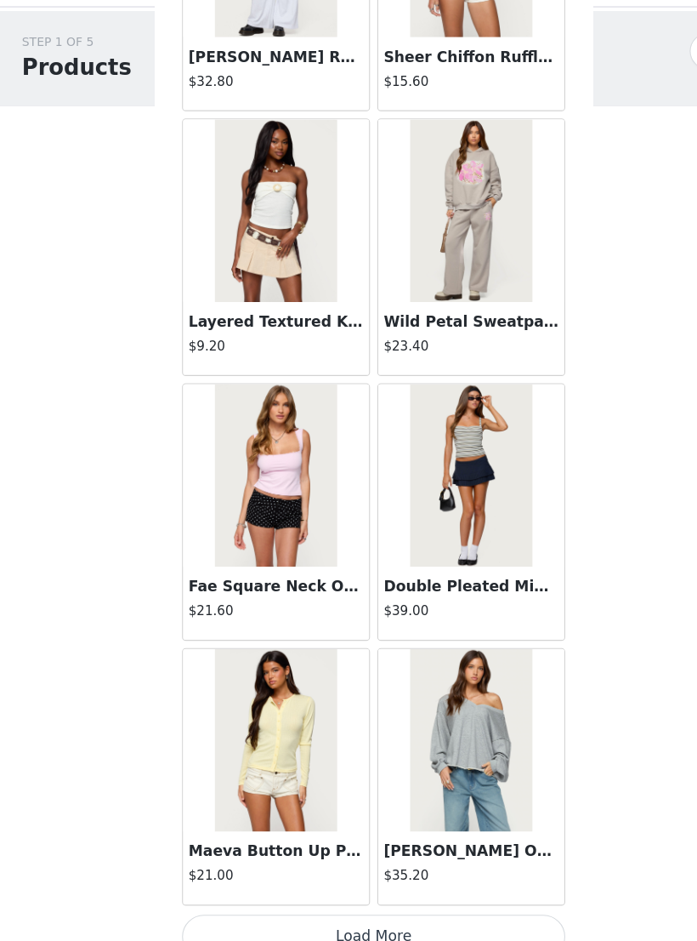
scroll to position [6595, 0]
click at [491, 606] on button "Load More" at bounding box center [348, 911] width 357 height 41
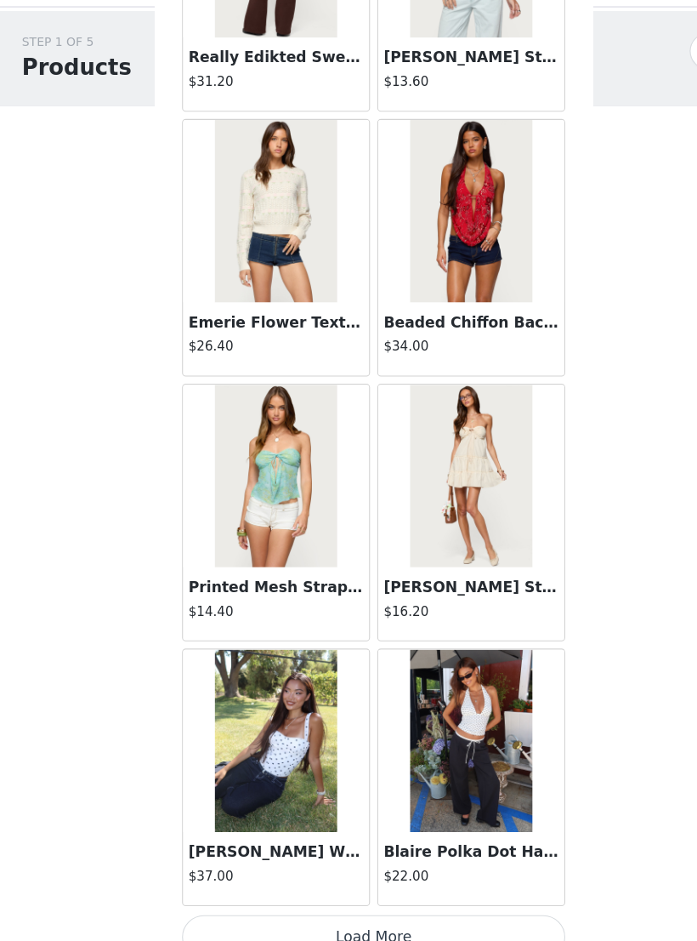
scroll to position [9062, 0]
click at [360, 606] on button "Load More" at bounding box center [348, 911] width 357 height 41
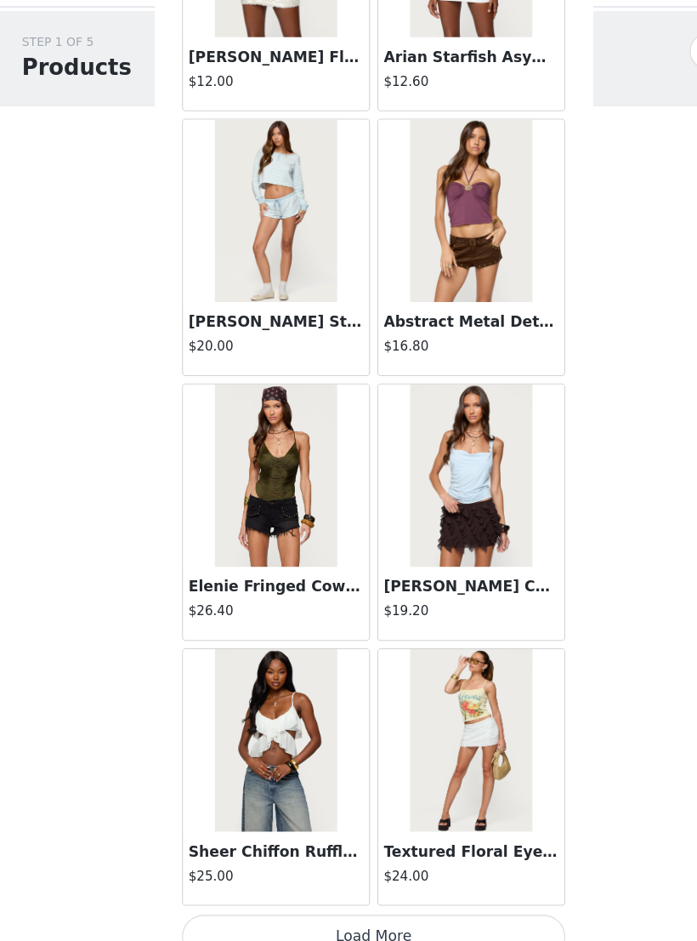
scroll to position [11529, 0]
click at [470, 606] on button "Load More" at bounding box center [348, 911] width 357 height 41
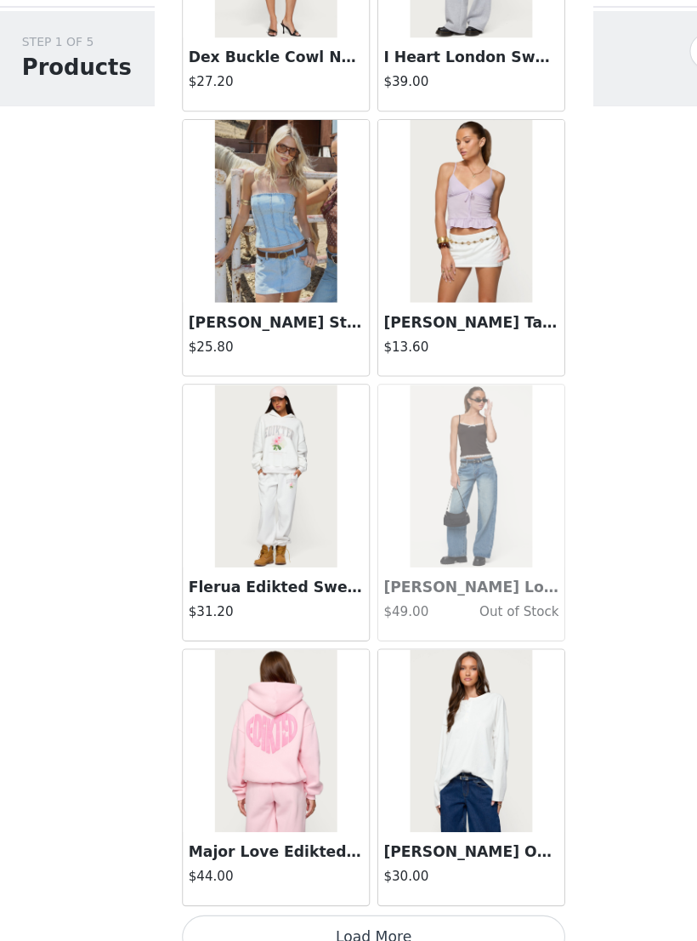
scroll to position [13996, 0]
click at [470, 606] on button "Load More" at bounding box center [348, 911] width 357 height 41
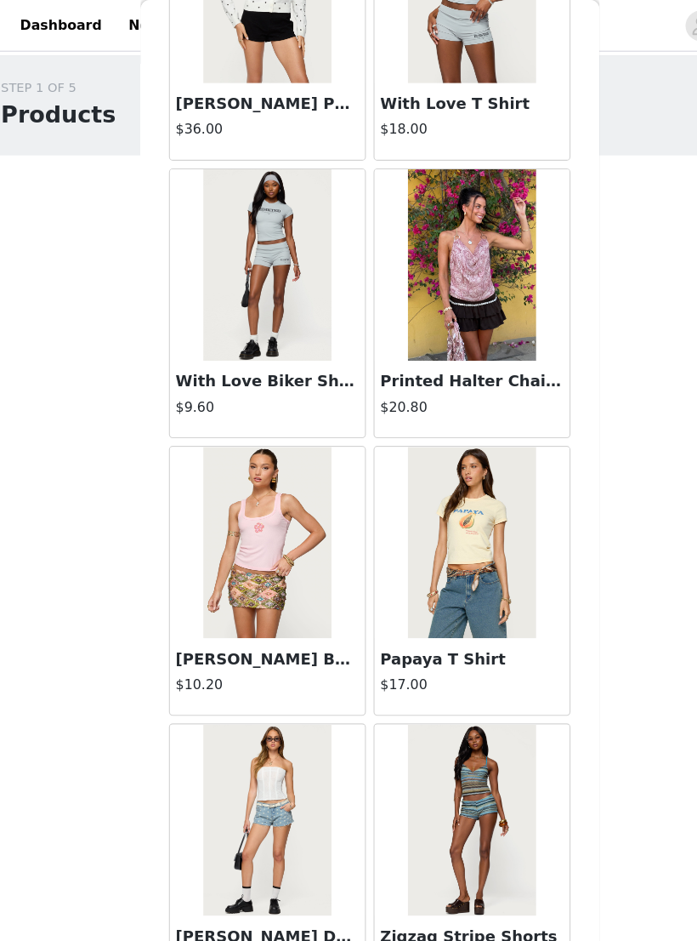
scroll to position [16462, 0]
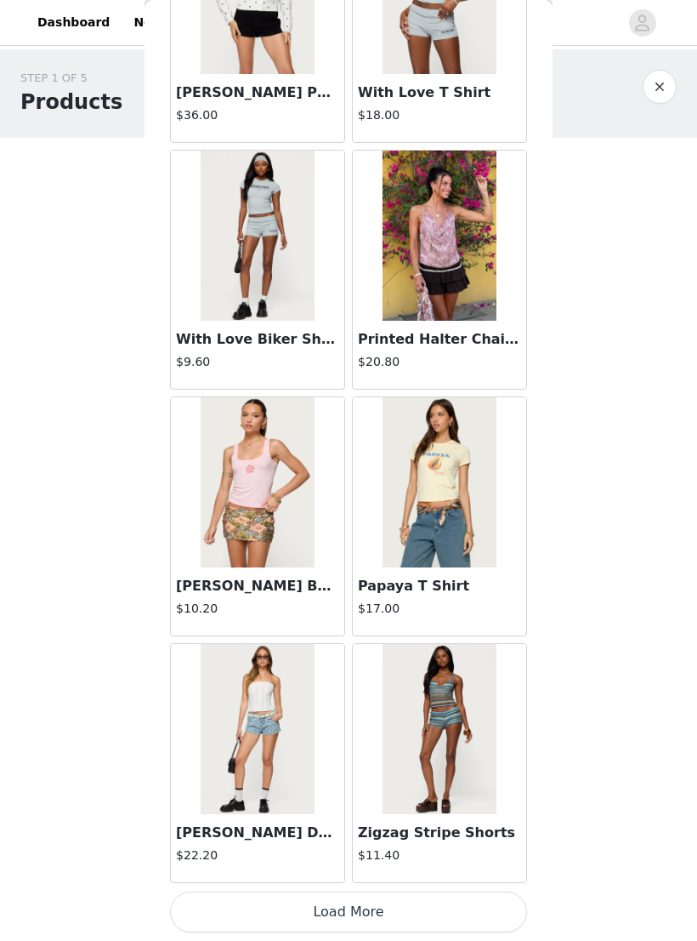
click at [387, 606] on button "Load More" at bounding box center [348, 911] width 357 height 41
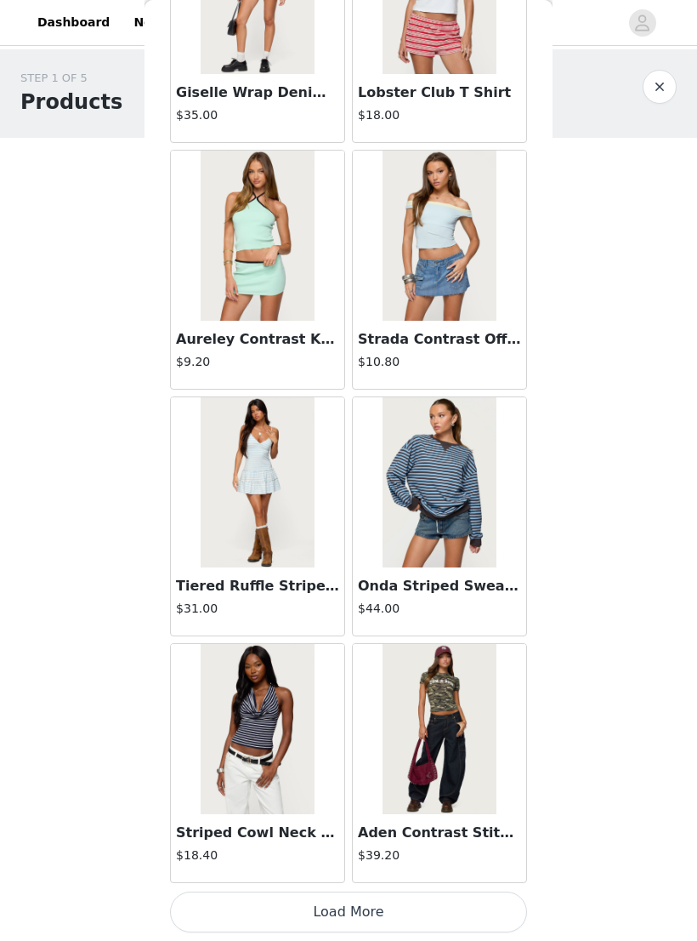
scroll to position [18929, 0]
click at [441, 606] on button "Load More" at bounding box center [348, 911] width 357 height 41
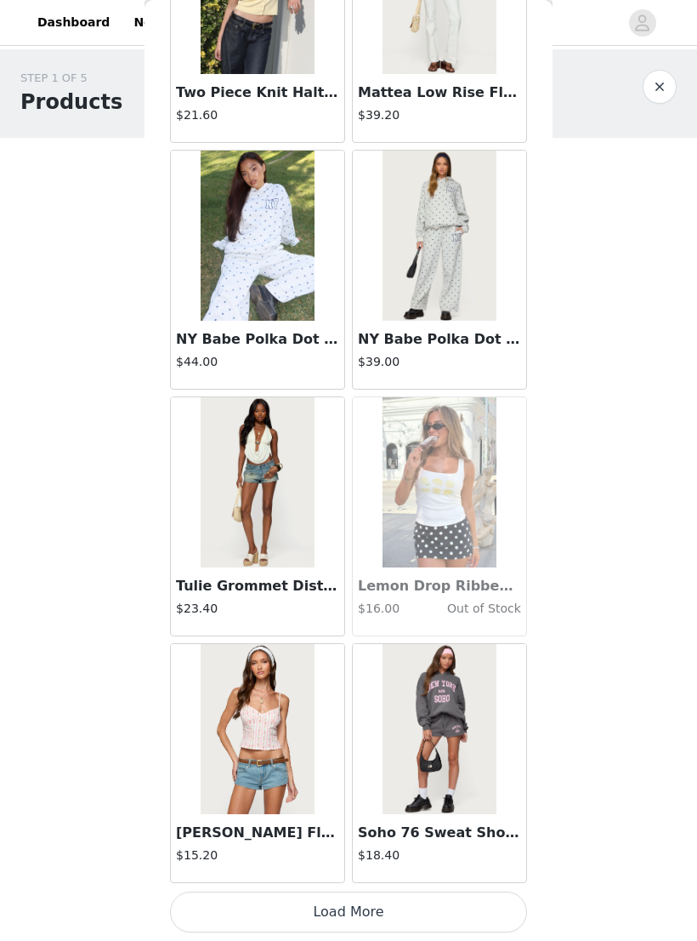
scroll to position [21396, 0]
click at [453, 606] on button "Load More" at bounding box center [348, 911] width 357 height 41
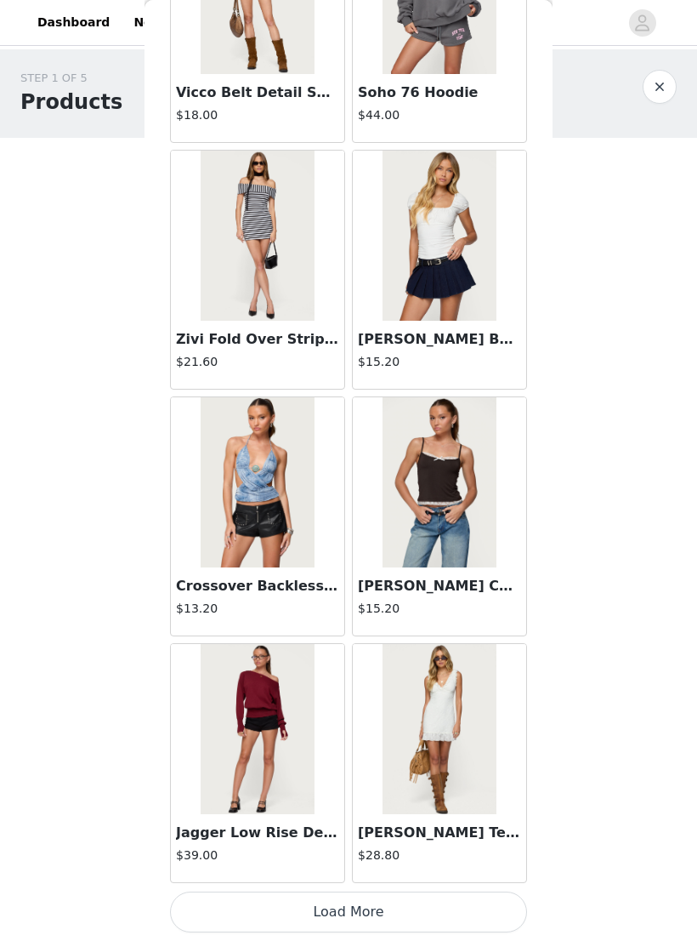
scroll to position [23862, 0]
click at [435, 606] on button "Load More" at bounding box center [348, 911] width 357 height 41
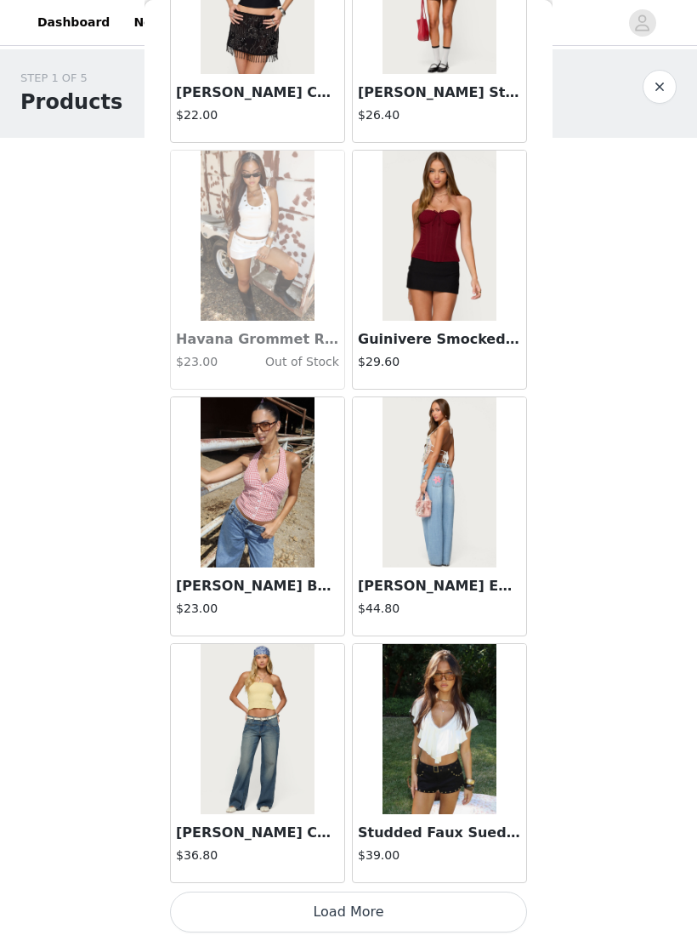
scroll to position [26329, 0]
click at [481, 606] on button "Load More" at bounding box center [348, 911] width 357 height 41
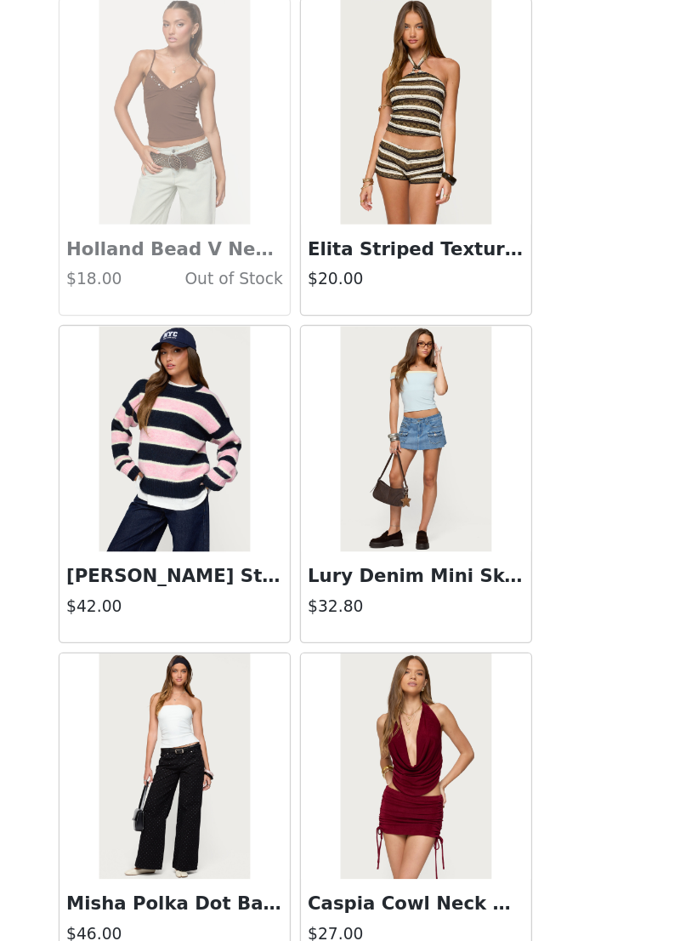
scroll to position [28796, 0]
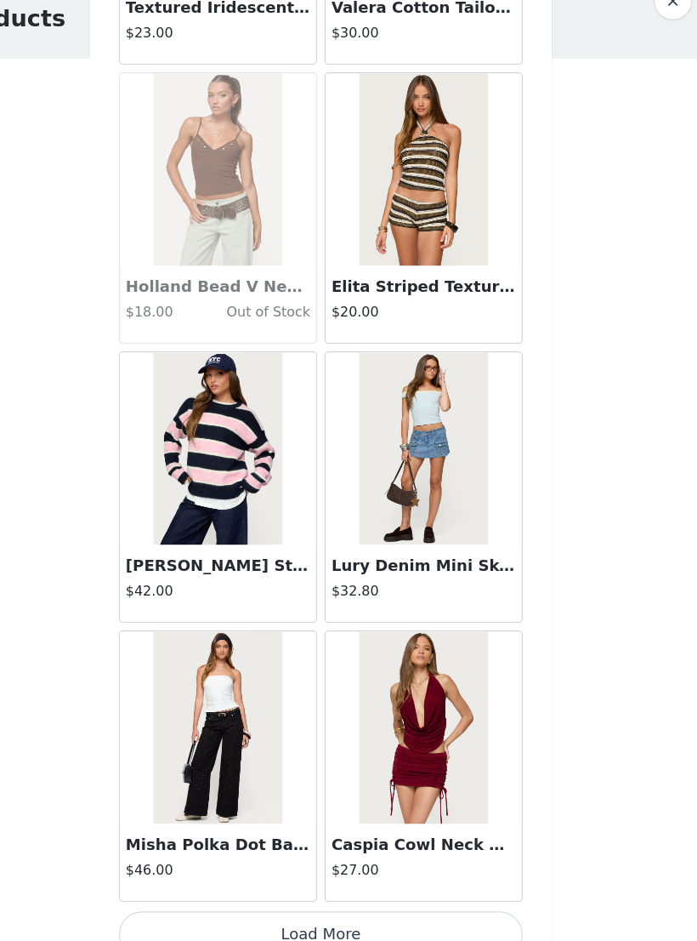
click at [373, 606] on button "Load More" at bounding box center [348, 911] width 357 height 41
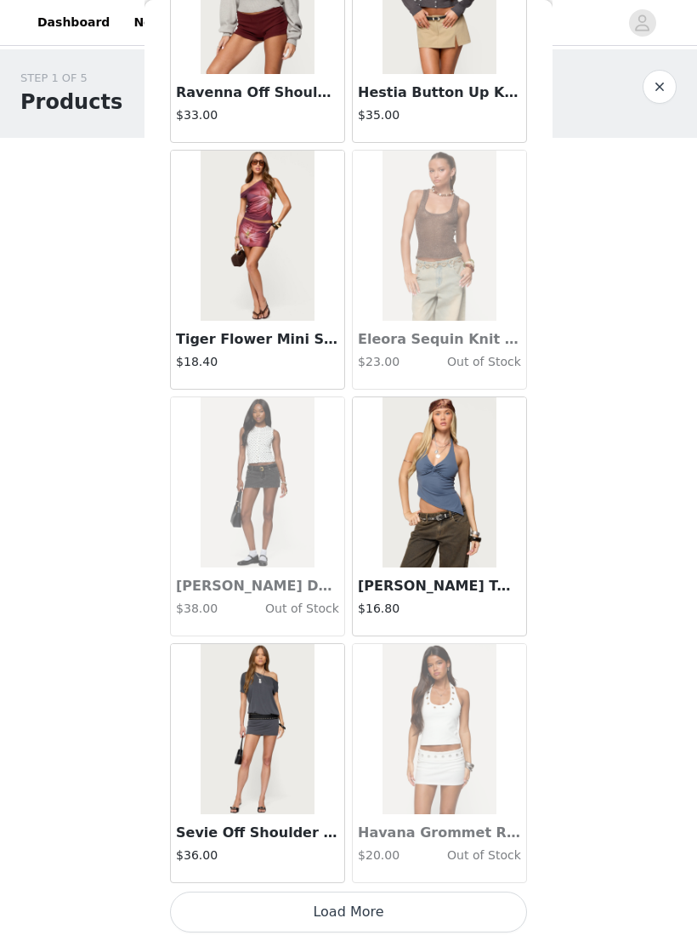
scroll to position [31262, 0]
click at [438, 606] on button "Load More" at bounding box center [348, 911] width 357 height 41
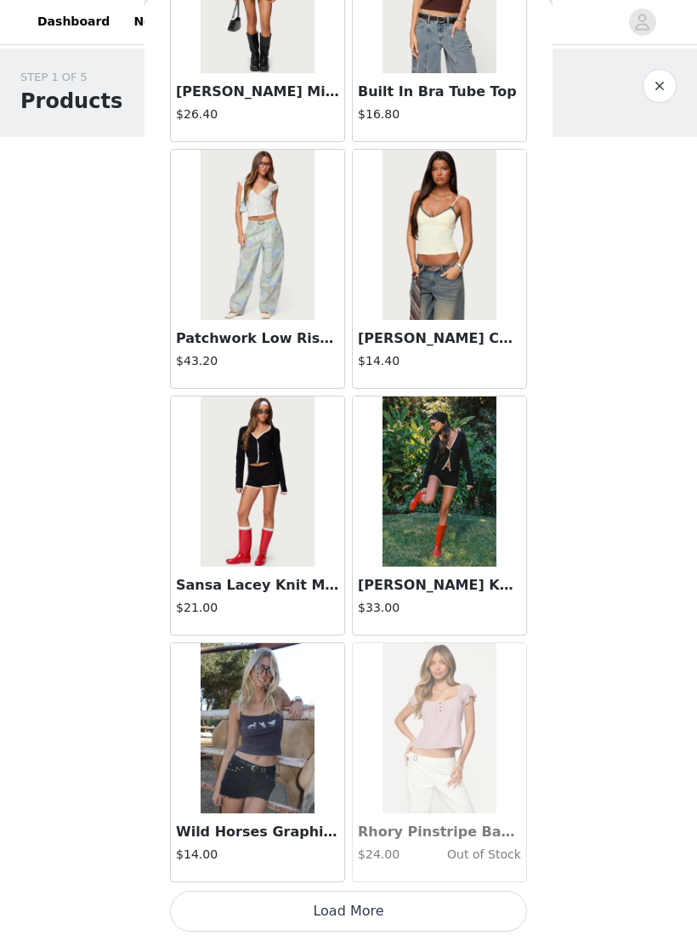
scroll to position [33729, 0]
click at [410, 606] on button "Load More" at bounding box center [348, 911] width 357 height 41
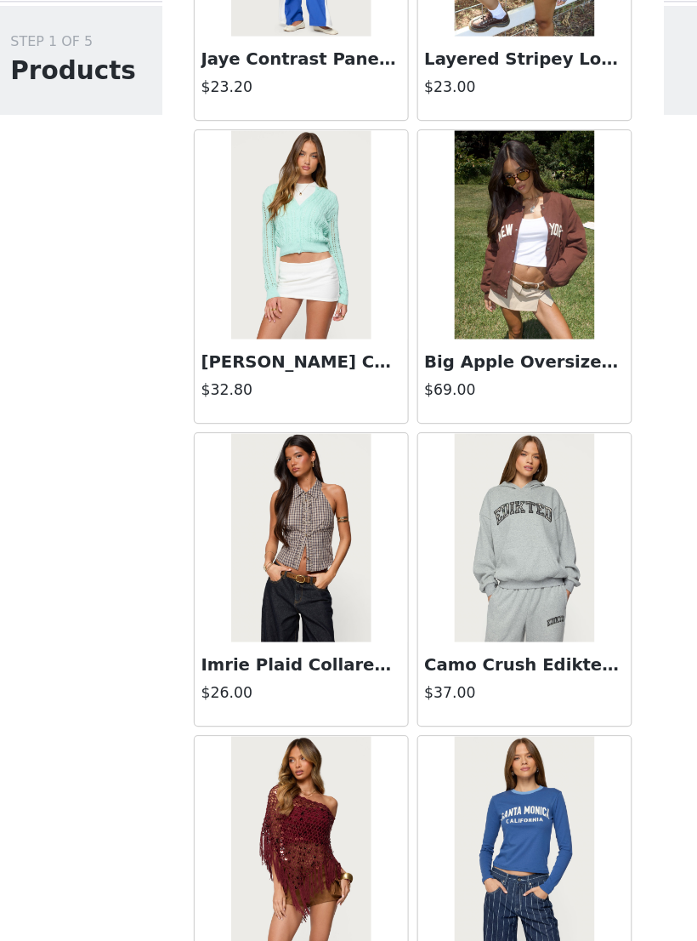
scroll to position [36196, 0]
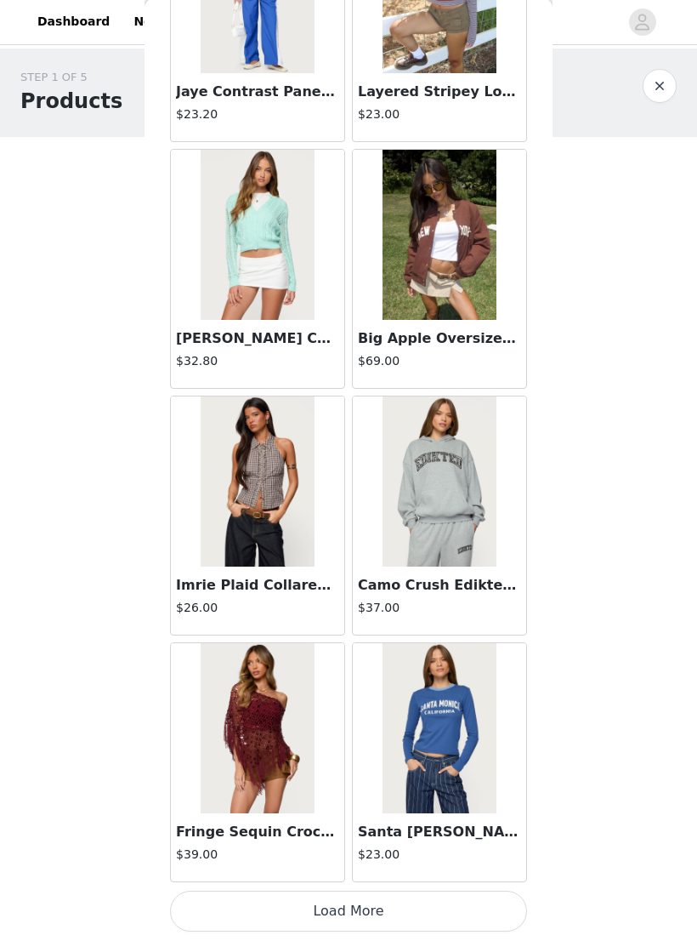
click at [497, 606] on button "Load More" at bounding box center [348, 911] width 357 height 41
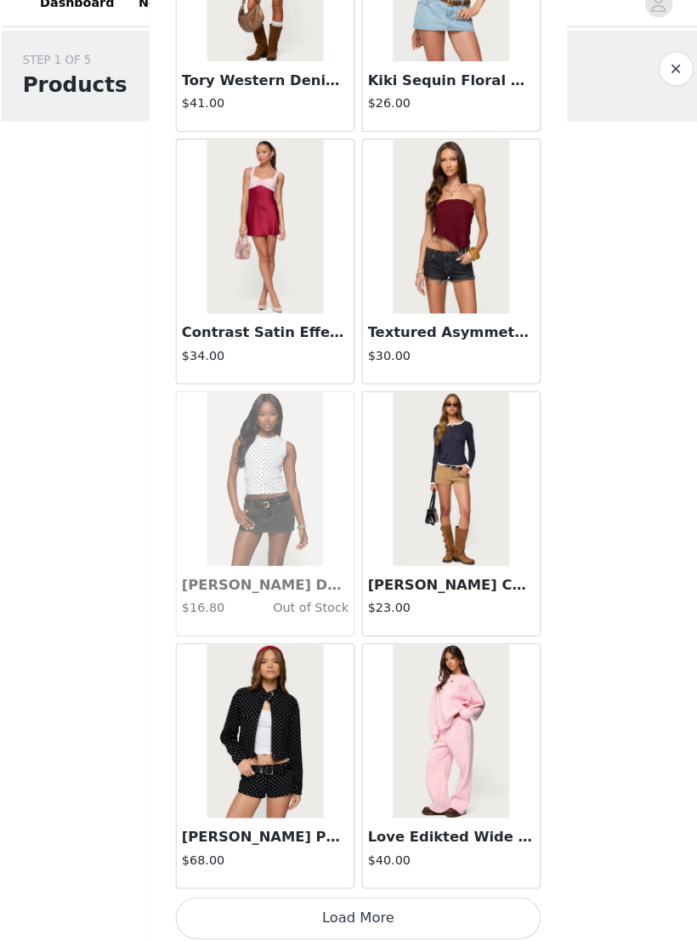
scroll to position [0, 0]
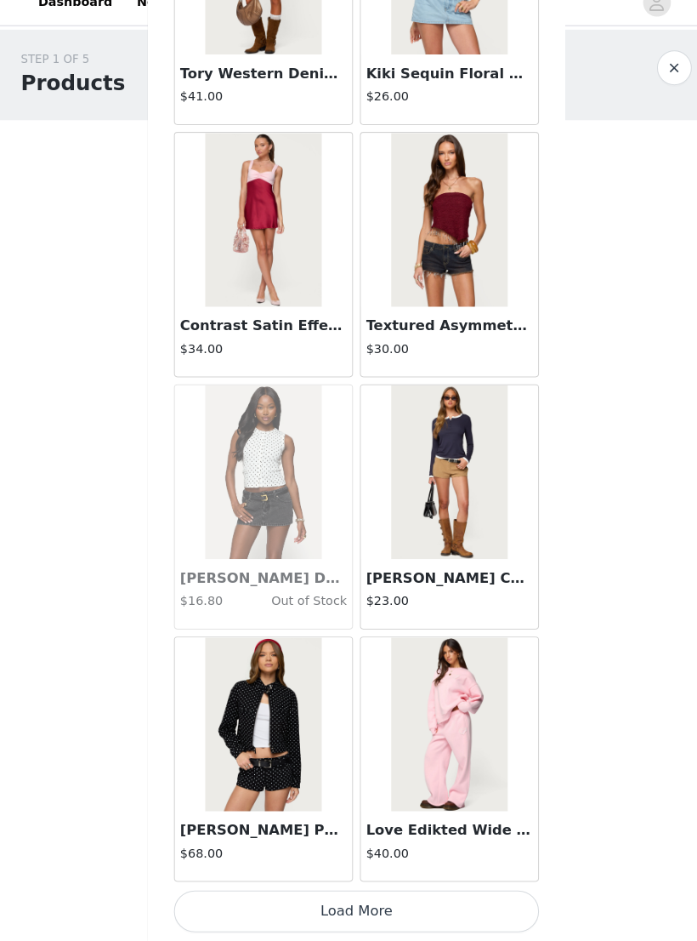
click at [465, 606] on button "Load More" at bounding box center [348, 911] width 357 height 41
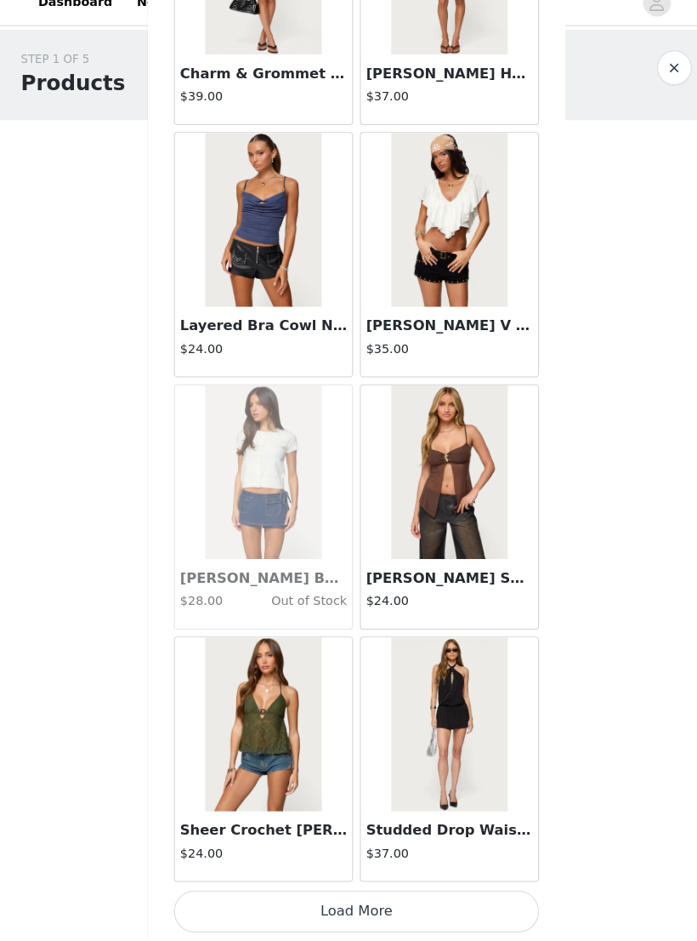
scroll to position [41129, 0]
click at [440, 606] on button "Load More" at bounding box center [348, 911] width 357 height 41
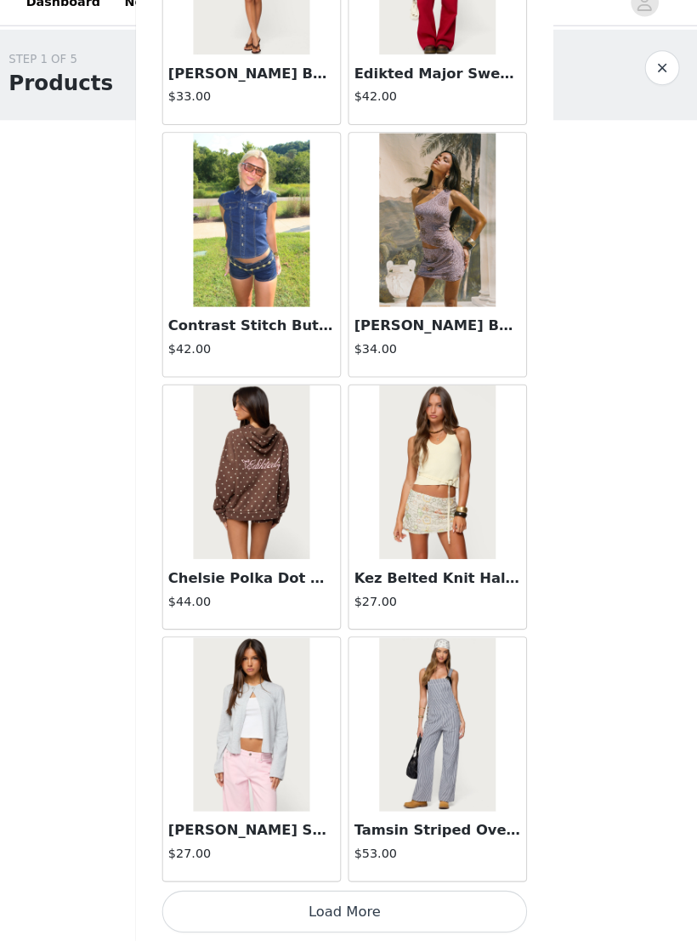
scroll to position [43596, 0]
click at [436, 606] on button "Load More" at bounding box center [348, 911] width 357 height 41
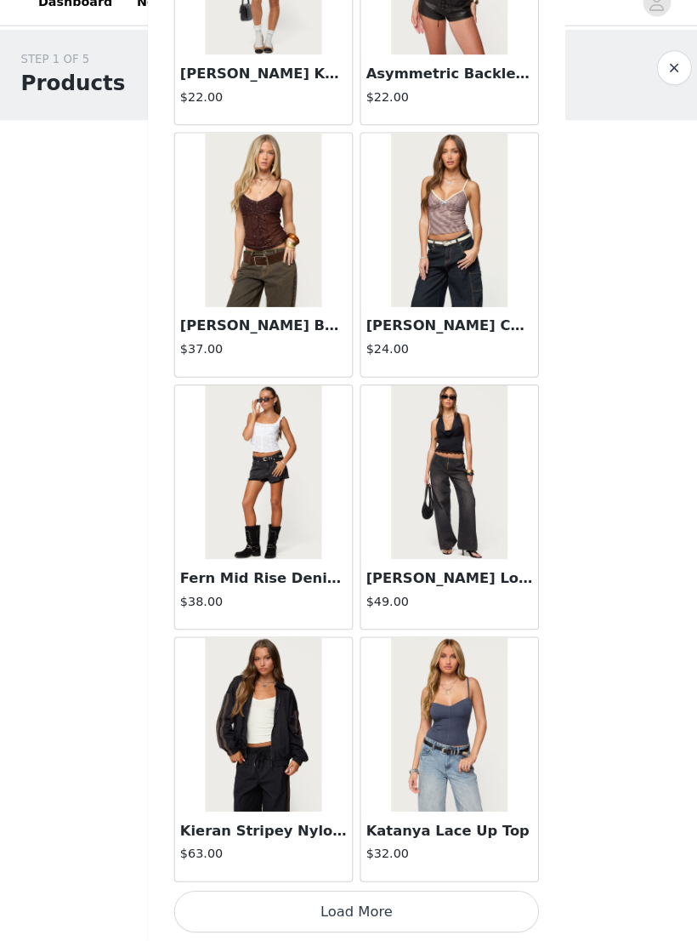
scroll to position [46063, 0]
click at [492, 606] on button "Load More" at bounding box center [348, 911] width 357 height 41
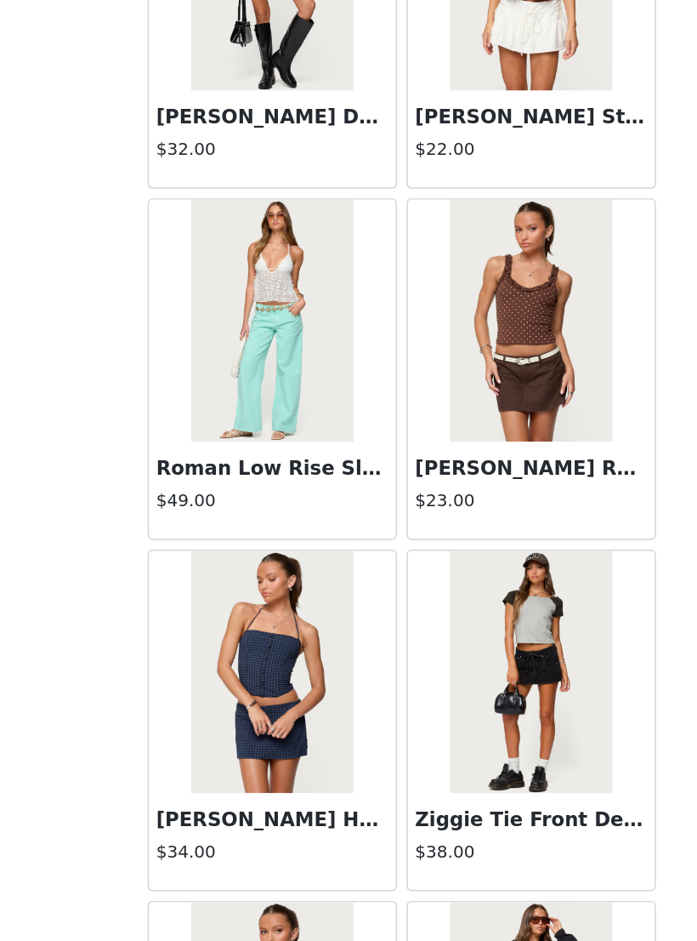
scroll to position [46843, 0]
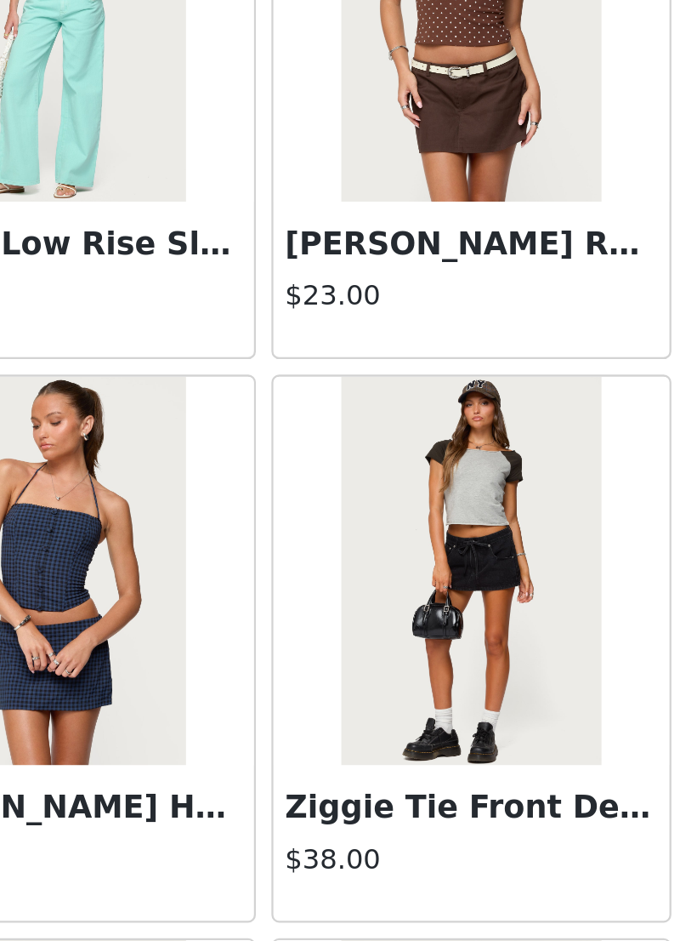
click at [383, 603] on img at bounding box center [439, 688] width 113 height 170
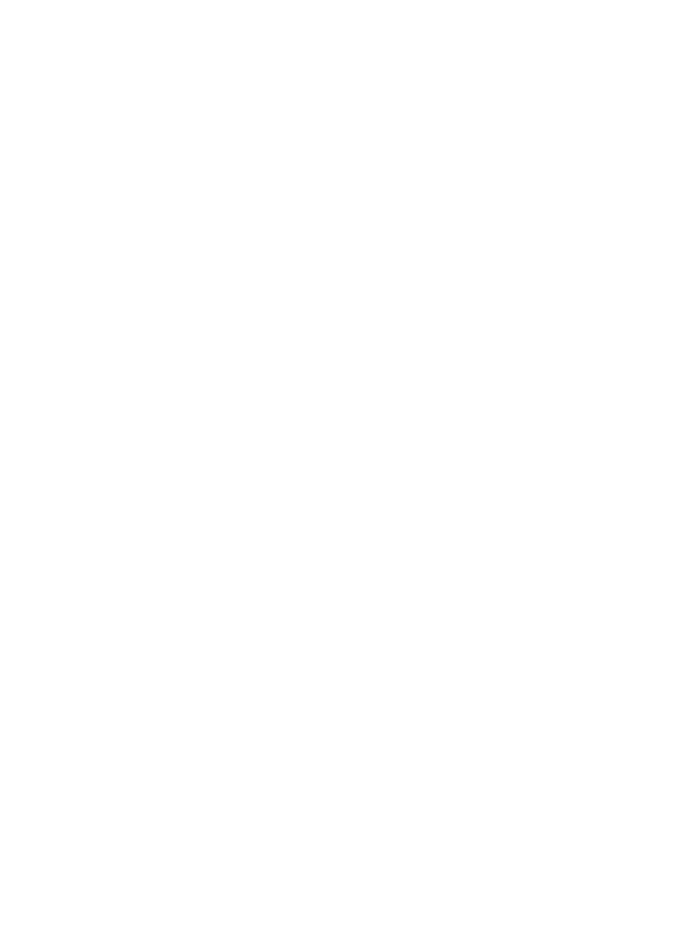
scroll to position [0, 0]
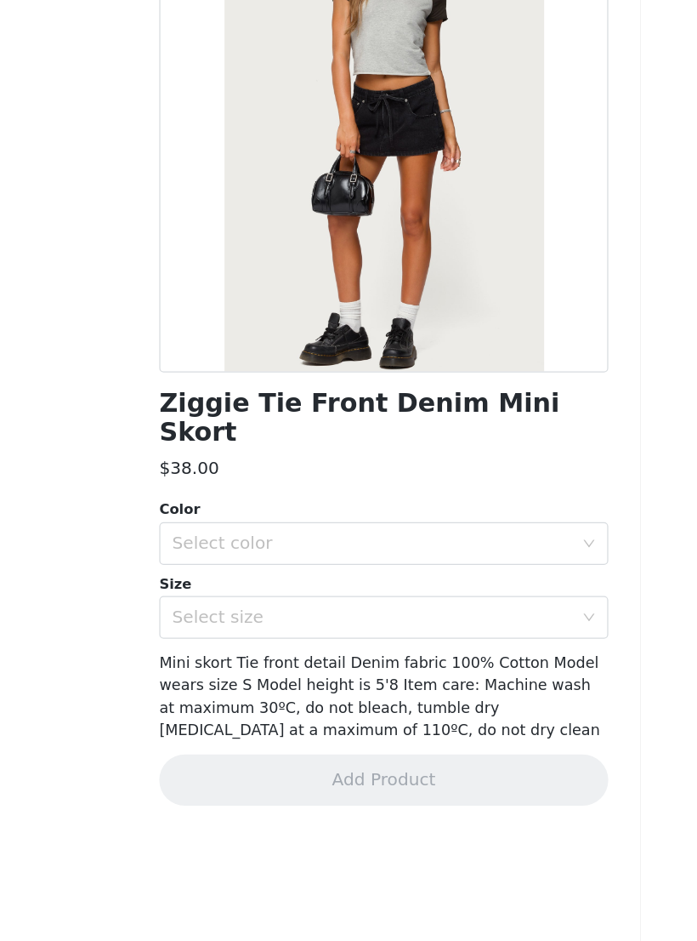
click at [337, 595] on div "Select color" at bounding box center [339, 603] width 318 height 17
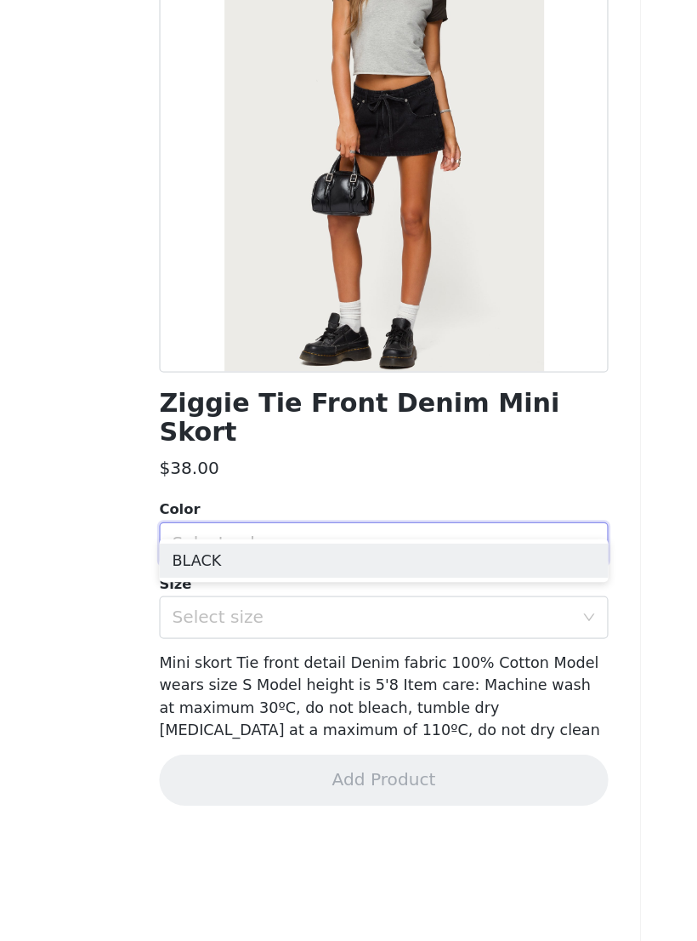
click at [327, 604] on li "BLACK" at bounding box center [348, 617] width 357 height 27
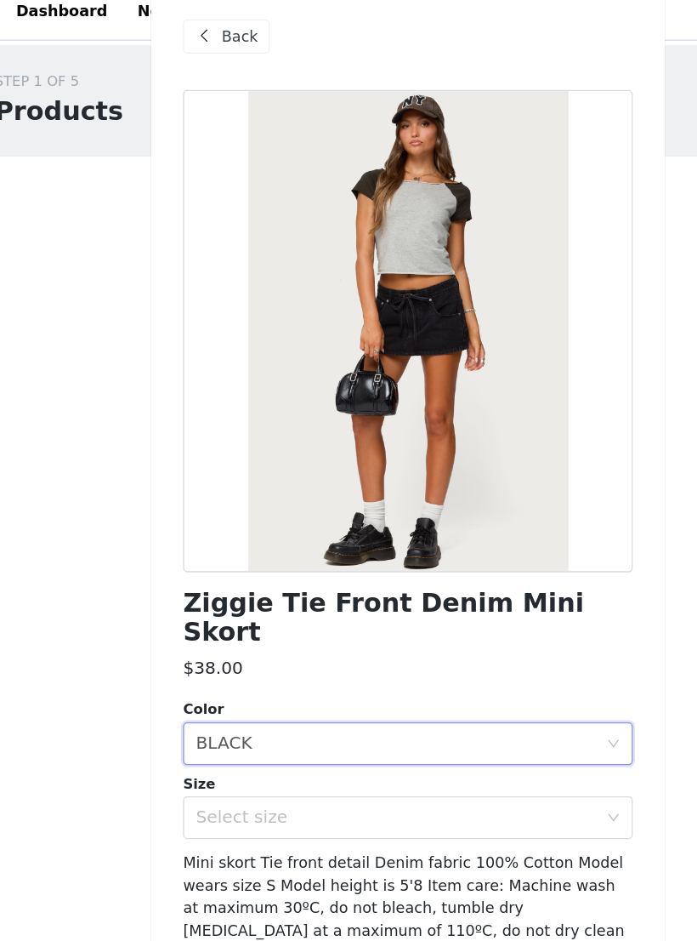
click at [287, 606] on div "Select size" at bounding box center [339, 662] width 318 height 17
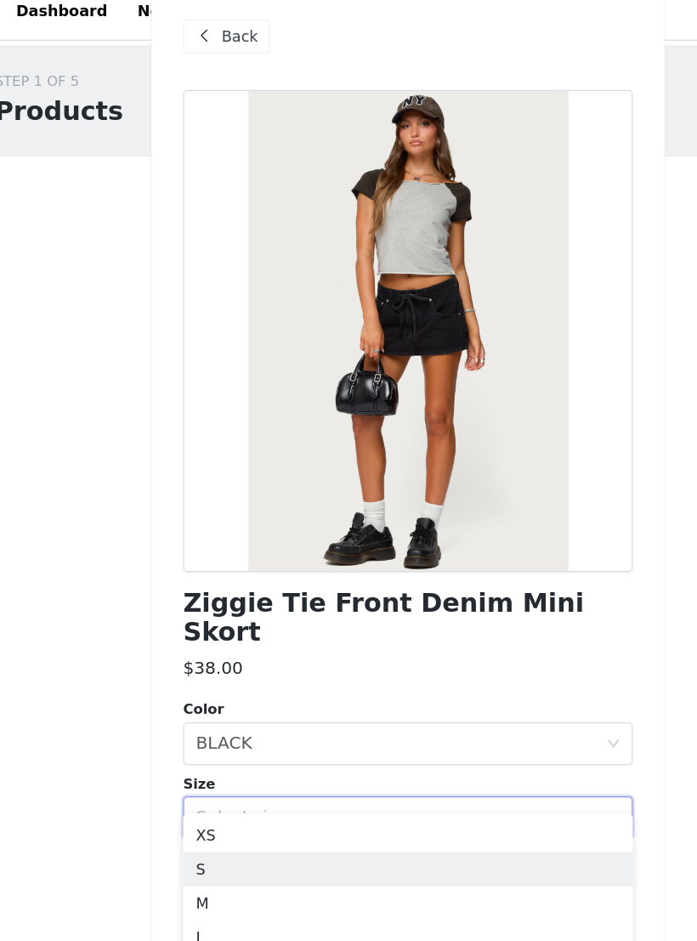
click at [225, 606] on li "S" at bounding box center [348, 703] width 357 height 27
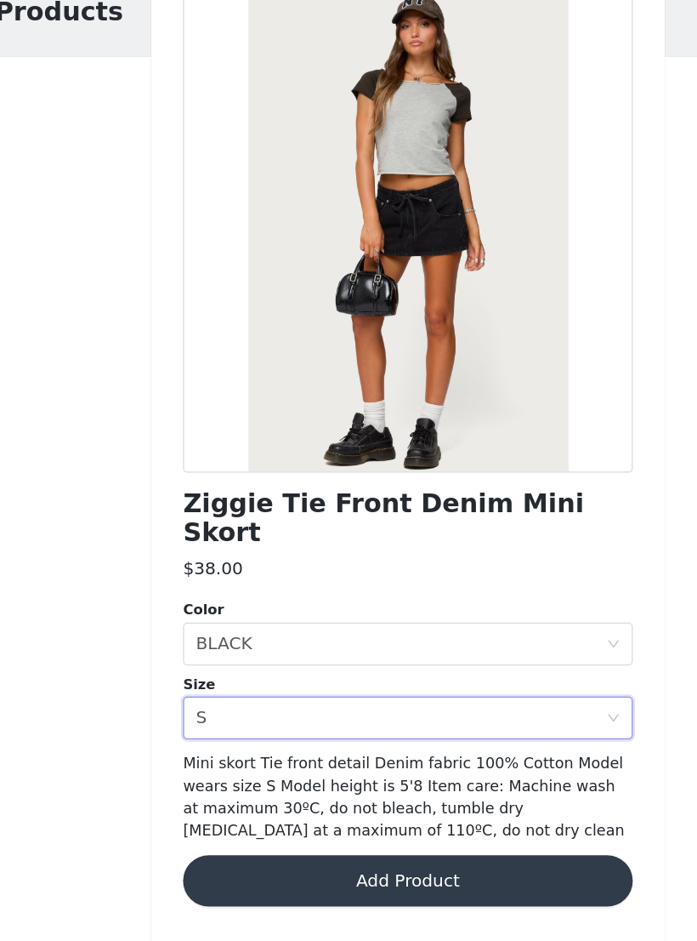
click at [293, 606] on button "Add Product" at bounding box center [348, 791] width 357 height 41
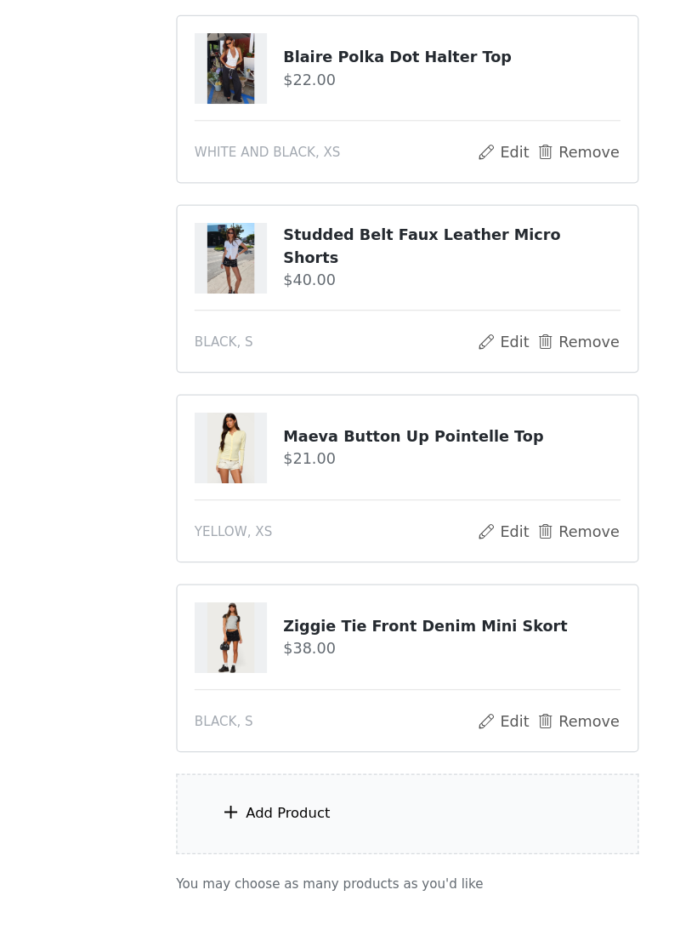
click at [333, 606] on div "Add Product" at bounding box center [348, 820] width 367 height 64
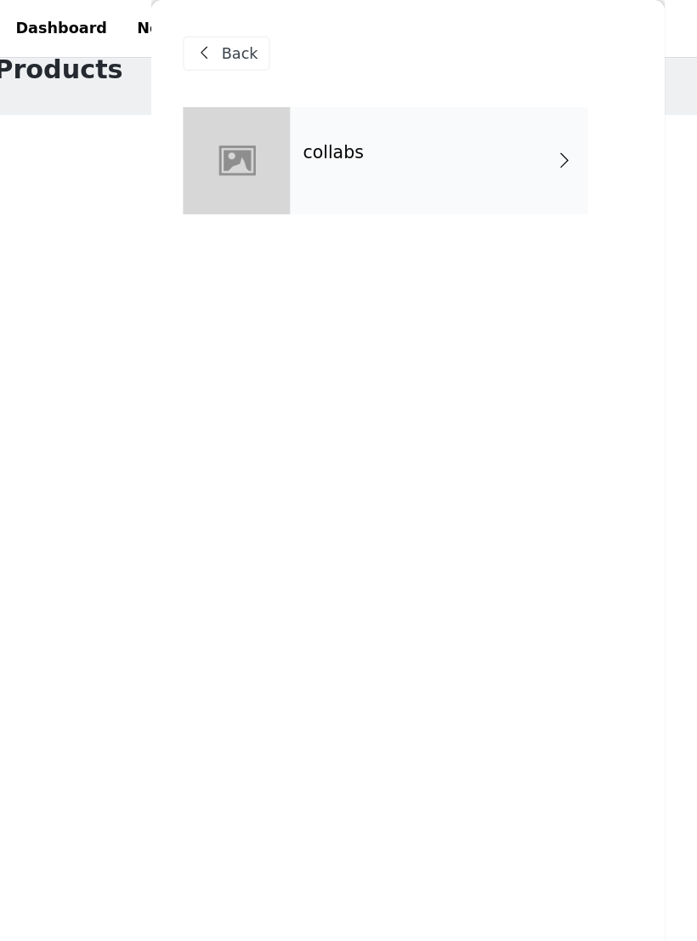
scroll to position [18, 0]
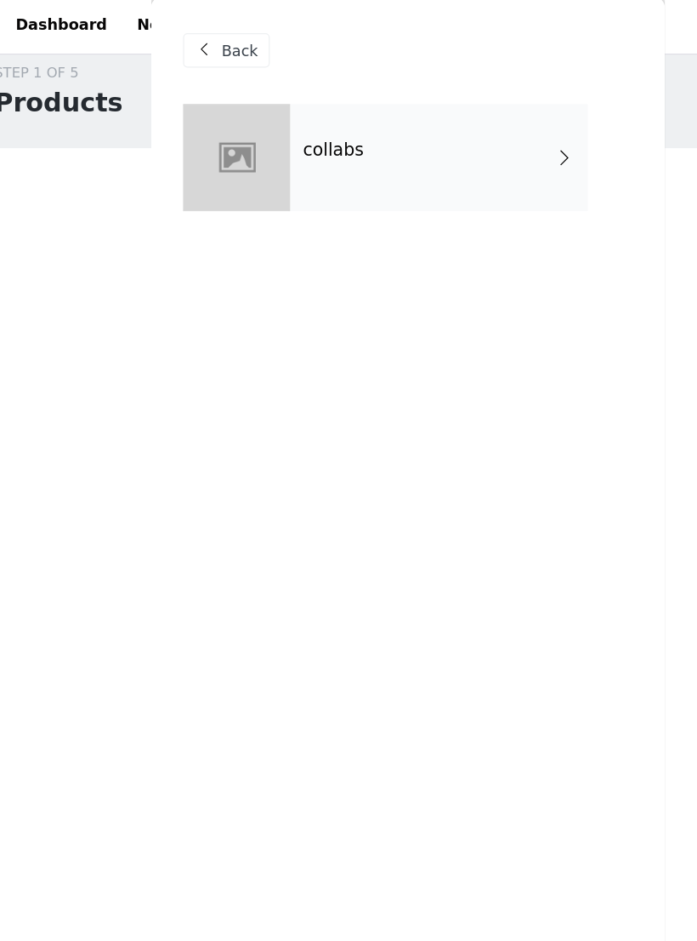
click at [393, 131] on div "collabs" at bounding box center [373, 127] width 236 height 85
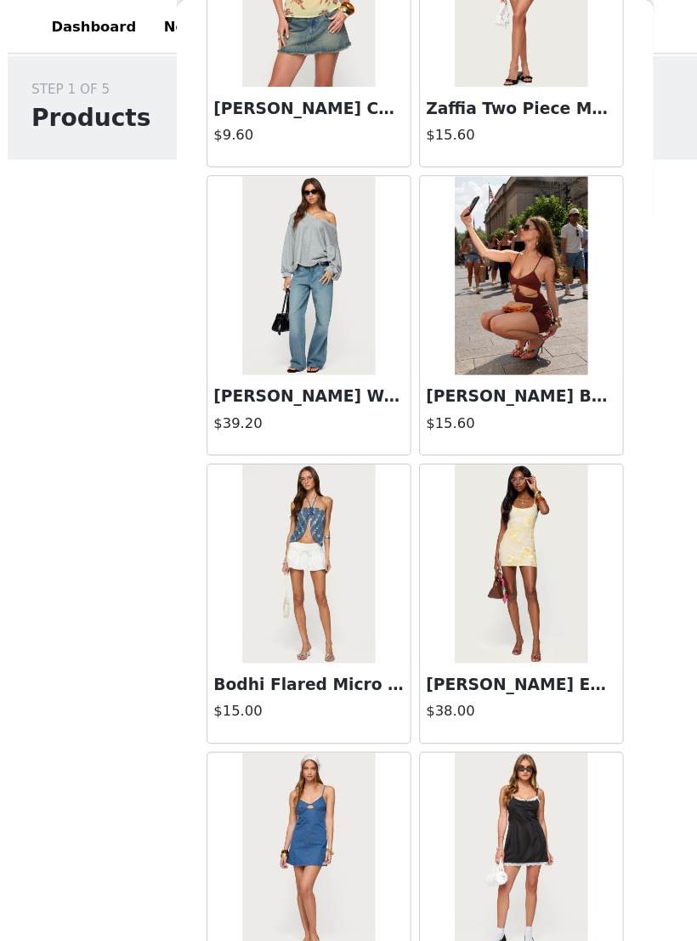
scroll to position [0, 0]
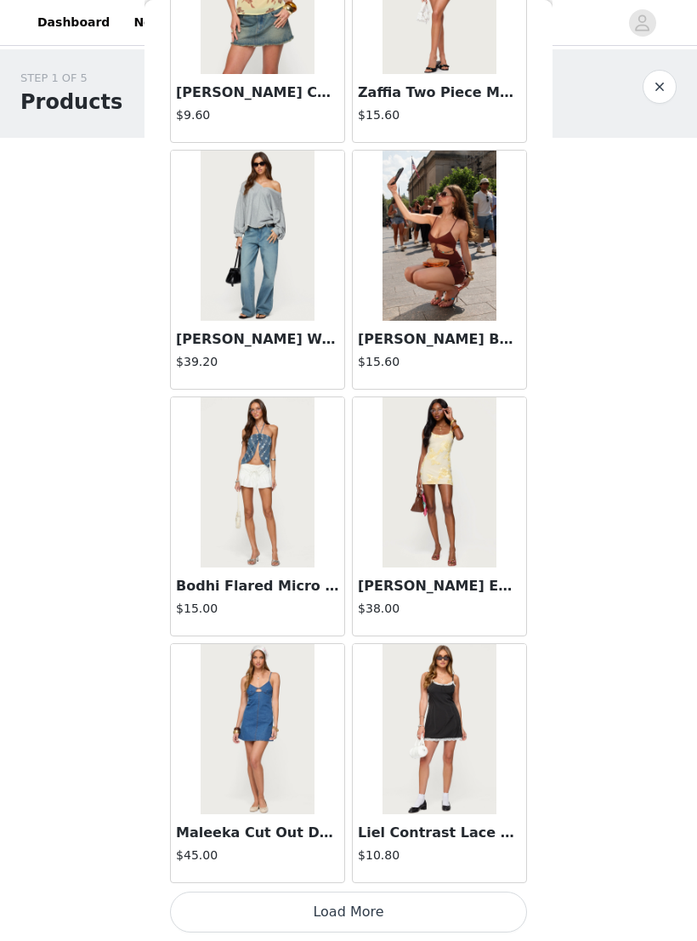
click at [429, 606] on button "Load More" at bounding box center [348, 911] width 357 height 41
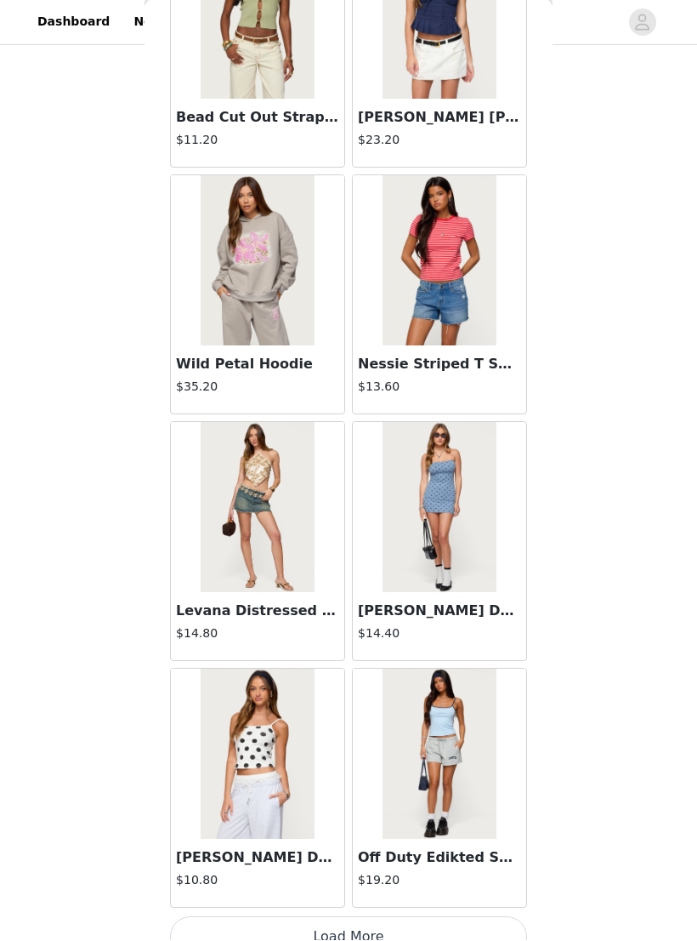
scroll to position [4102, 0]
click at [446, 606] on button "Load More" at bounding box center [348, 938] width 357 height 41
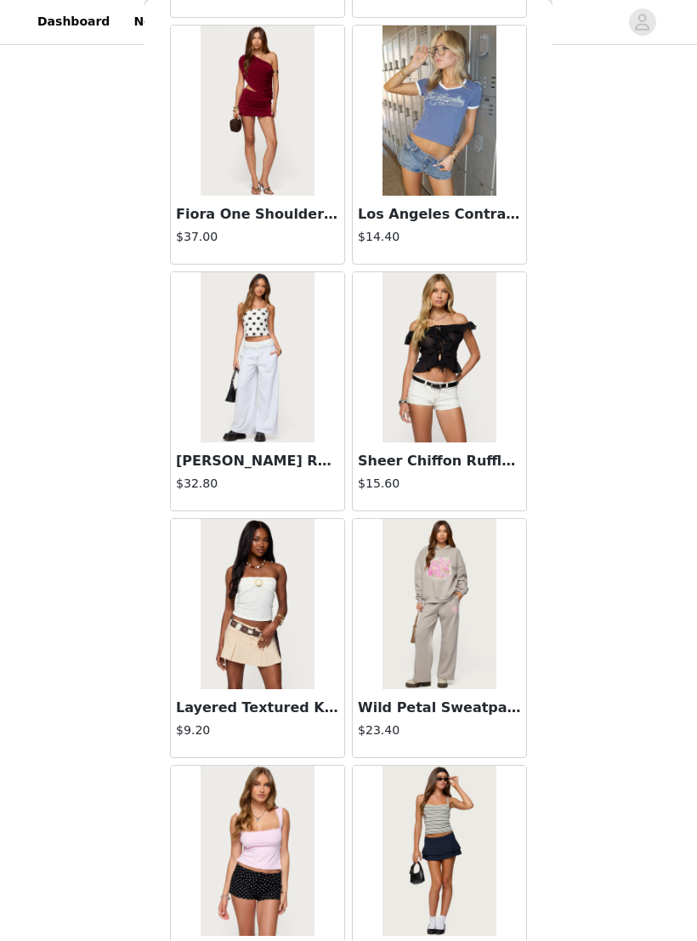
scroll to position [6227, 0]
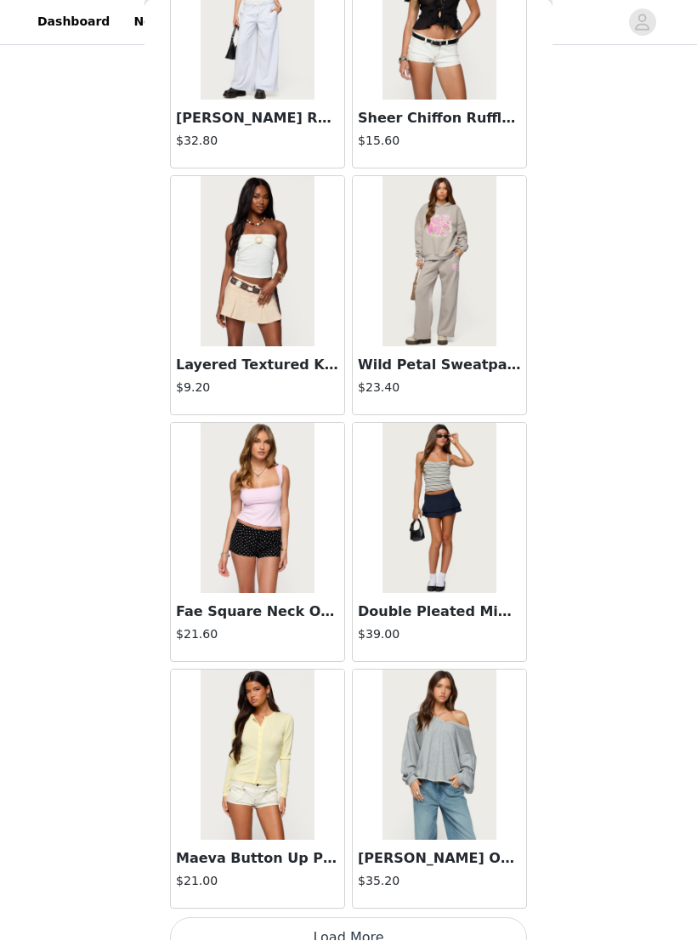
click at [422, 606] on button "Load More" at bounding box center [348, 938] width 357 height 41
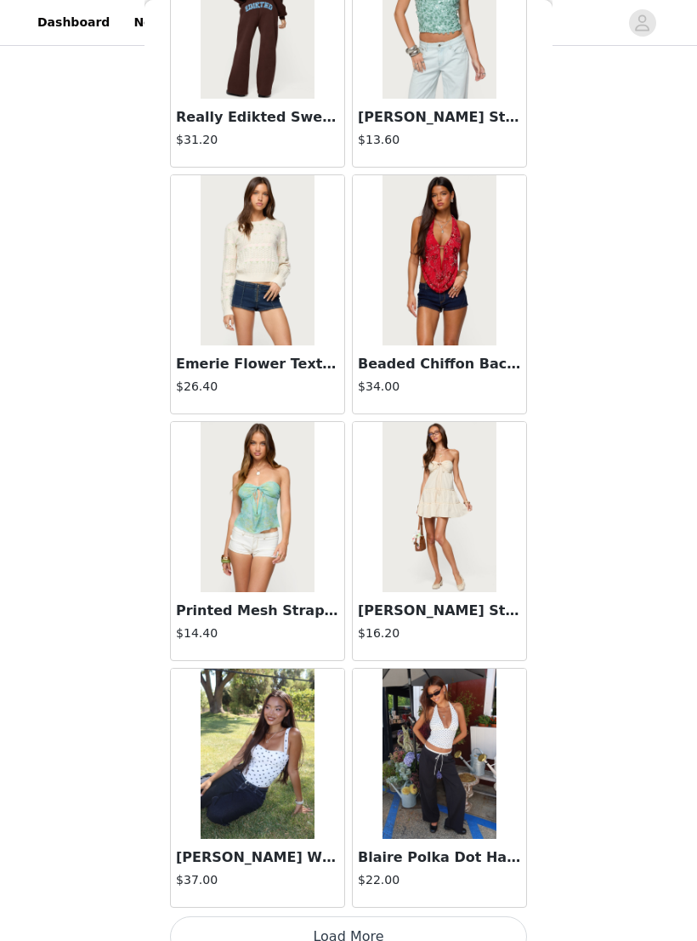
scroll to position [9036, 0]
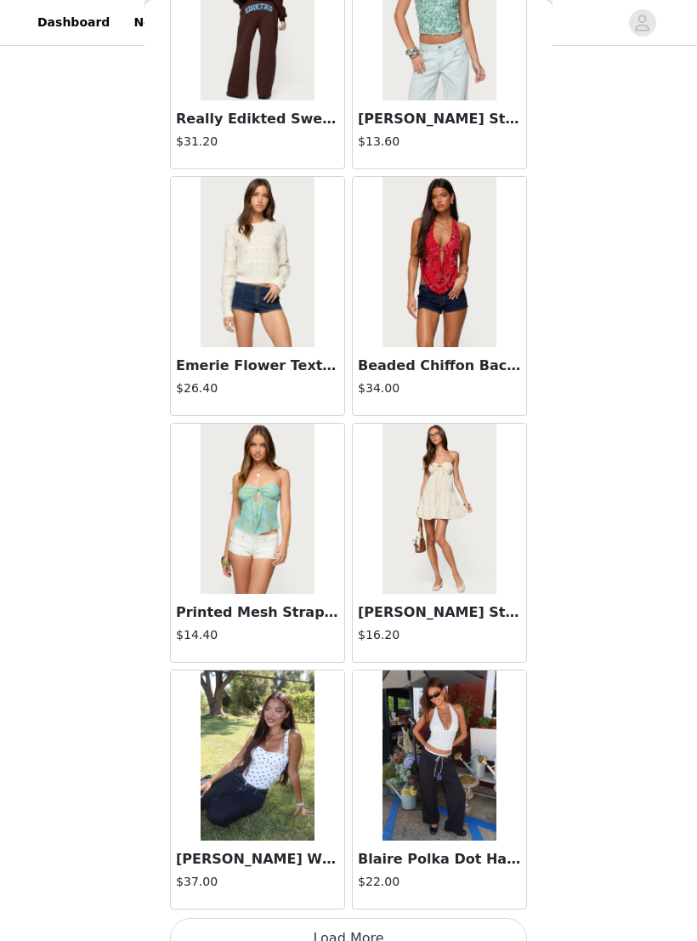
click at [418, 606] on button "Load More" at bounding box center [348, 938] width 357 height 41
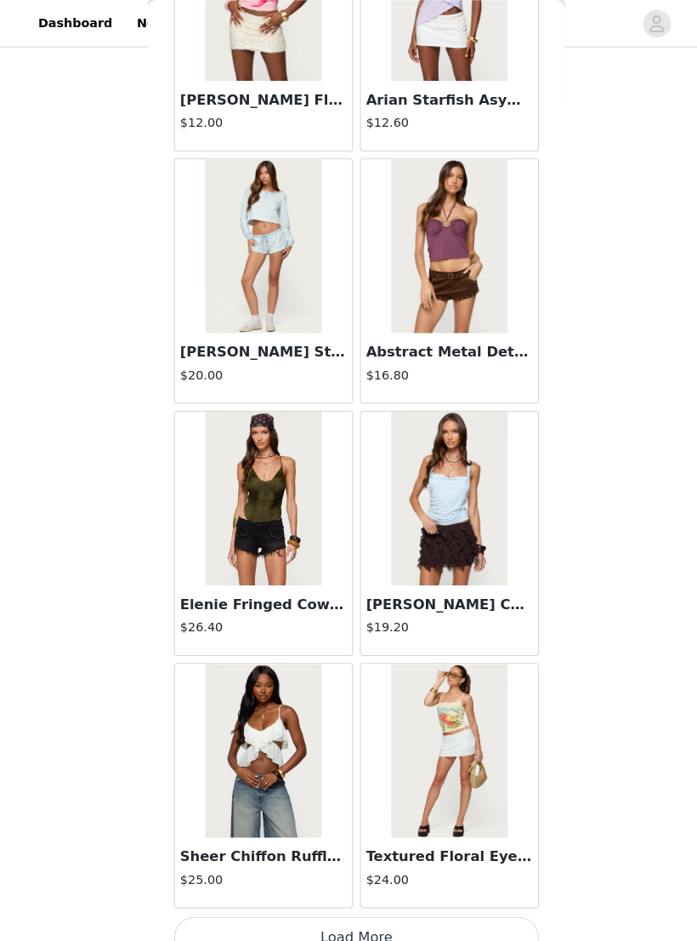
scroll to position [125, 0]
click at [416, 606] on button "Load More" at bounding box center [348, 917] width 357 height 41
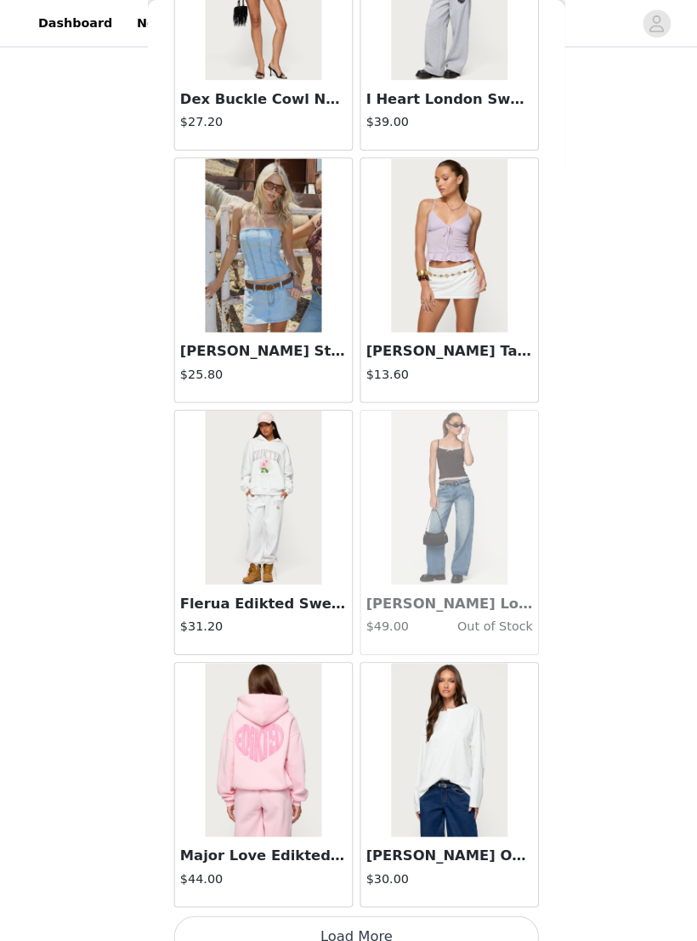
scroll to position [13990, 0]
click at [441, 606] on button "Load More" at bounding box center [348, 917] width 357 height 41
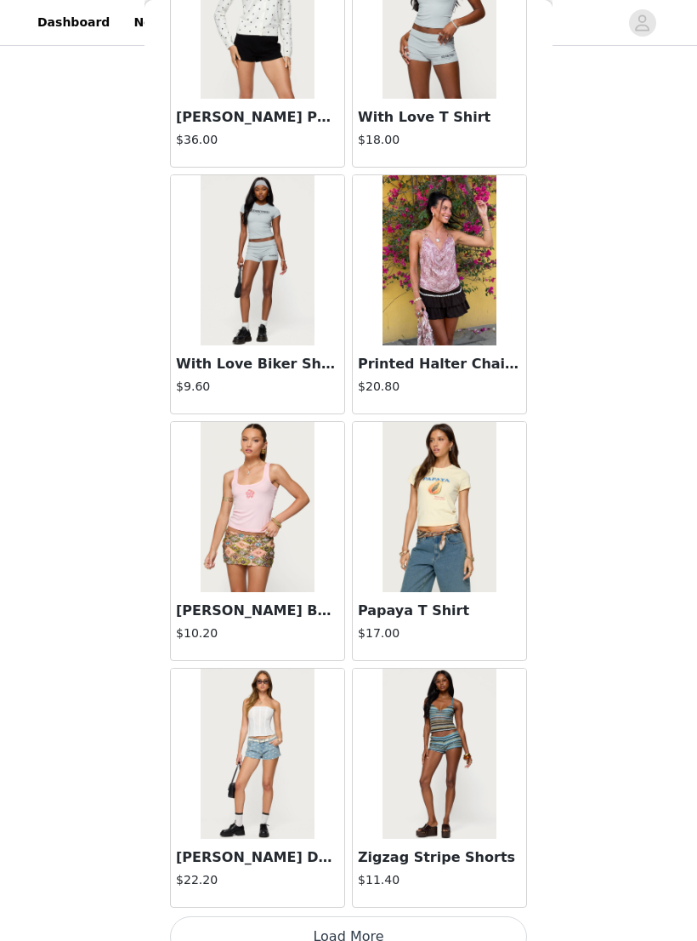
scroll to position [16436, 0]
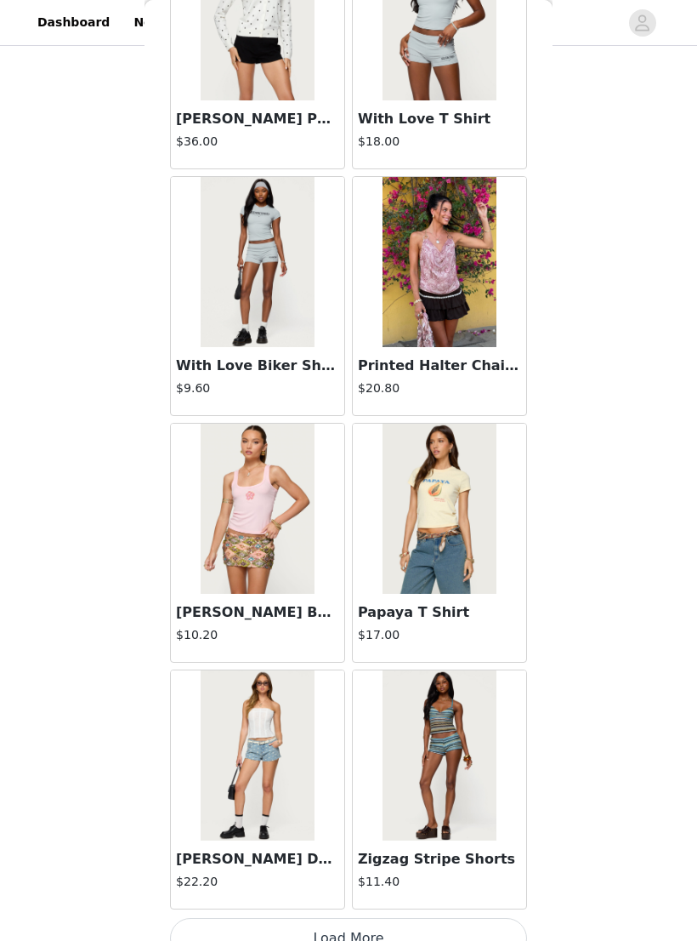
click at [401, 606] on button "Load More" at bounding box center [348, 938] width 357 height 41
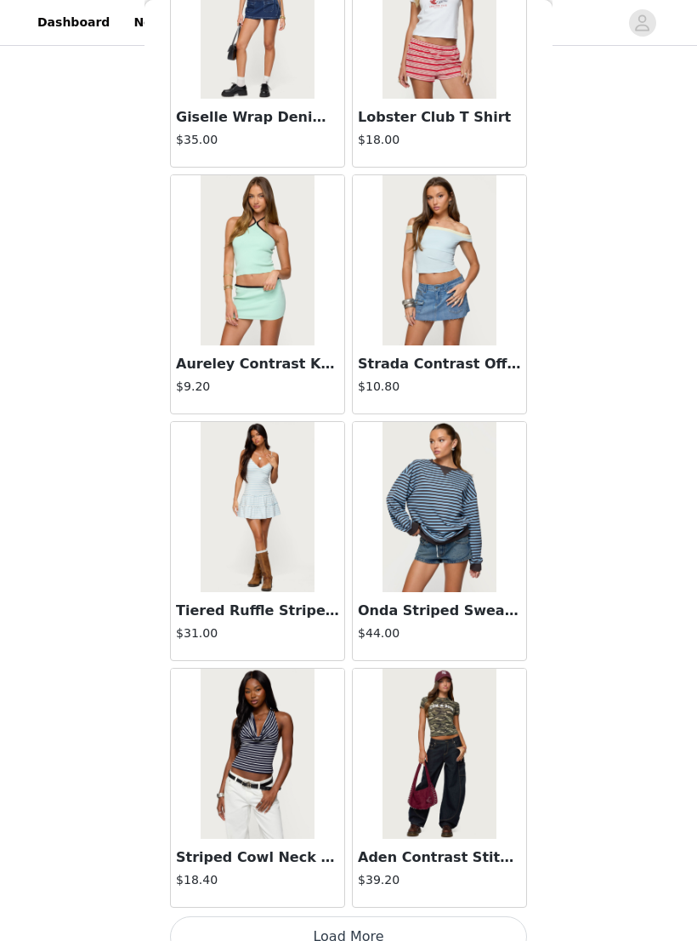
scroll to position [18903, 0]
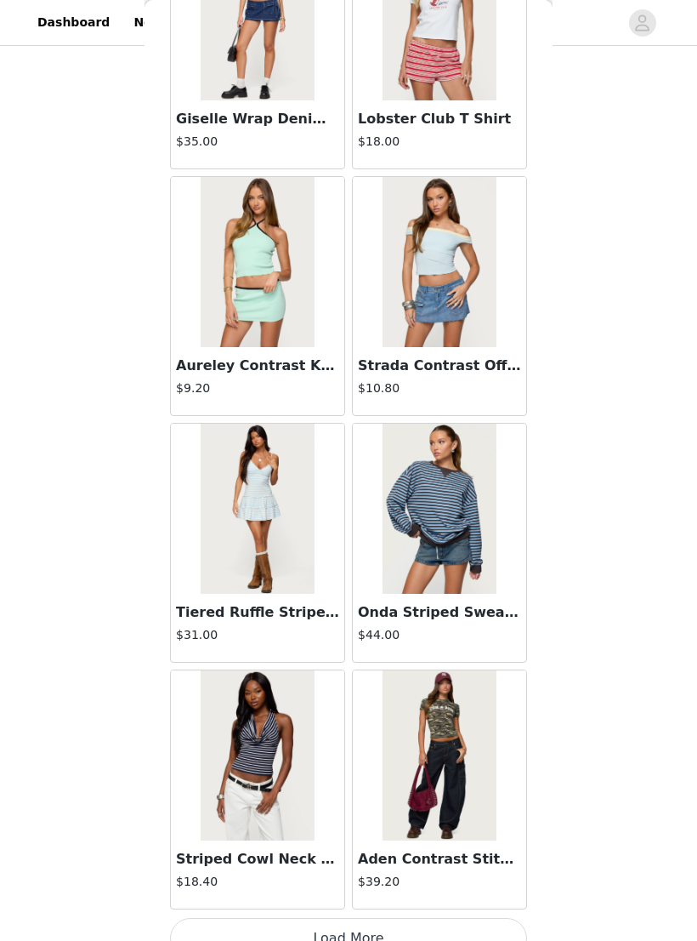
click at [383, 606] on button "Load More" at bounding box center [348, 938] width 357 height 41
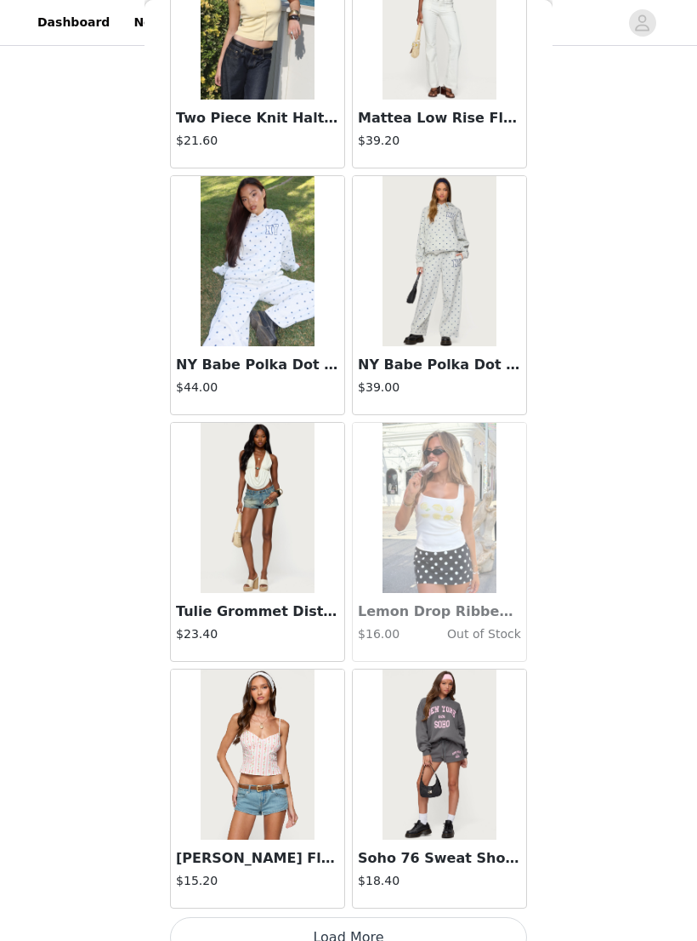
scroll to position [21369, 0]
click at [357, 606] on button "Load More" at bounding box center [348, 938] width 357 height 41
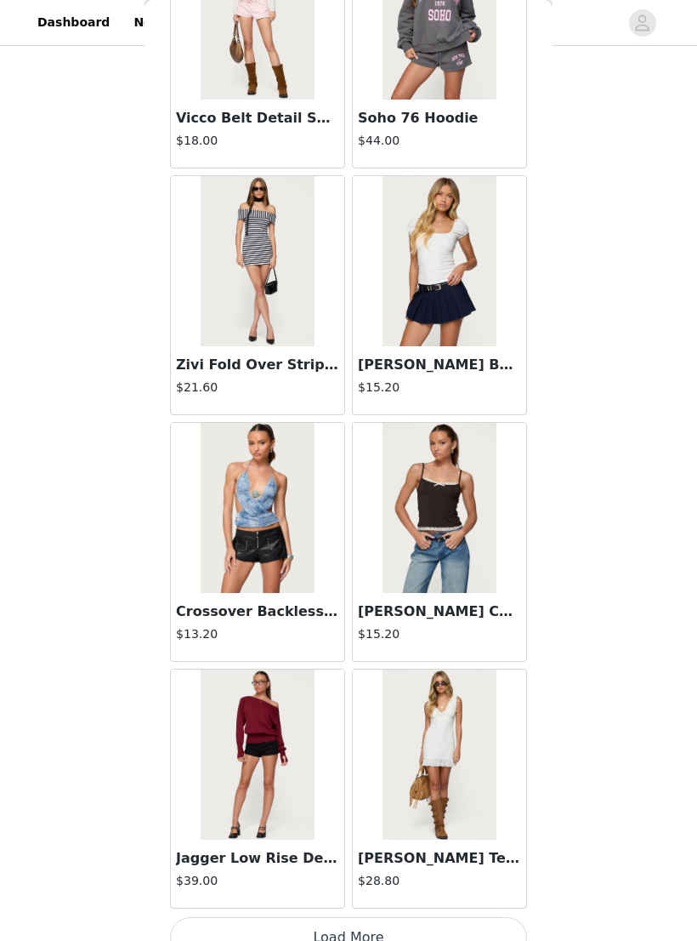
scroll to position [23836, 0]
click at [413, 606] on button "Load More" at bounding box center [348, 938] width 357 height 41
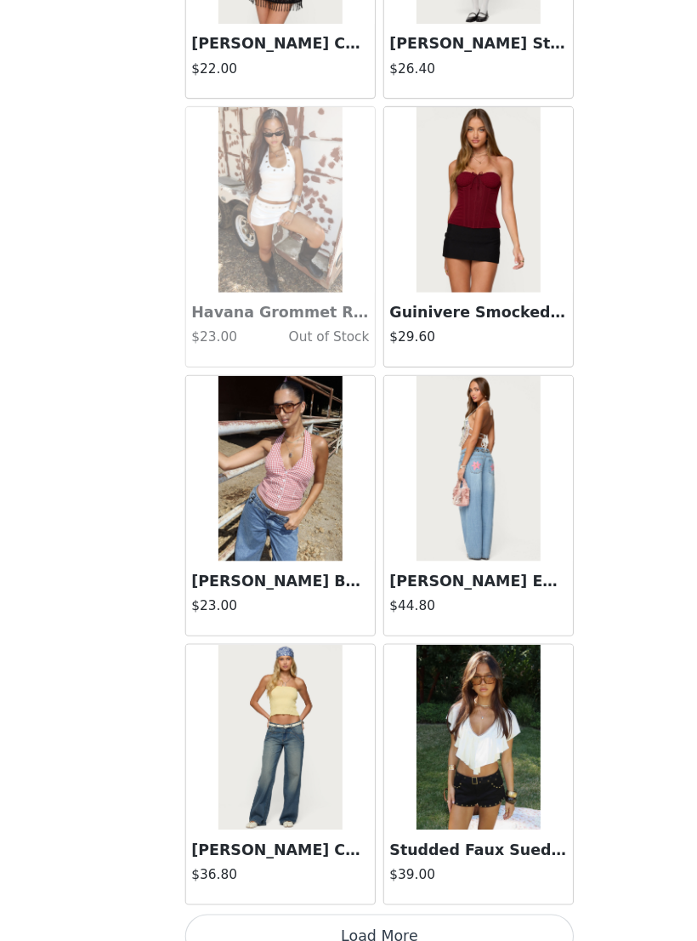
scroll to position [26329, 0]
click at [449, 606] on button "Load More" at bounding box center [348, 911] width 357 height 41
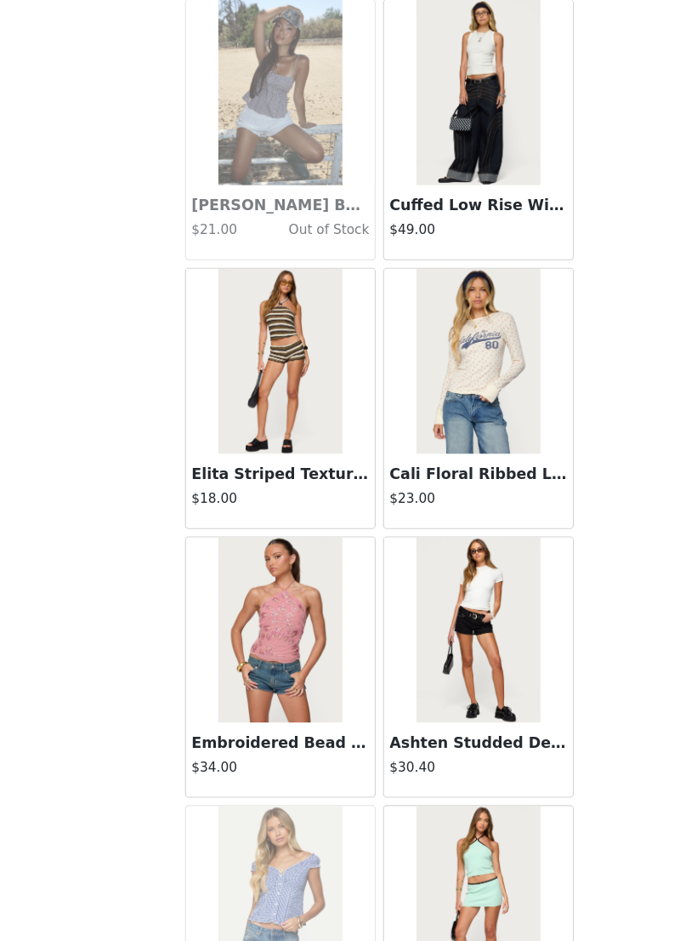
scroll to position [27661, 0]
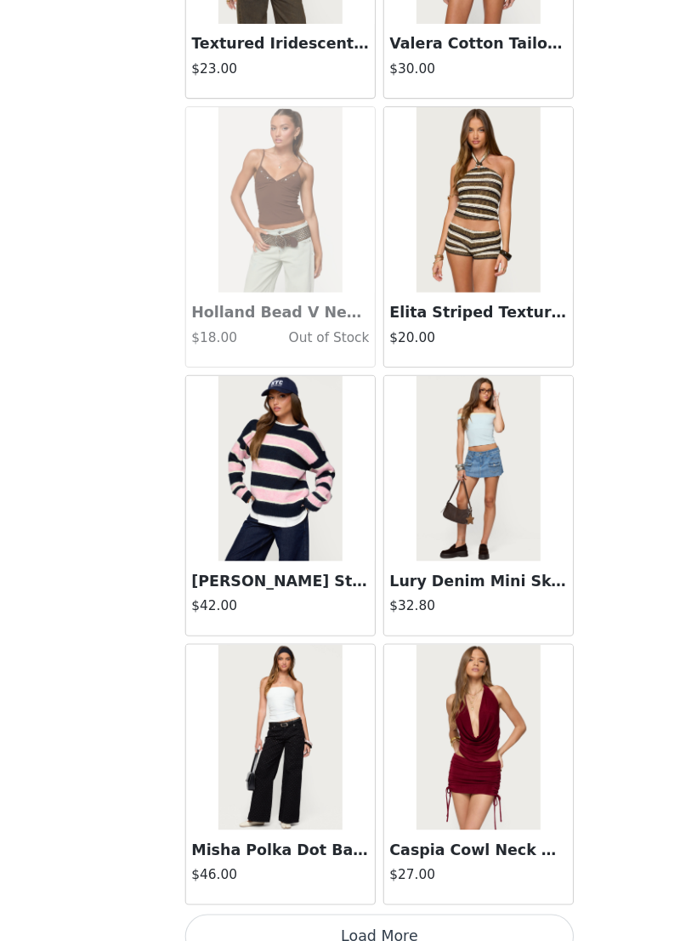
click at [396, 606] on button "Load More" at bounding box center [348, 911] width 357 height 41
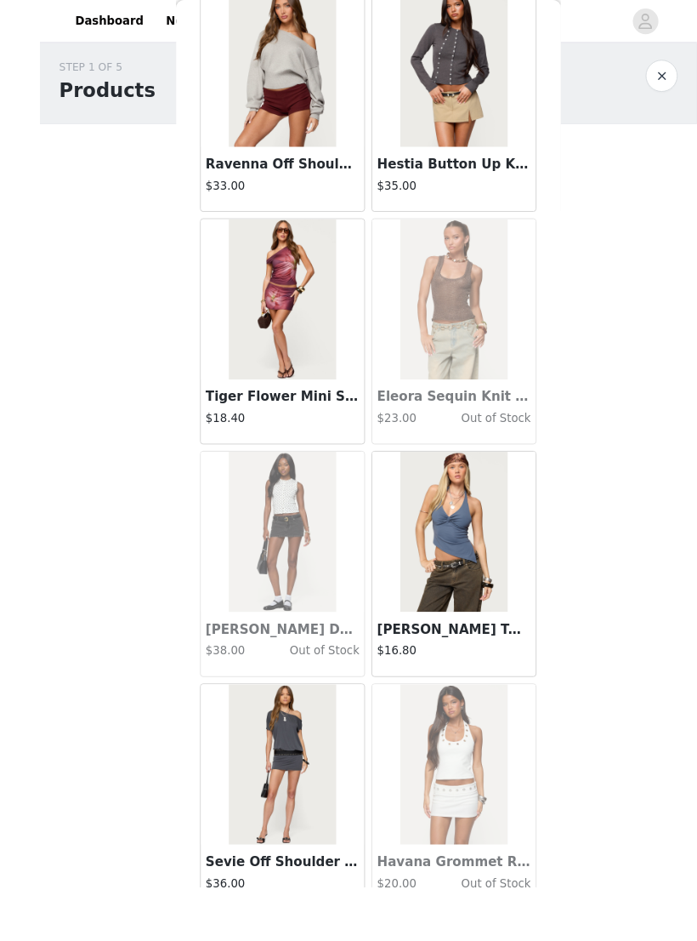
scroll to position [30, 0]
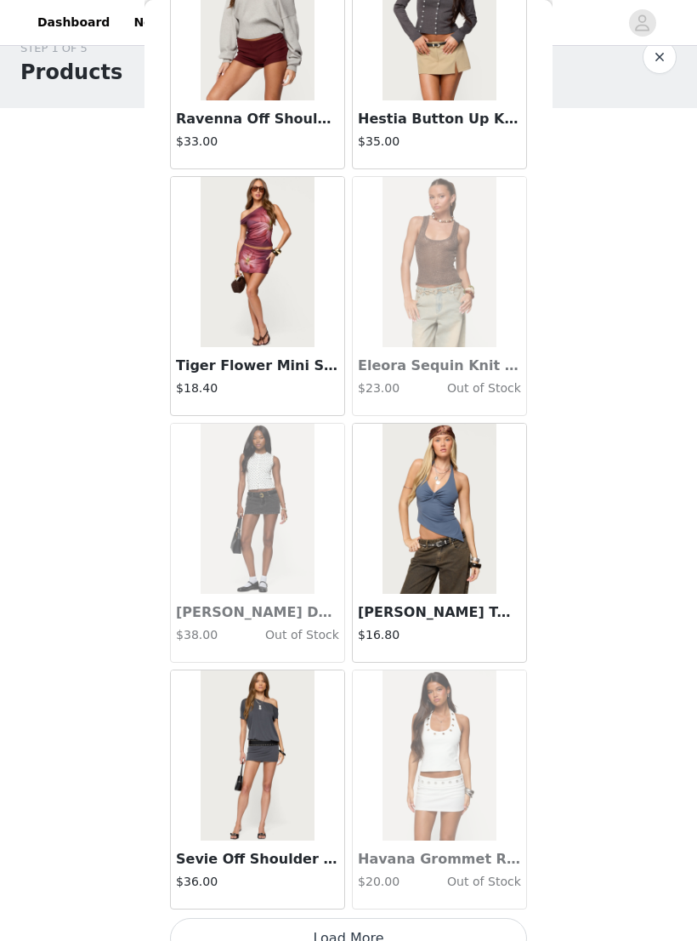
click at [360, 606] on button "Load More" at bounding box center [348, 938] width 357 height 41
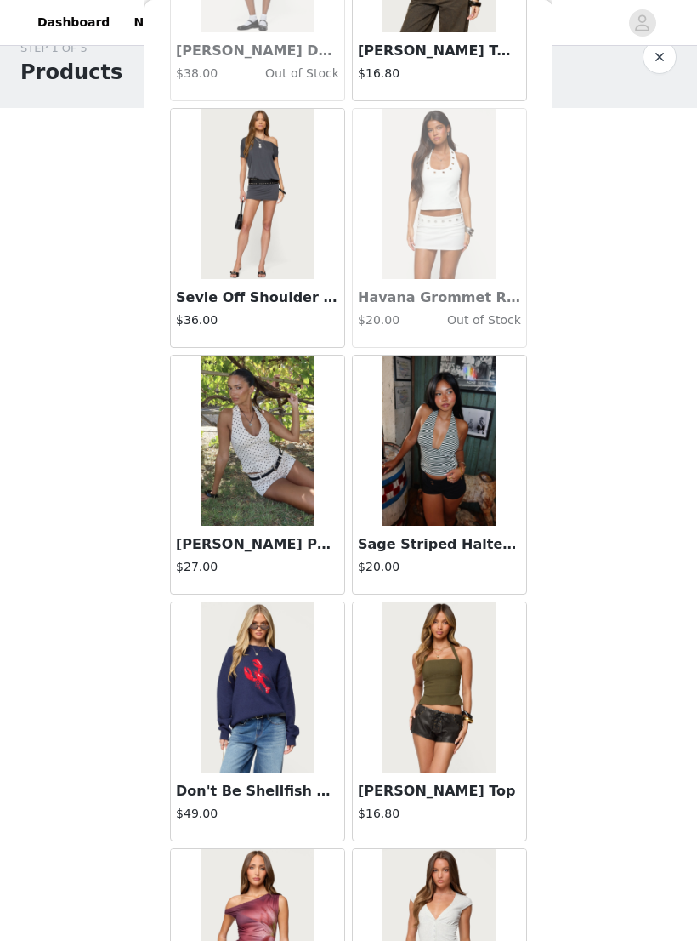
scroll to position [31804, 0]
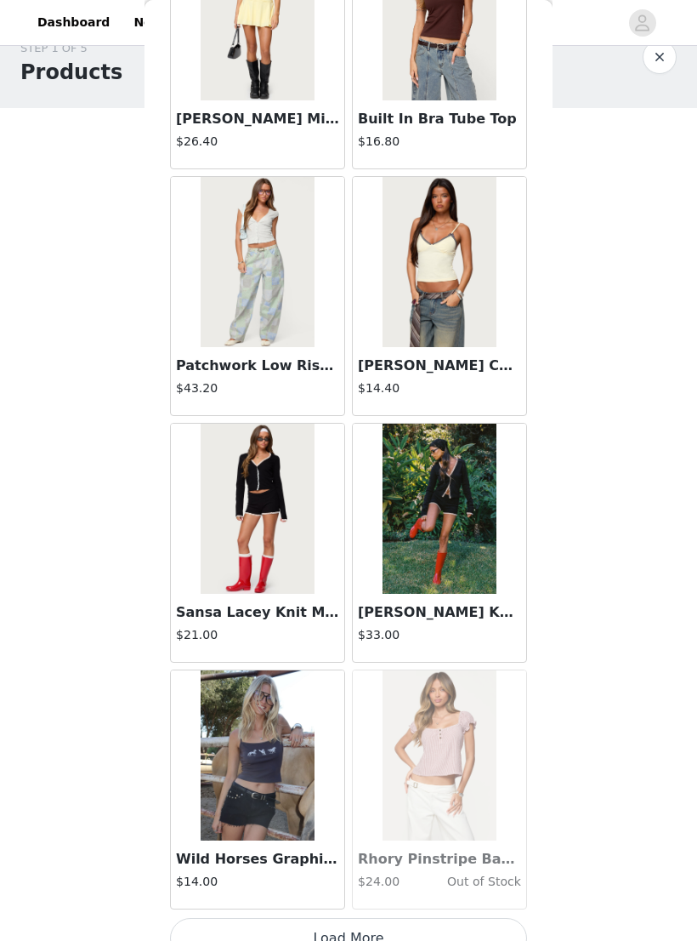
click at [396, 606] on button "Load More" at bounding box center [348, 938] width 357 height 41
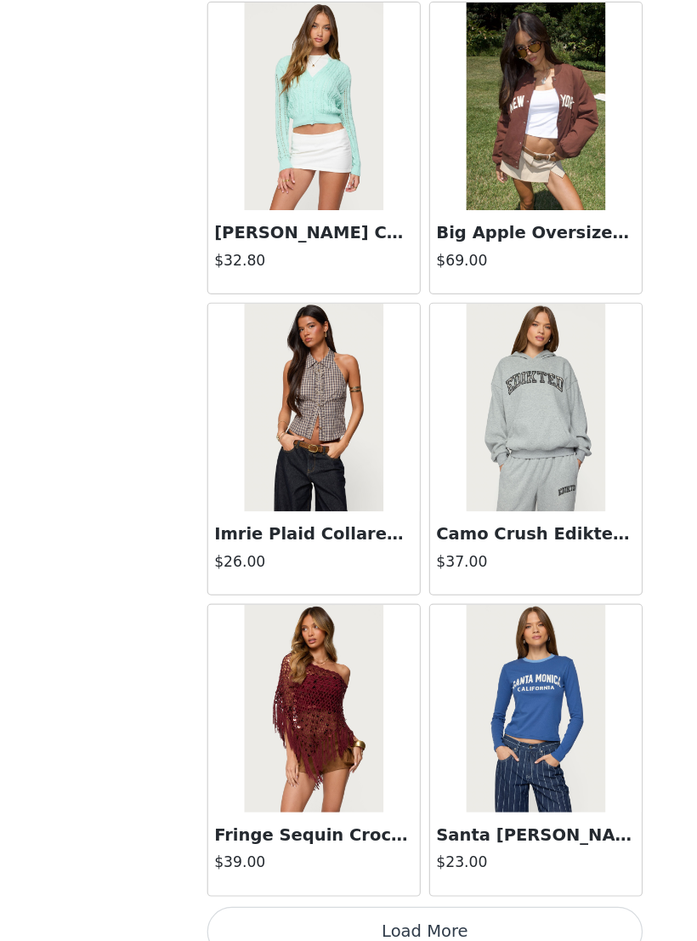
scroll to position [117, 0]
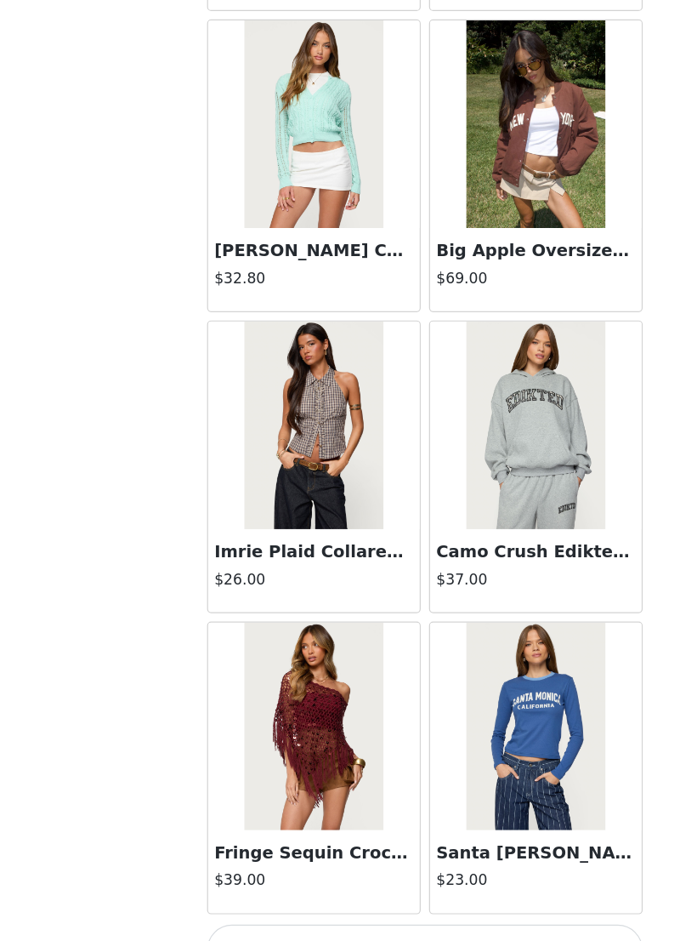
click at [445, 606] on button "Load More" at bounding box center [348, 911] width 357 height 41
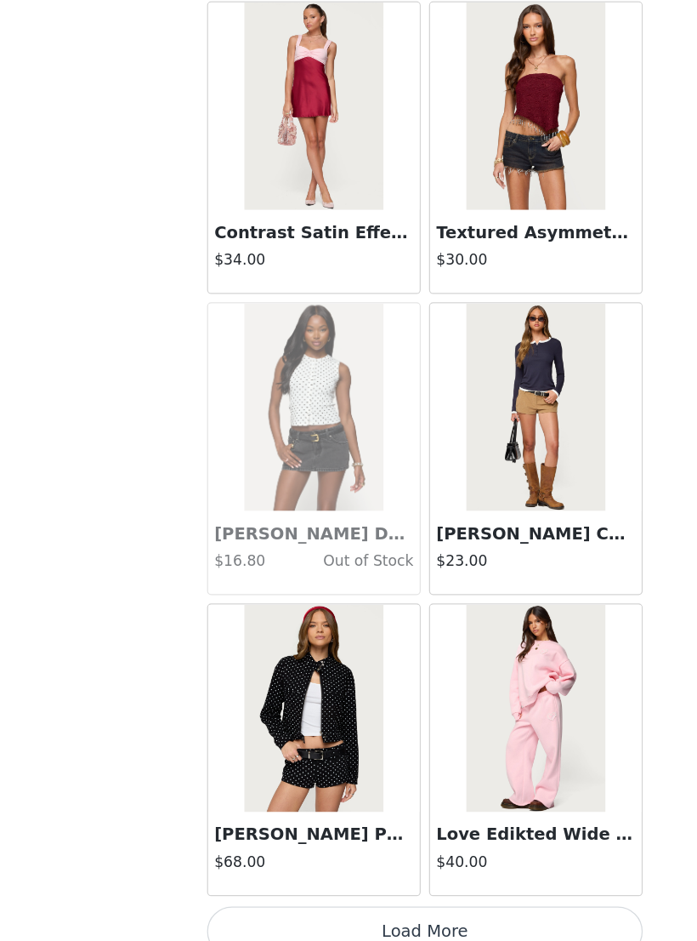
scroll to position [134, 0]
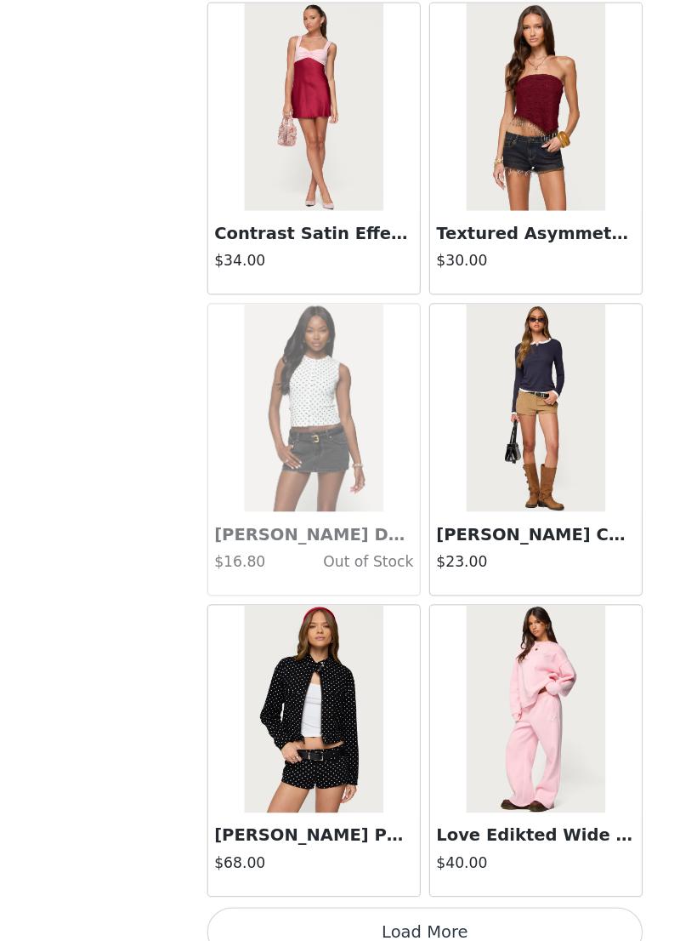
click at [438, 606] on button "Load More" at bounding box center [348, 911] width 357 height 41
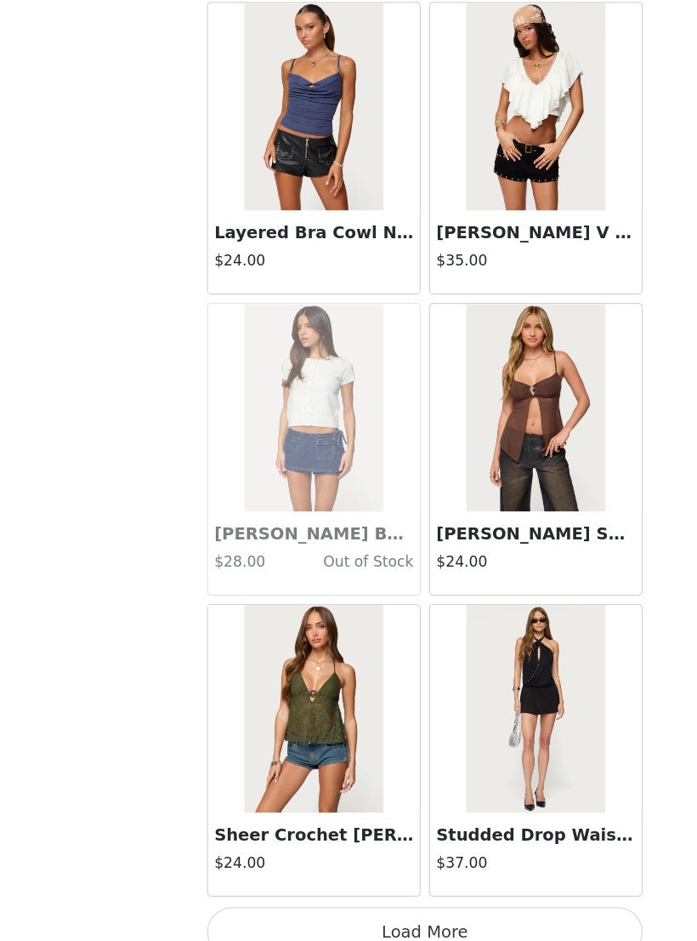
scroll to position [41129, 0]
click at [458, 606] on button "Load More" at bounding box center [348, 911] width 357 height 41
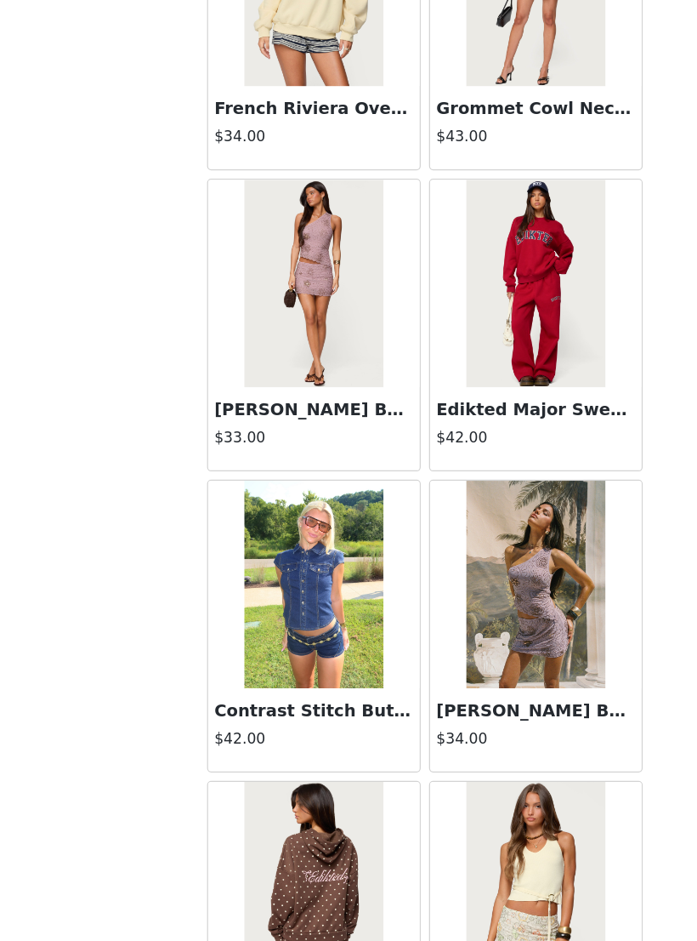
scroll to position [43255, 0]
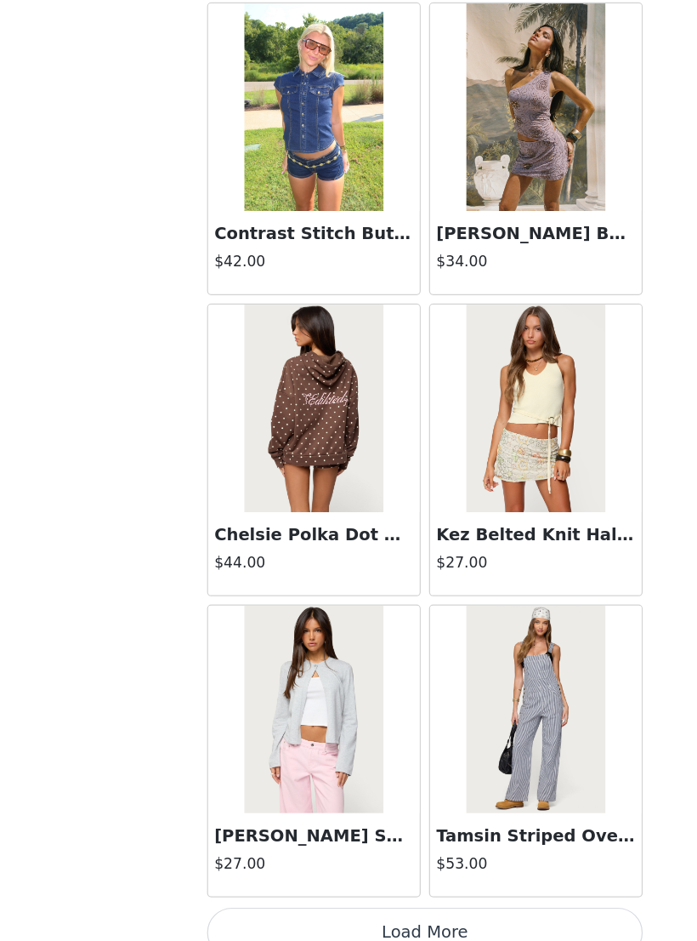
click at [461, 606] on button "Load More" at bounding box center [348, 911] width 357 height 41
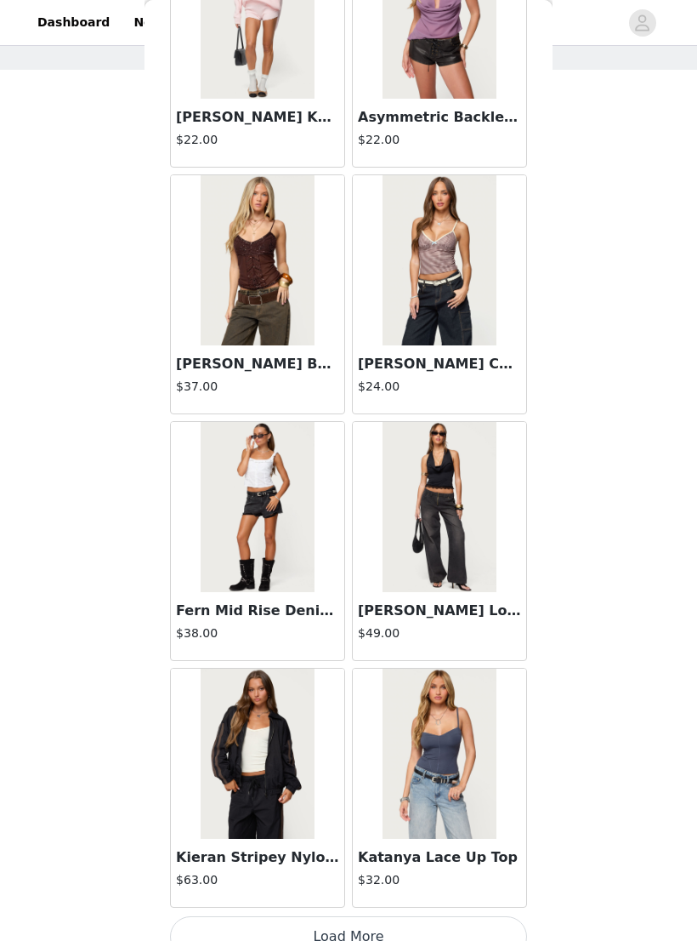
scroll to position [46036, 0]
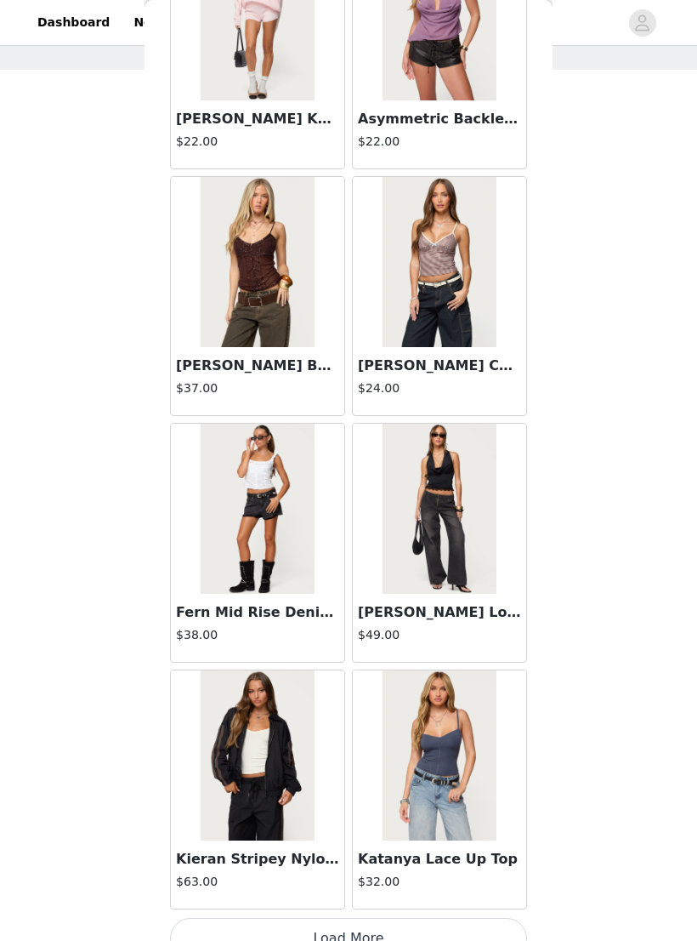
click at [445, 606] on button "Load More" at bounding box center [348, 938] width 357 height 41
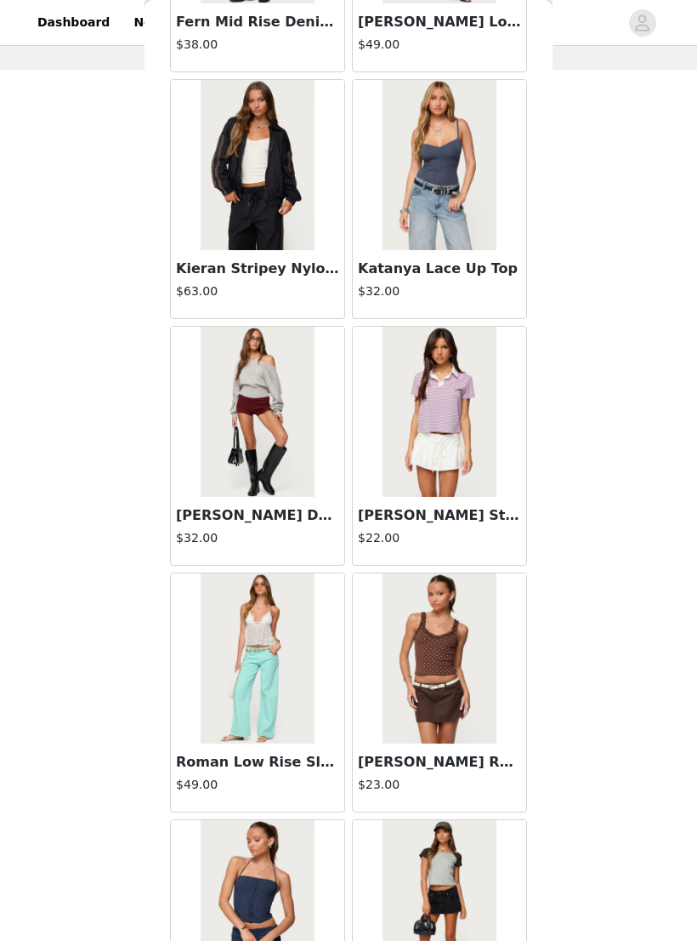
scroll to position [46631, 0]
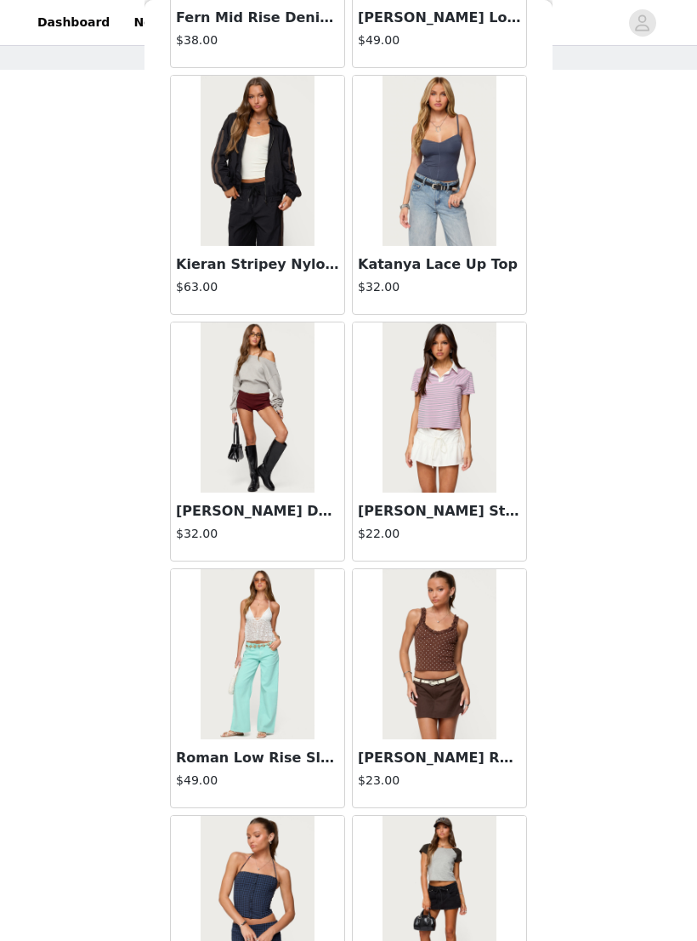
click at [333, 57] on div "Fern Mid Rise Denim Shorts $38.00" at bounding box center [258, 33] width 174 height 68
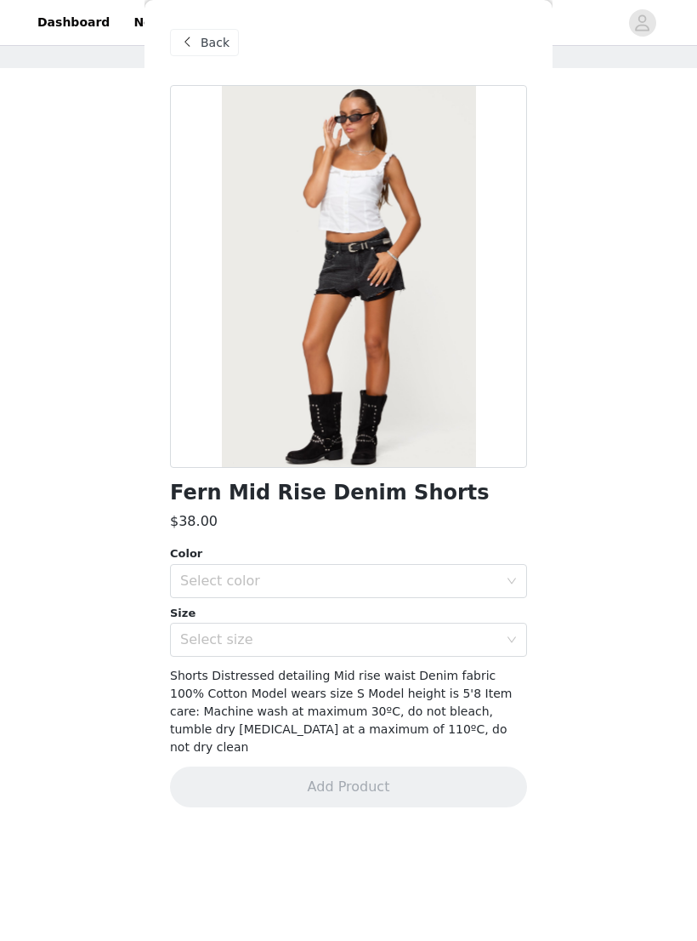
scroll to position [68, 0]
click at [215, 50] on span "Back" at bounding box center [215, 43] width 29 height 18
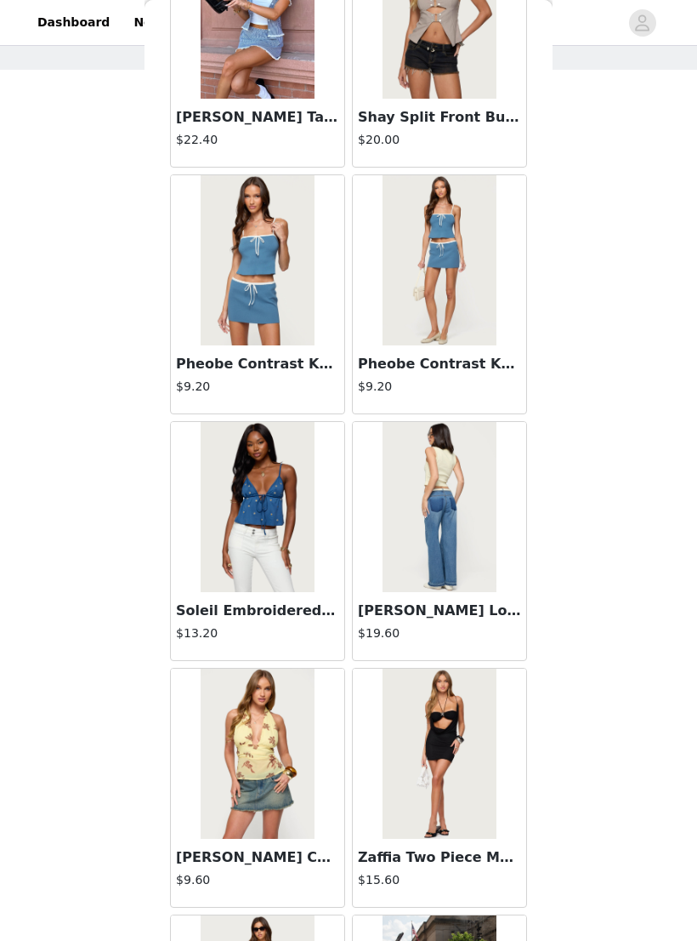
scroll to position [982, 0]
